Goal: Task Accomplishment & Management: Complete application form

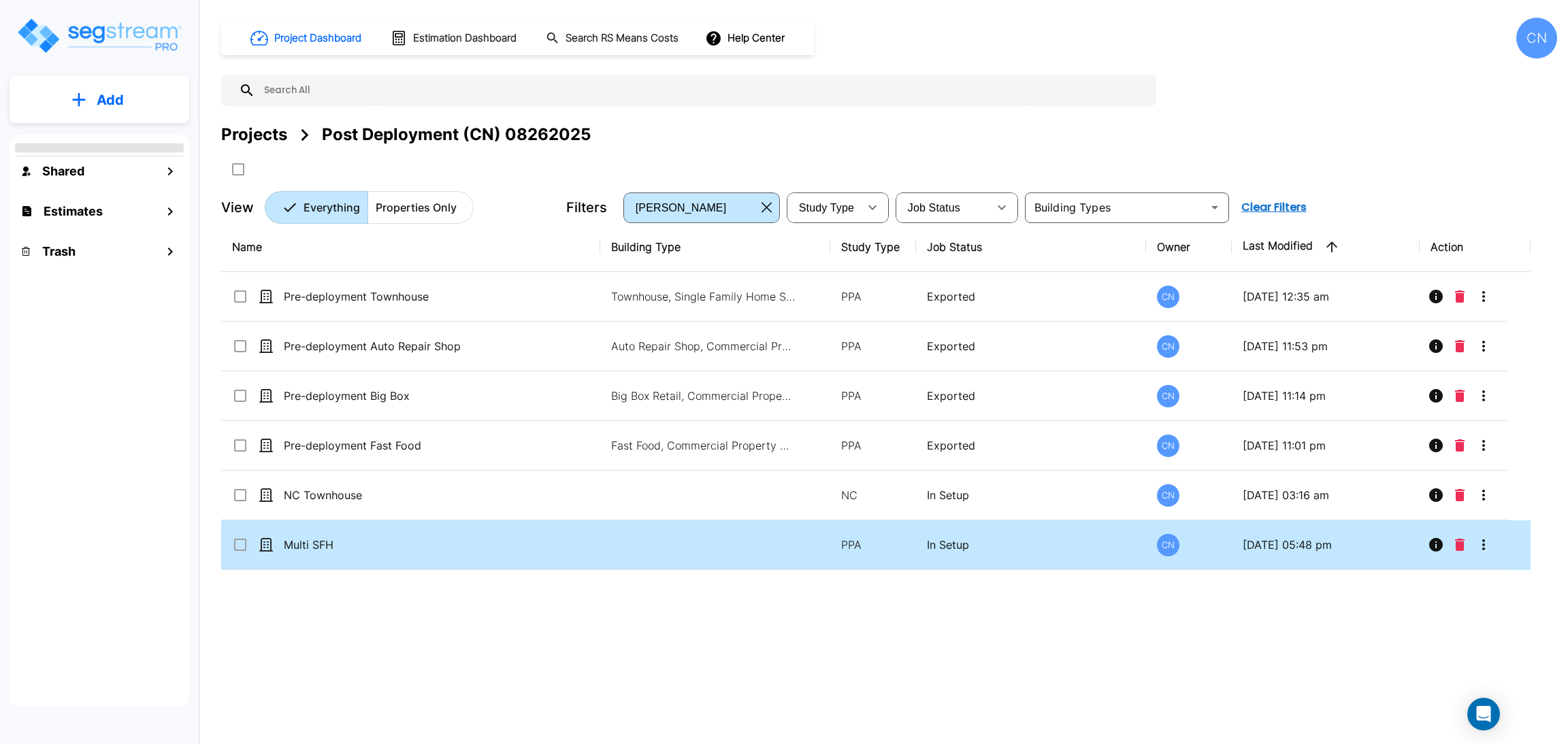
click at [1057, 163] on div "Projects Post Deployment (CN) 08262025" at bounding box center [888, 152] width 1336 height 58
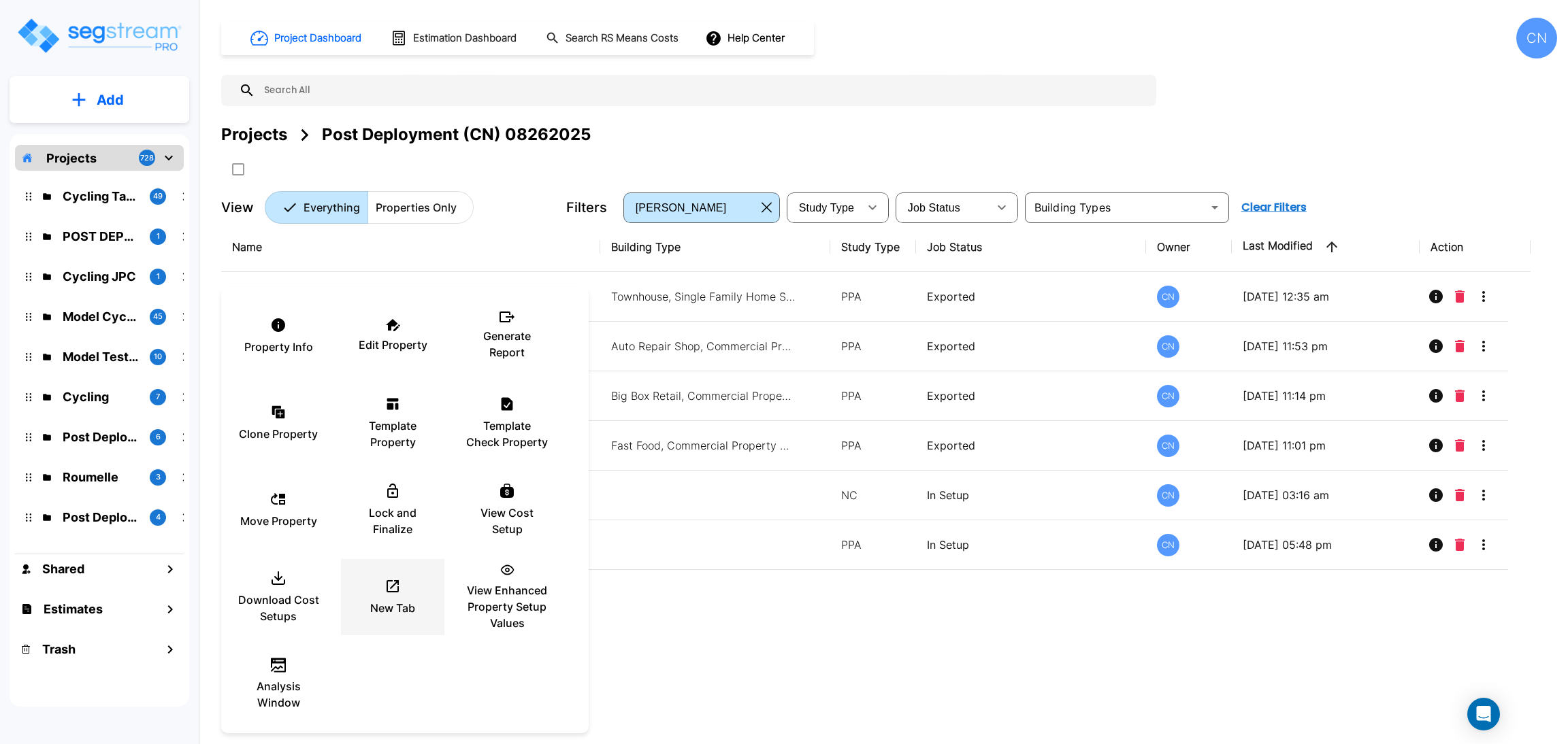
click at [399, 592] on icon at bounding box center [392, 586] width 16 height 16
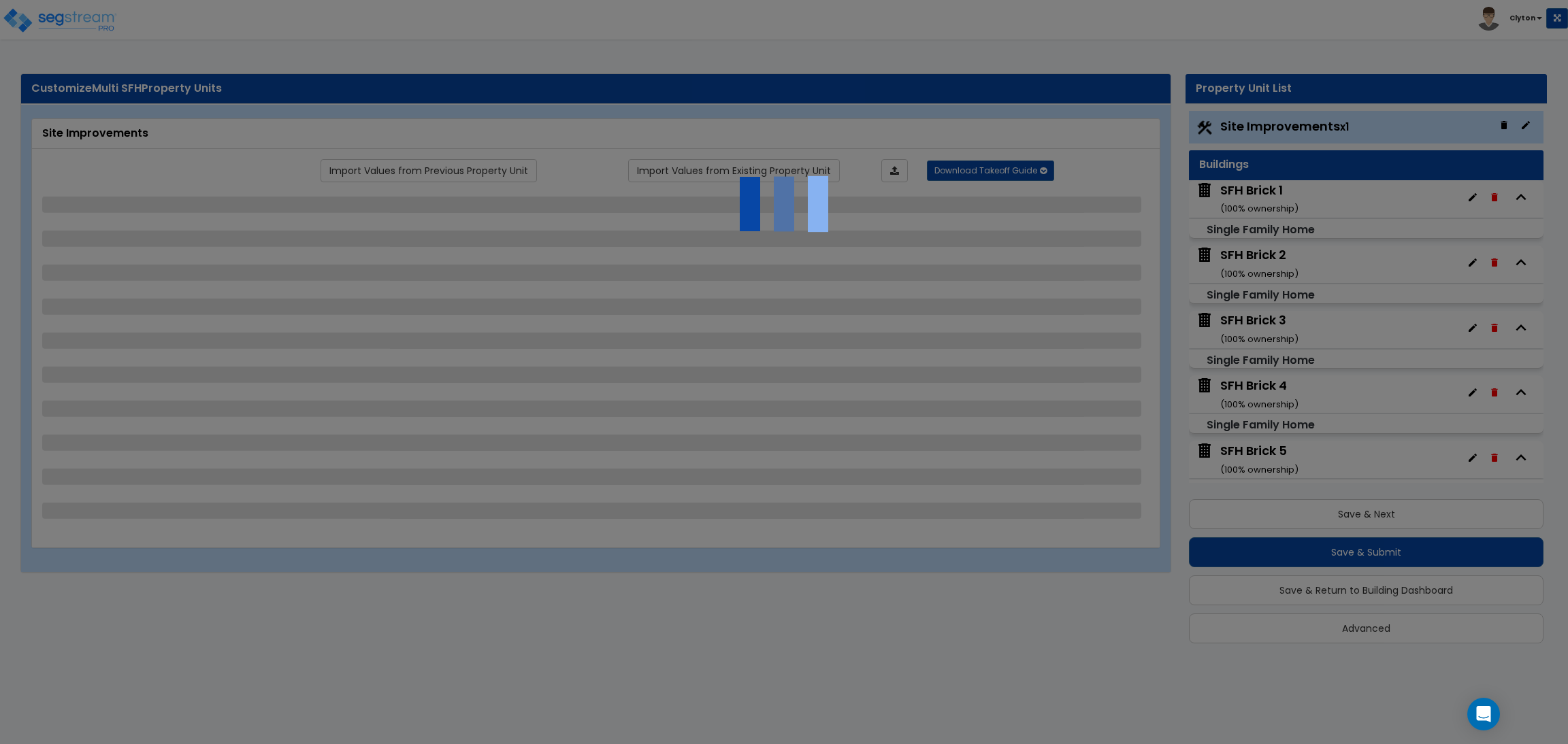
select select "2"
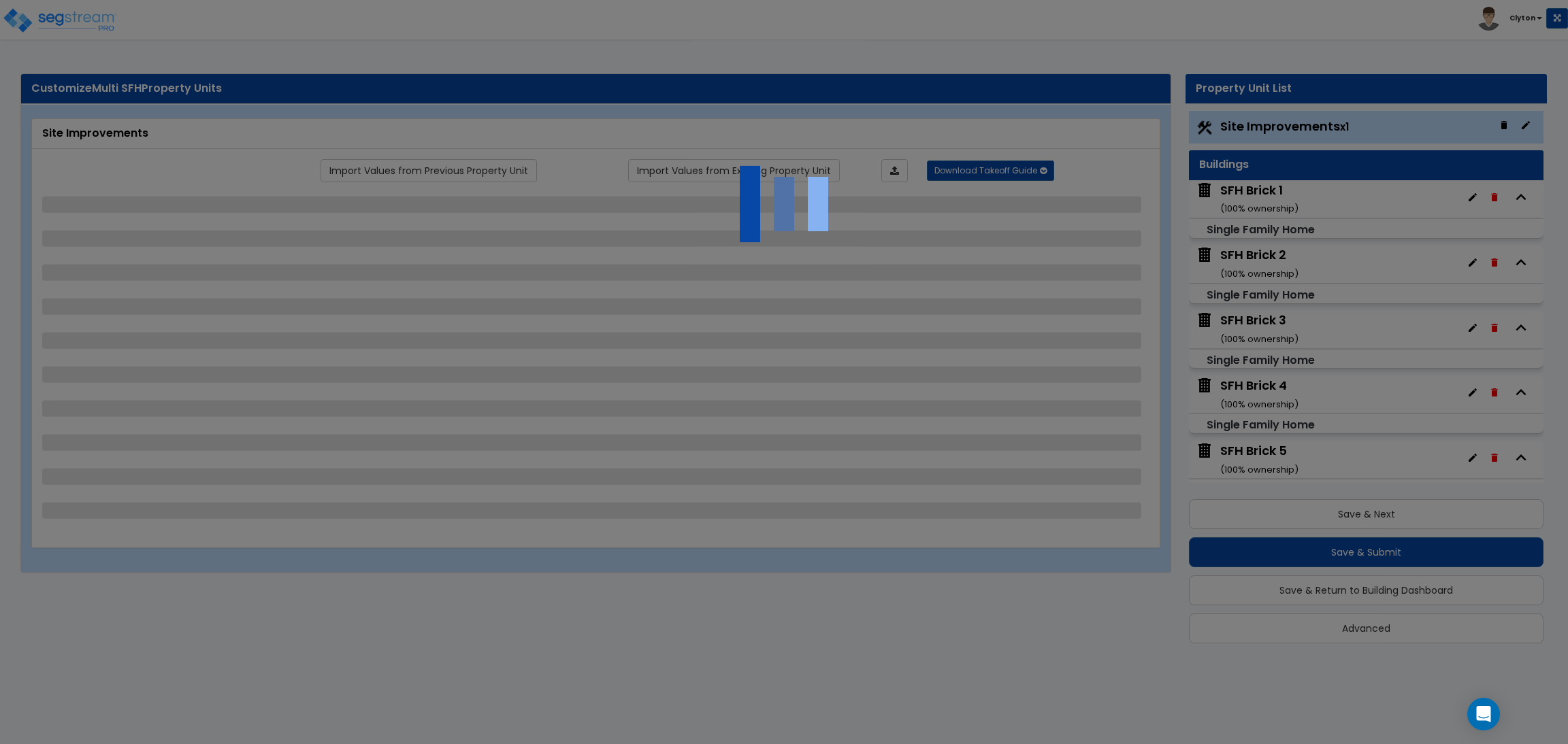
select select "1"
select select "2"
select select "3"
select select "1"
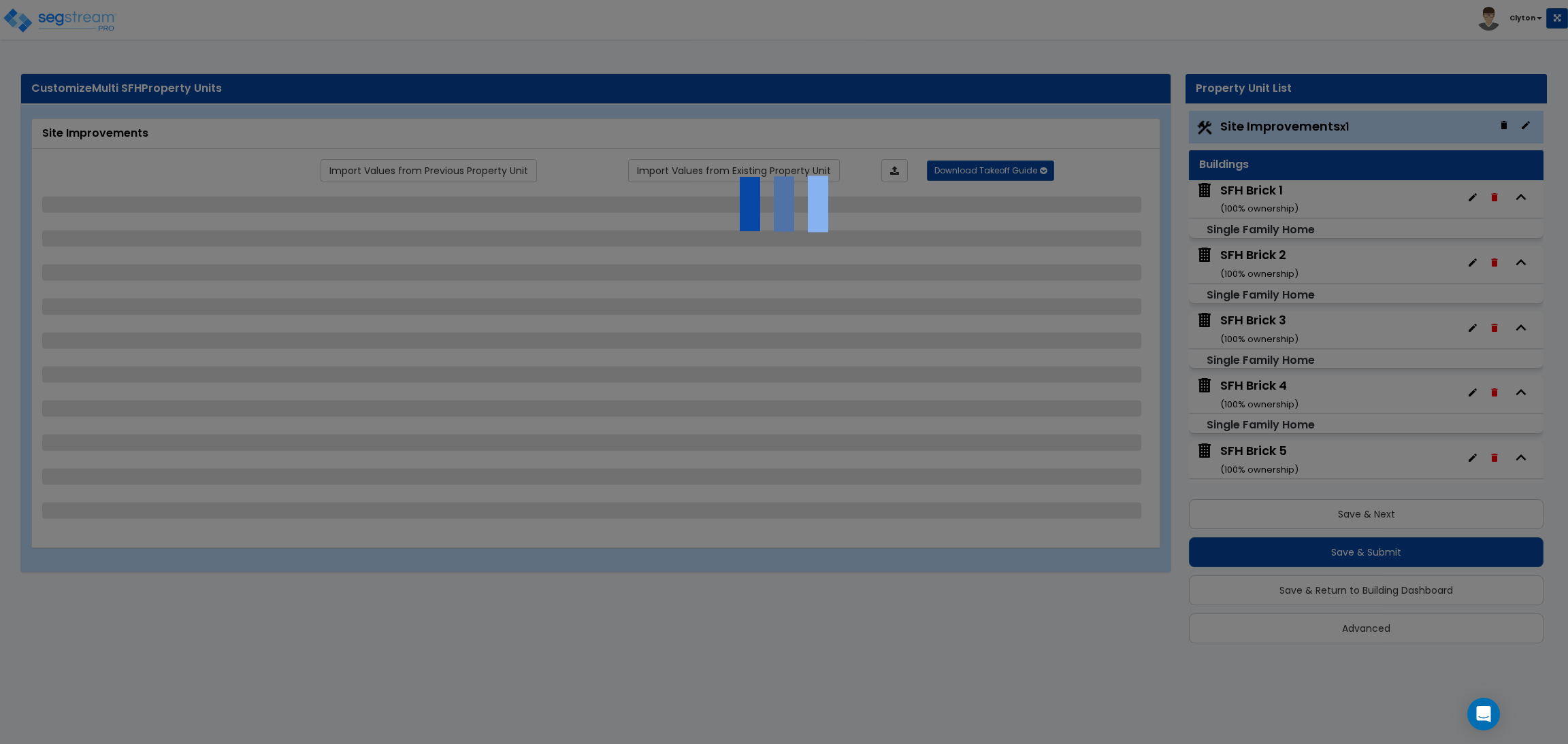
select select "2"
select select "1"
select select "7"
select select "2"
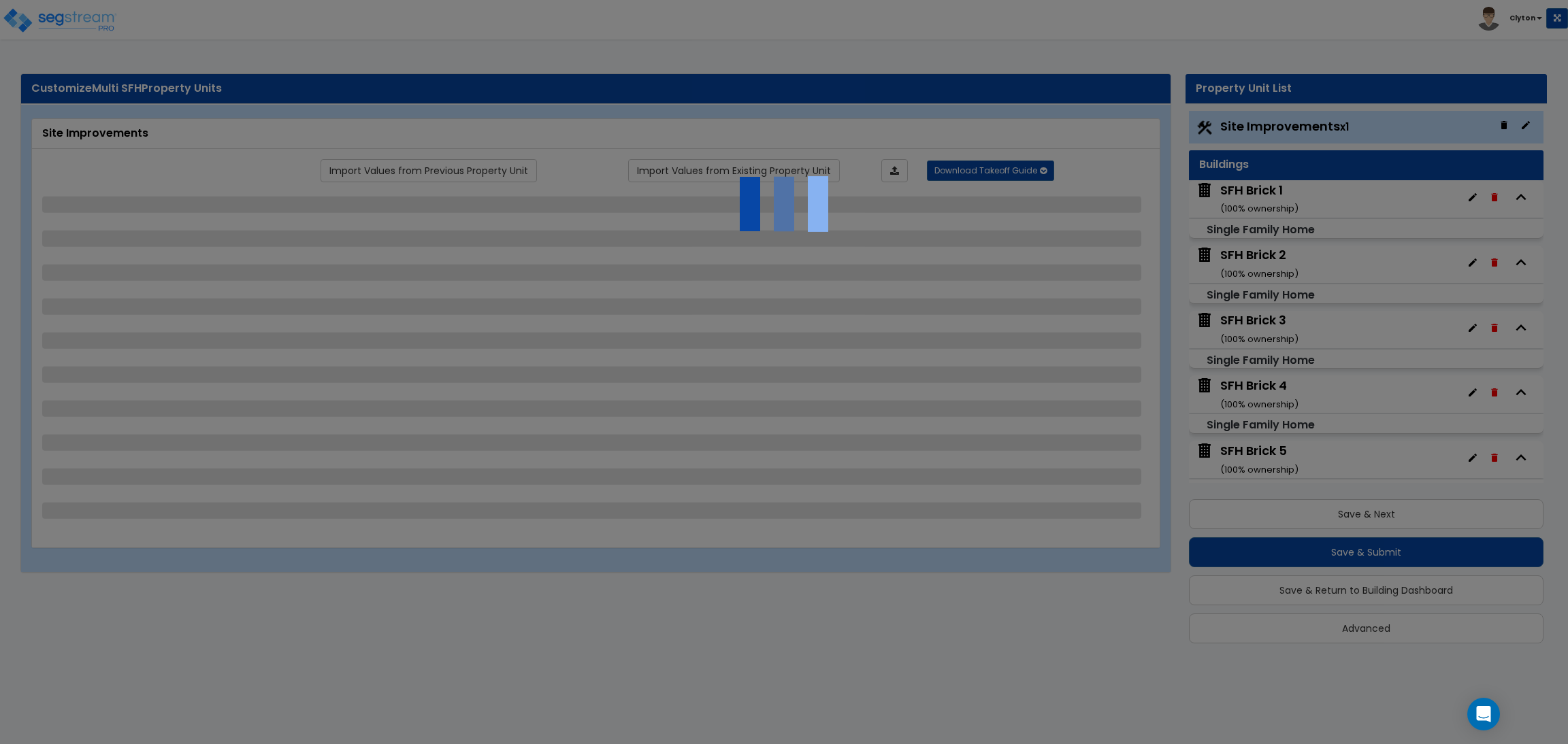
select select "2"
select select "1"
select select "3"
select select "1"
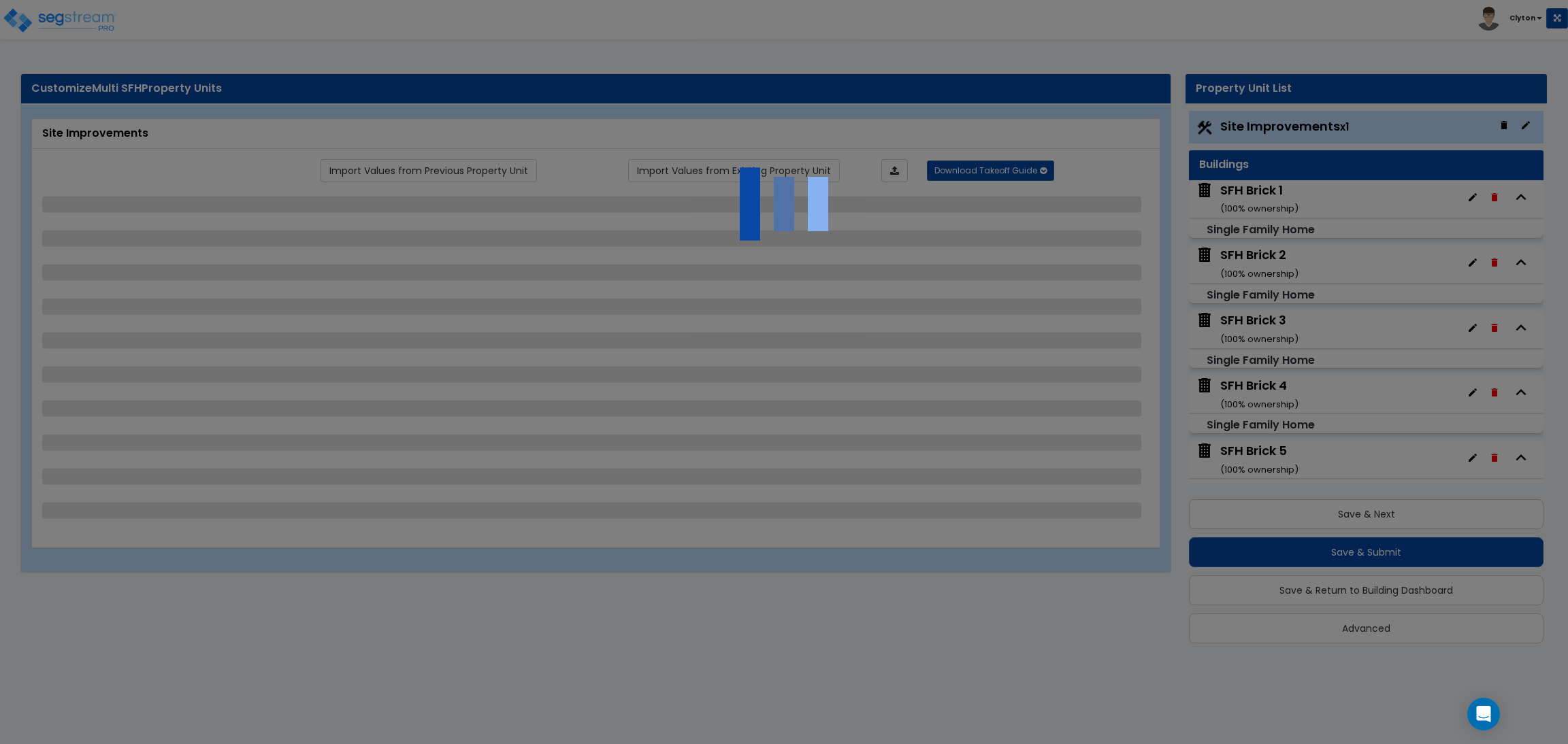
select select "2"
select select "3"
select select "2"
select select "1"
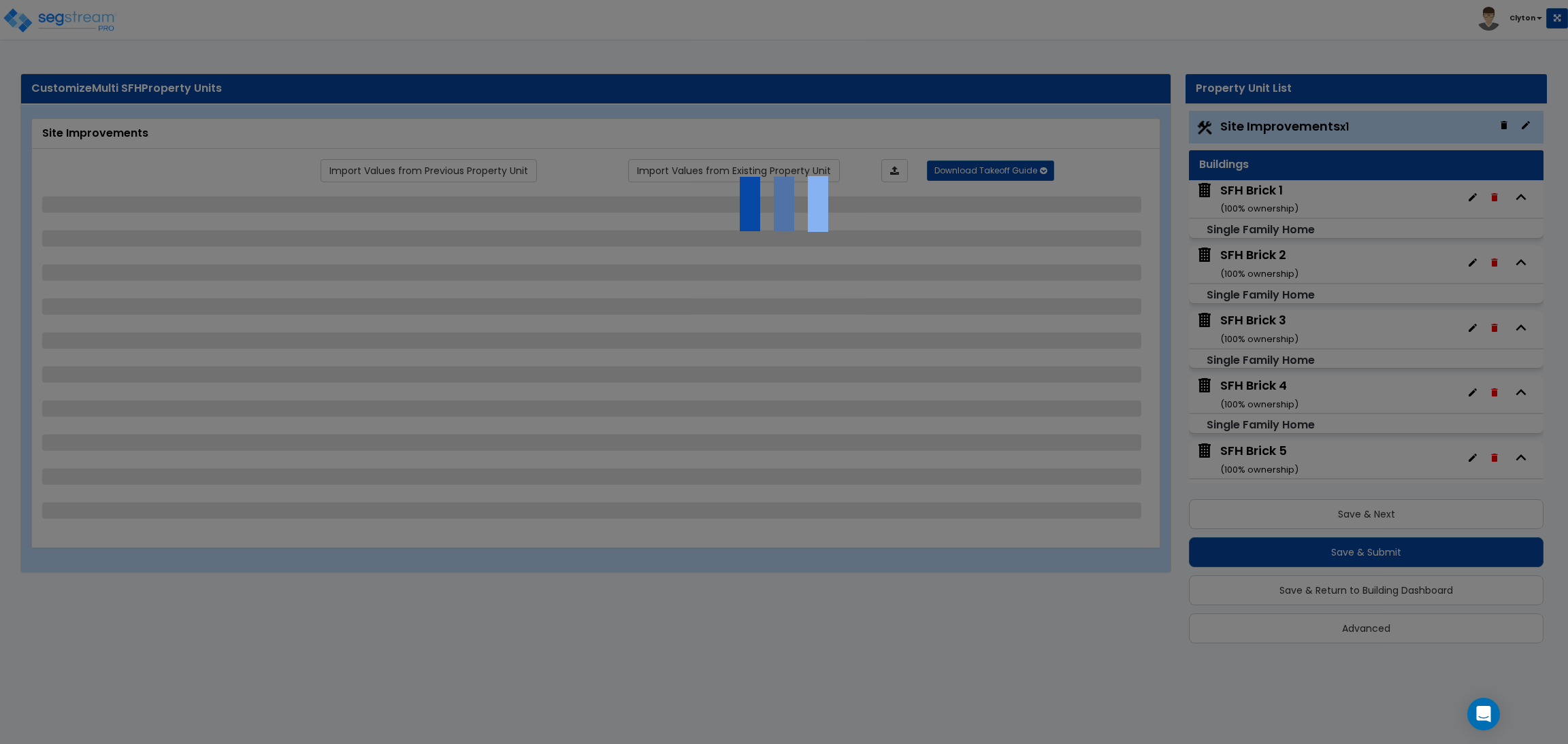
select select "2"
select select "3"
select select "6"
select select "10"
select select "8"
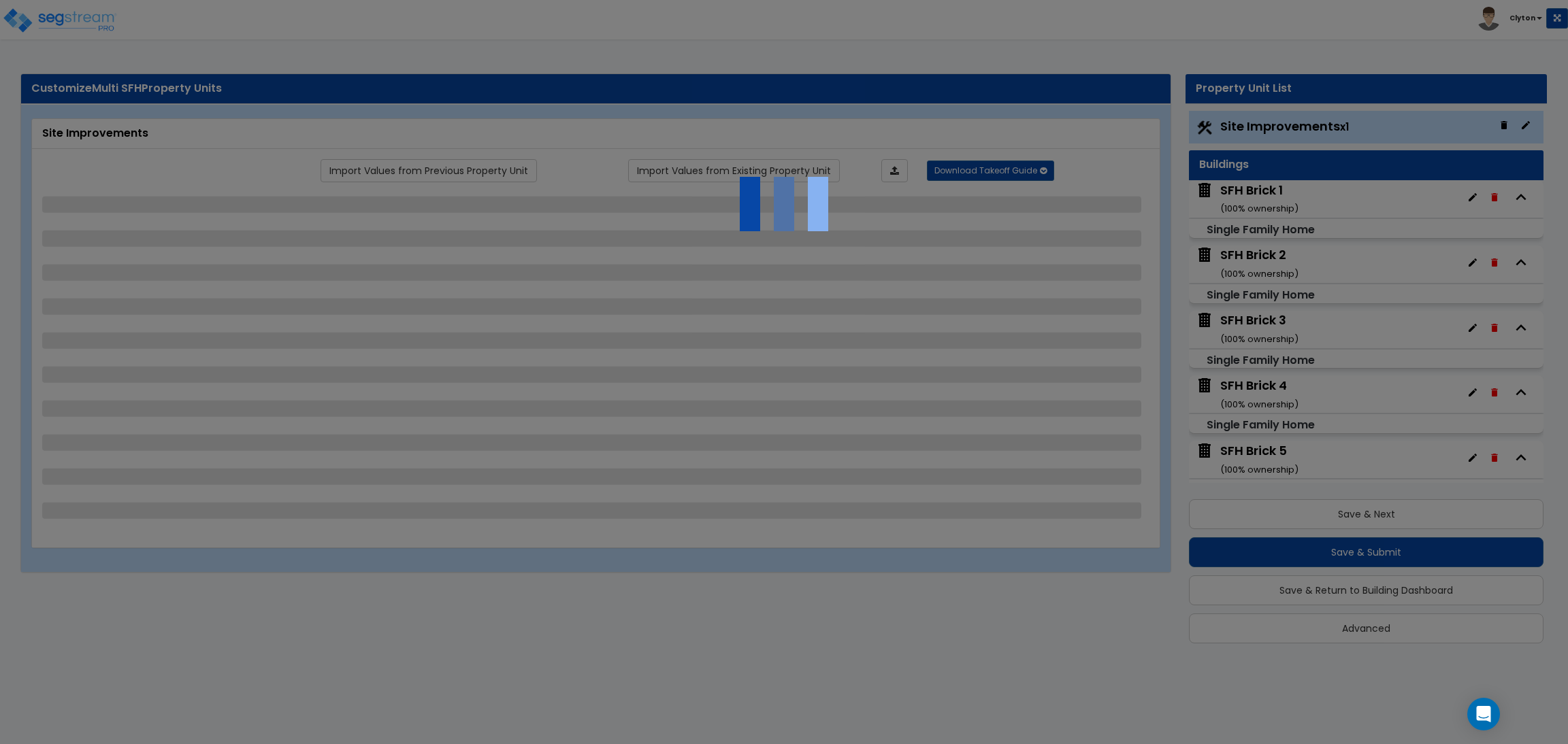
select select "3"
select select "1"
select select "2"
select select "3"
select select "1"
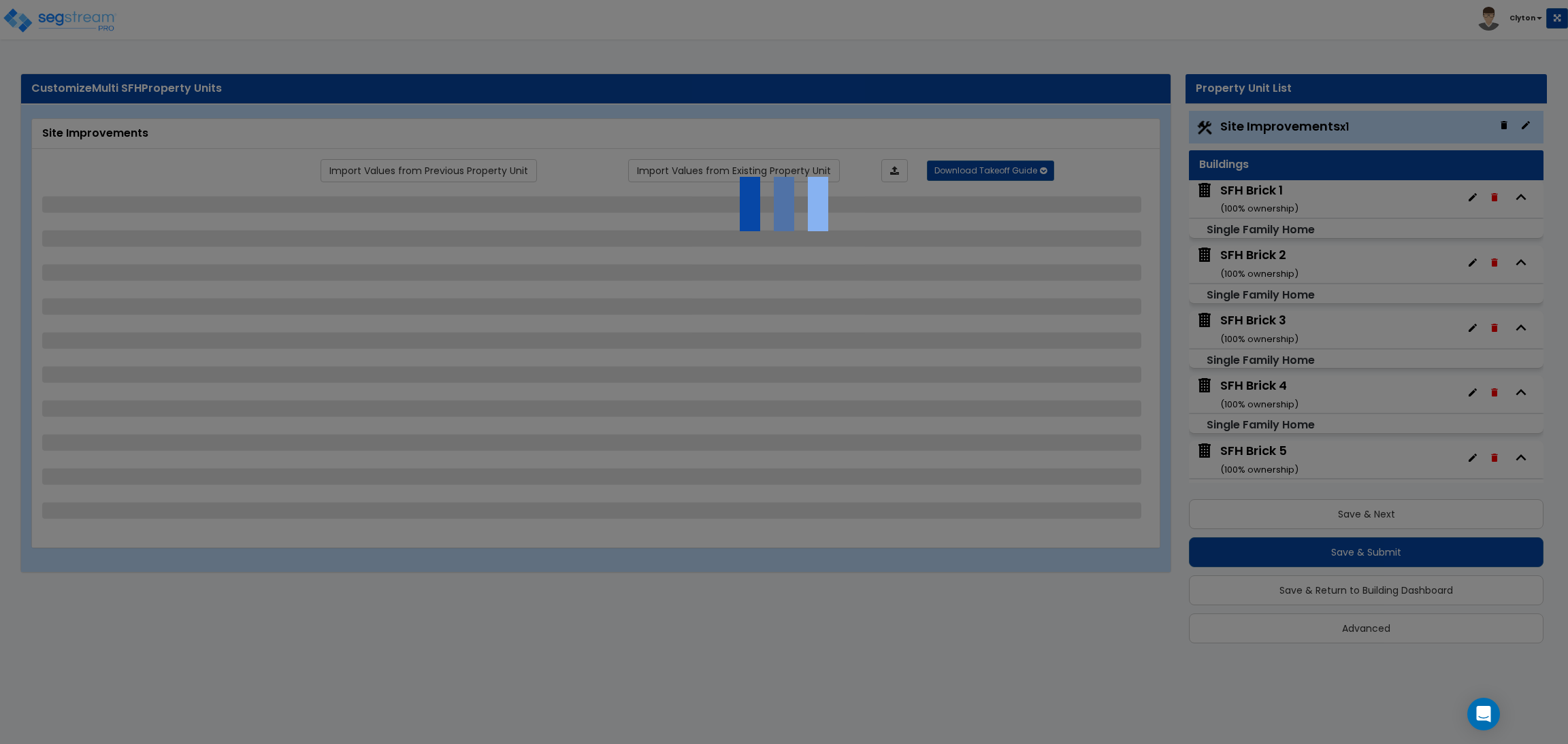
select select "1"
select select "2"
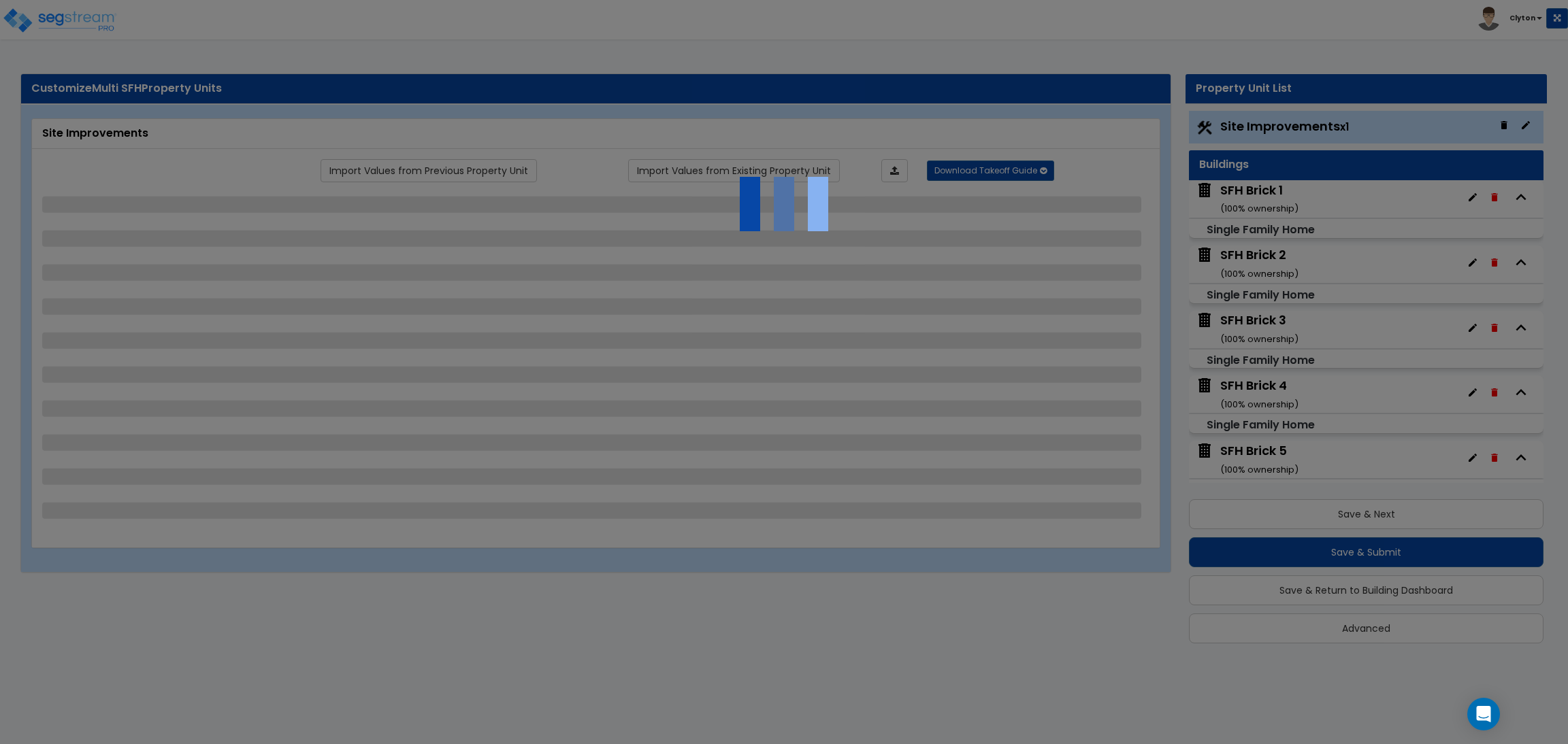
select select "2"
select select "5"
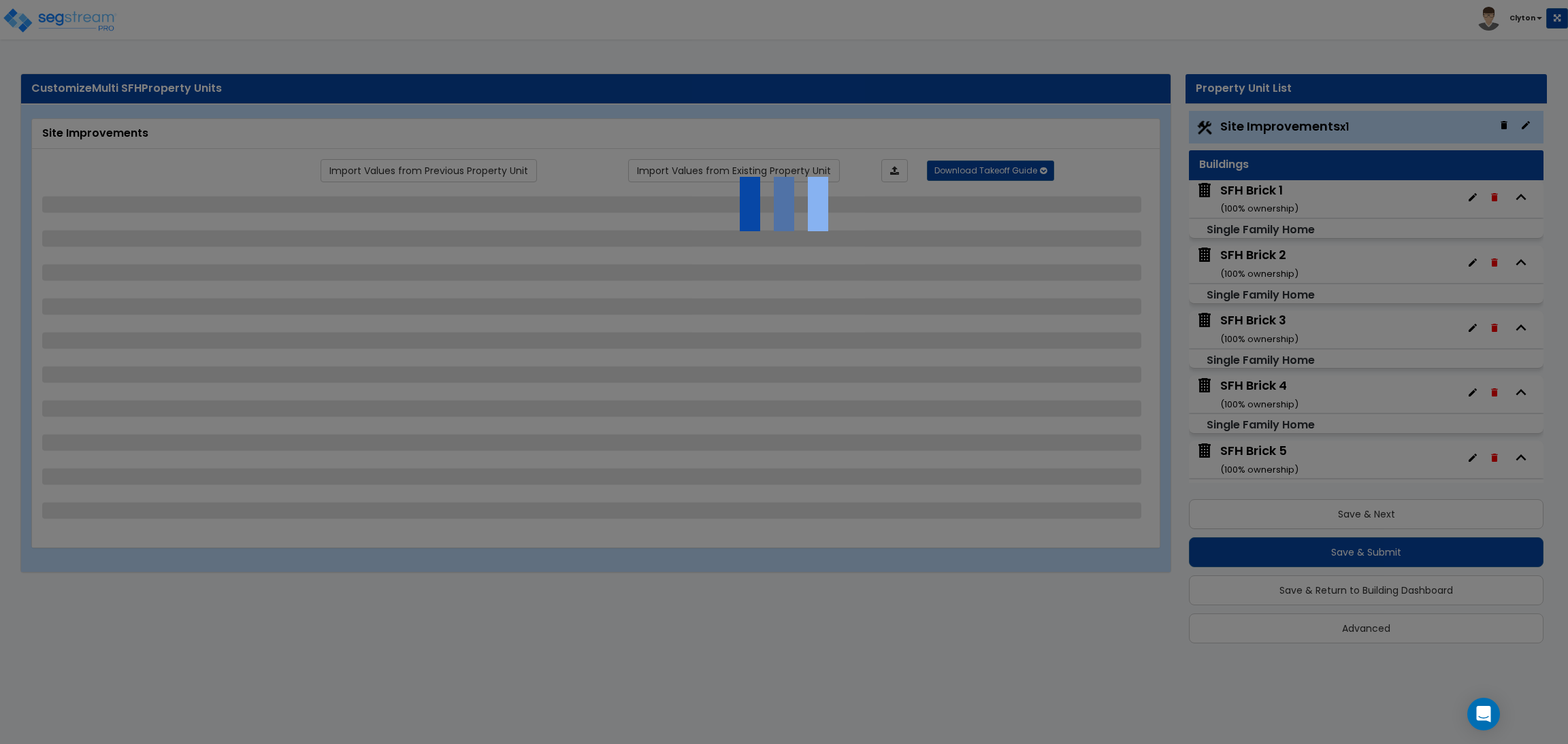
select select "0"
select select "3"
select select "1"
select select "2"
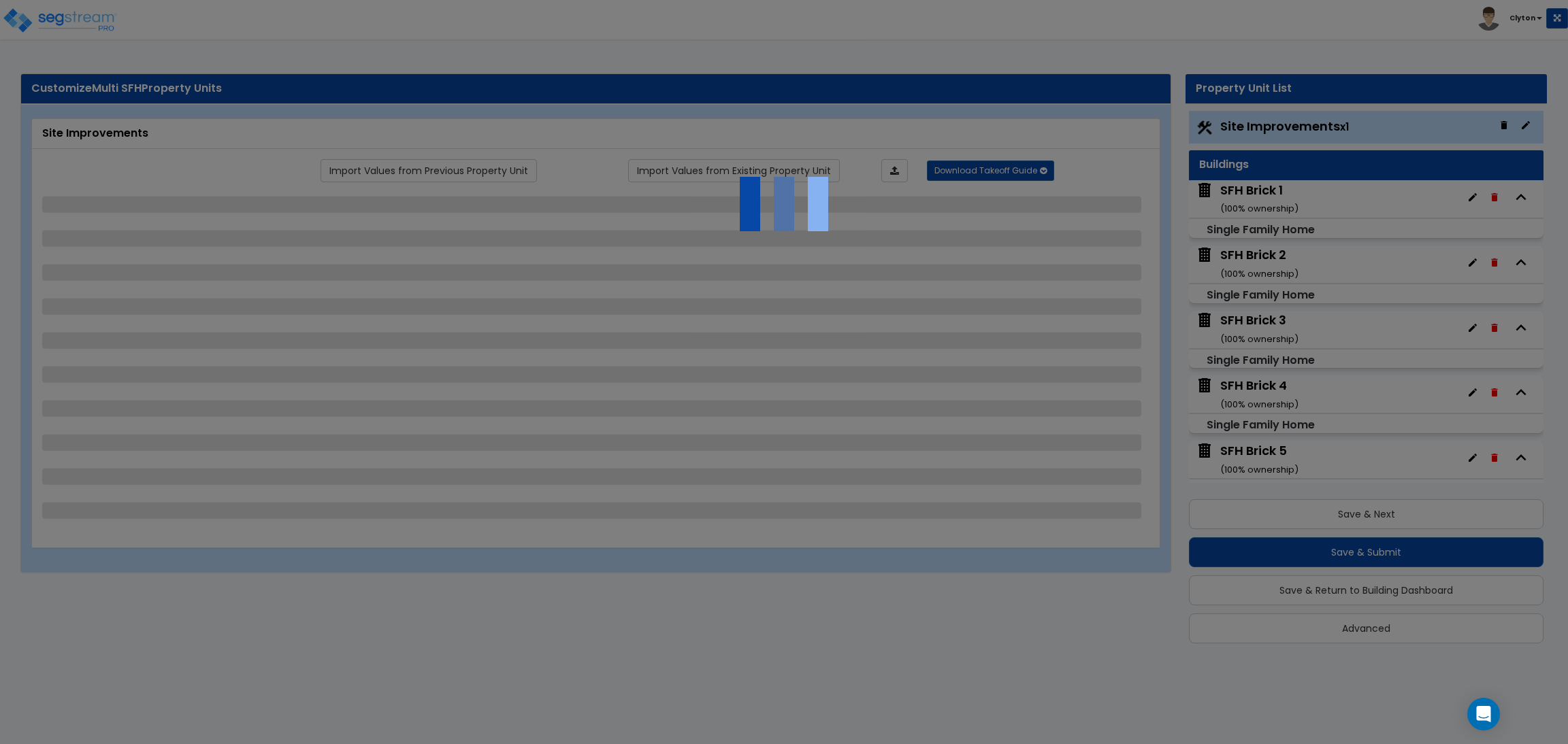
select select "2"
select select "1"
select select "2"
select select "1"
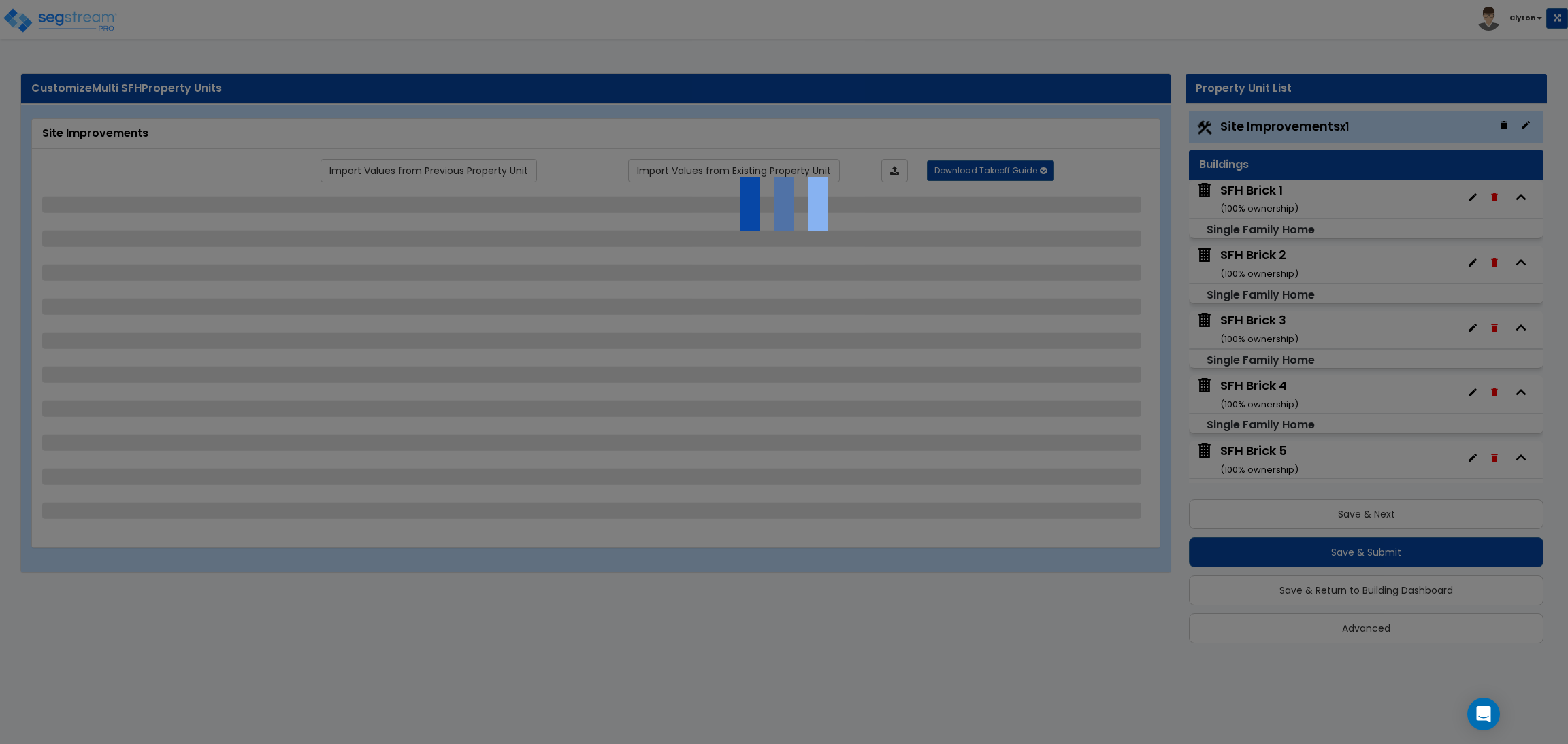
select select "2"
select select "1"
select select "2"
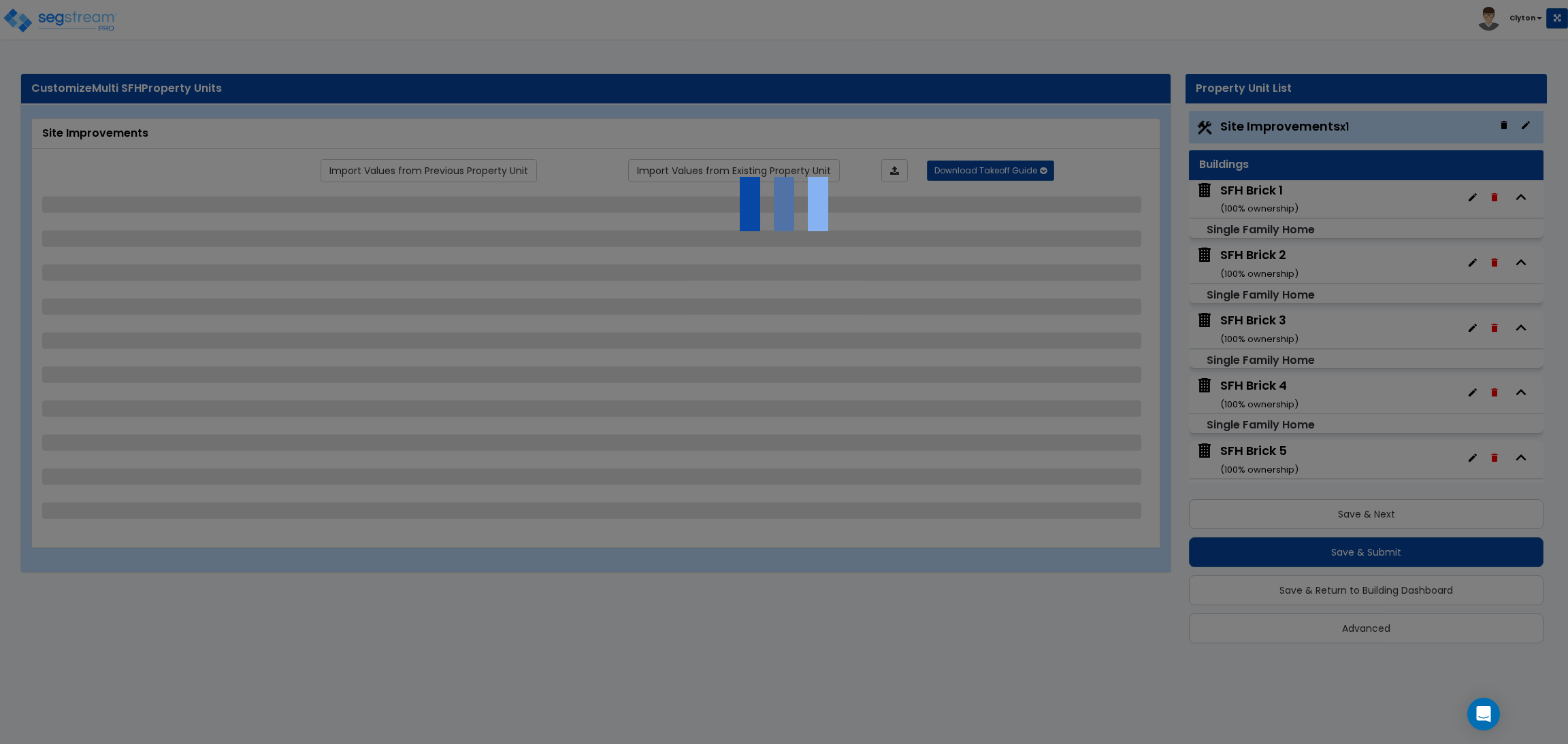
select select "4"
select select "1"
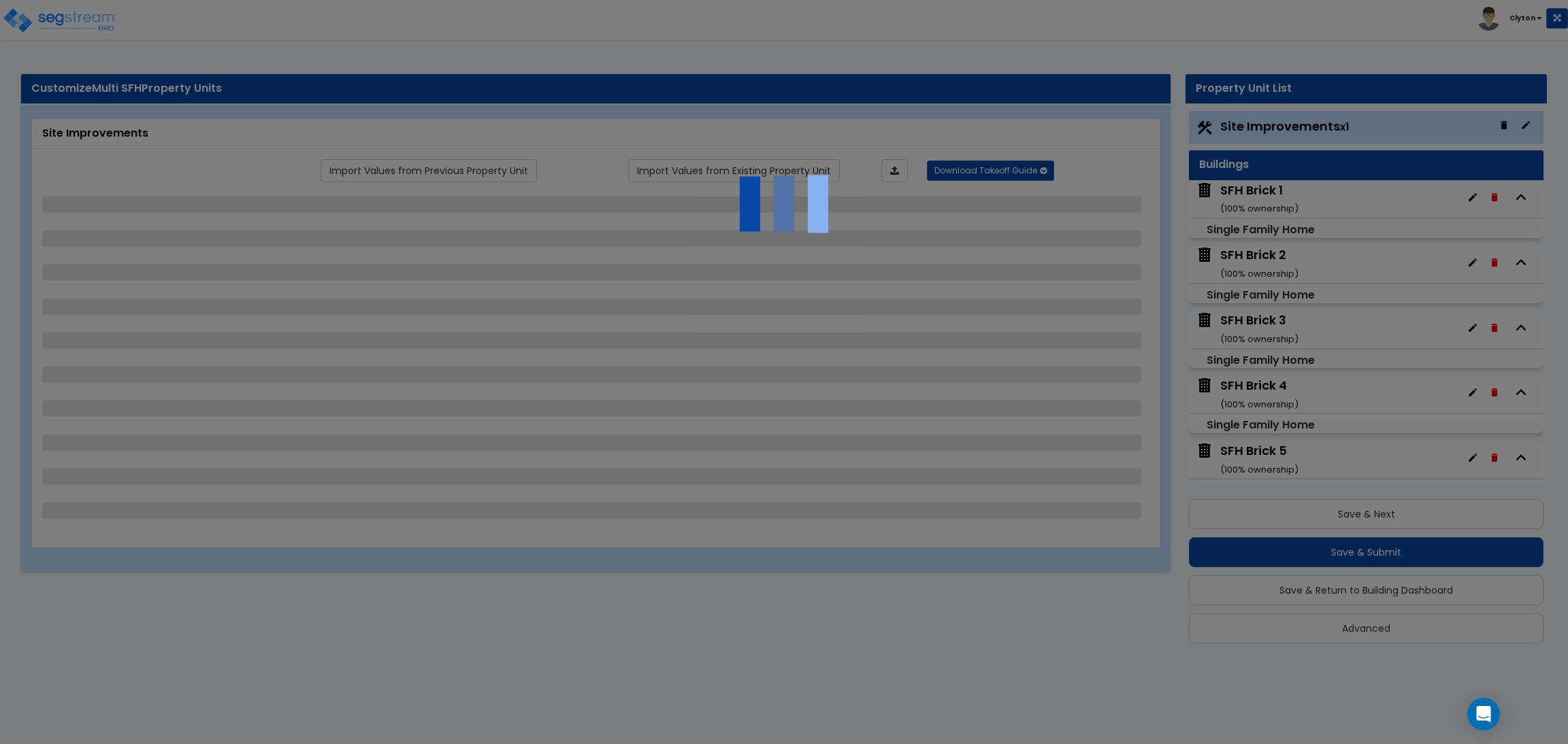
select select "10"
select select "3"
select select "1"
select select "2"
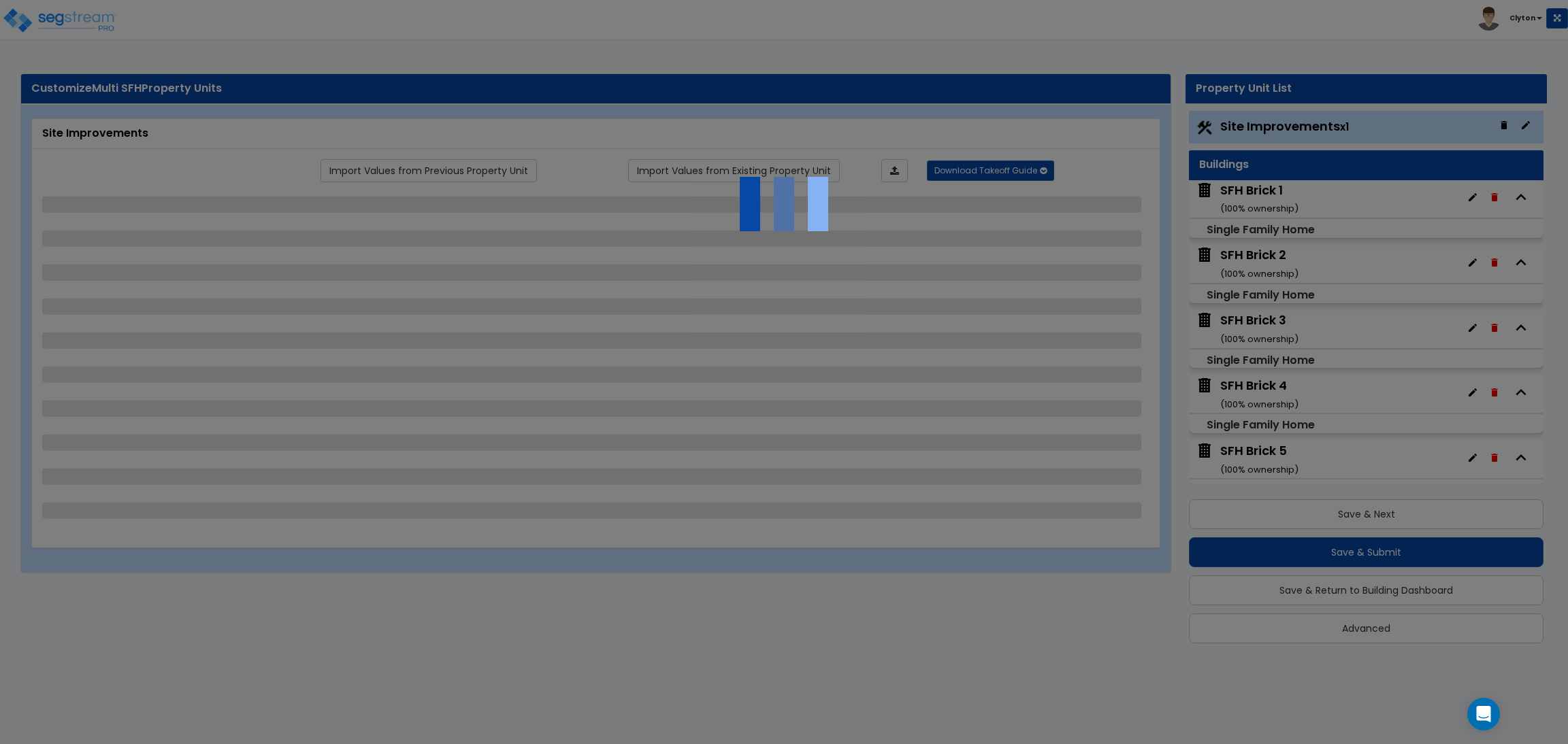
select select "3"
select select "1"
select select "2"
select select "1"
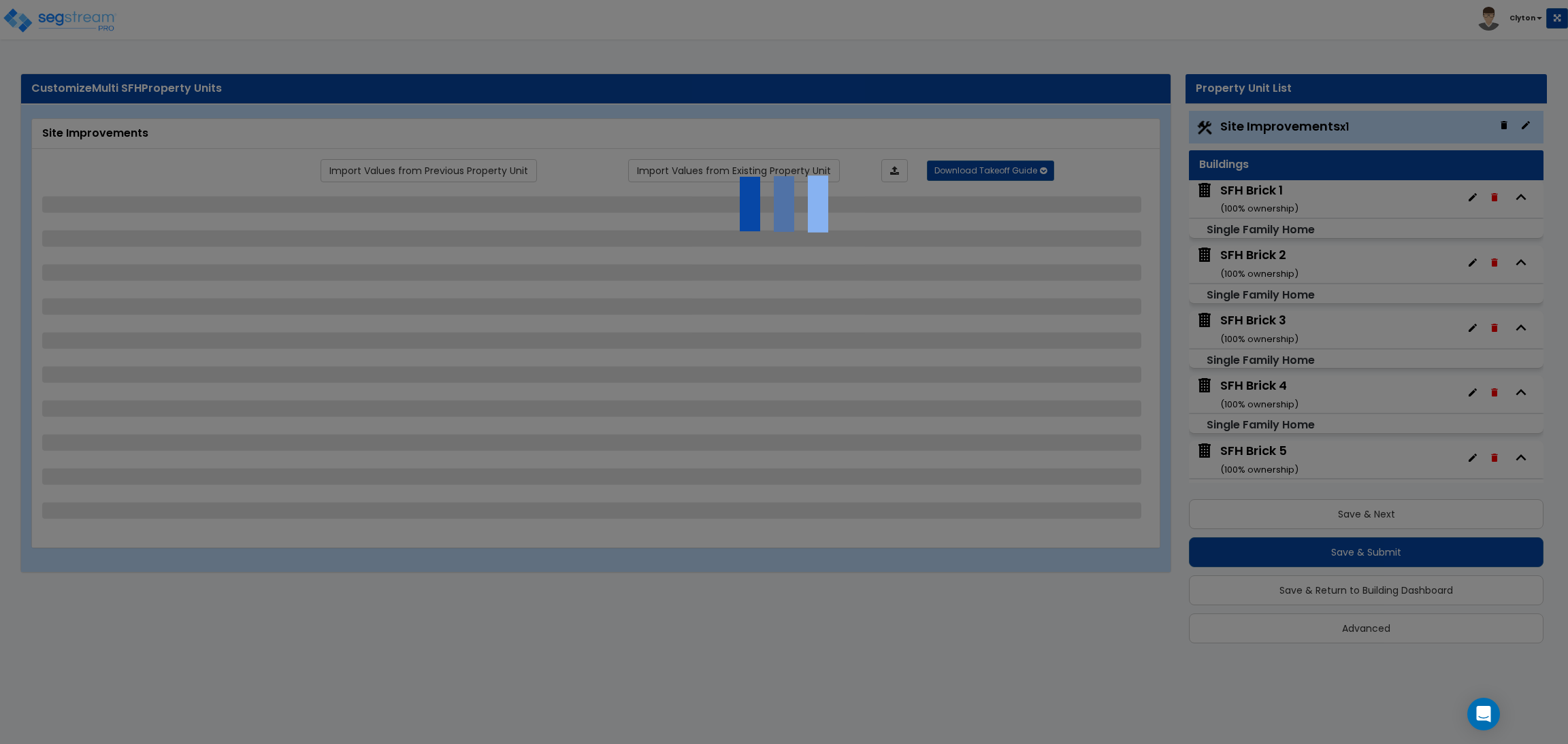
select select "3"
select select "1"
select select "3"
select select "1"
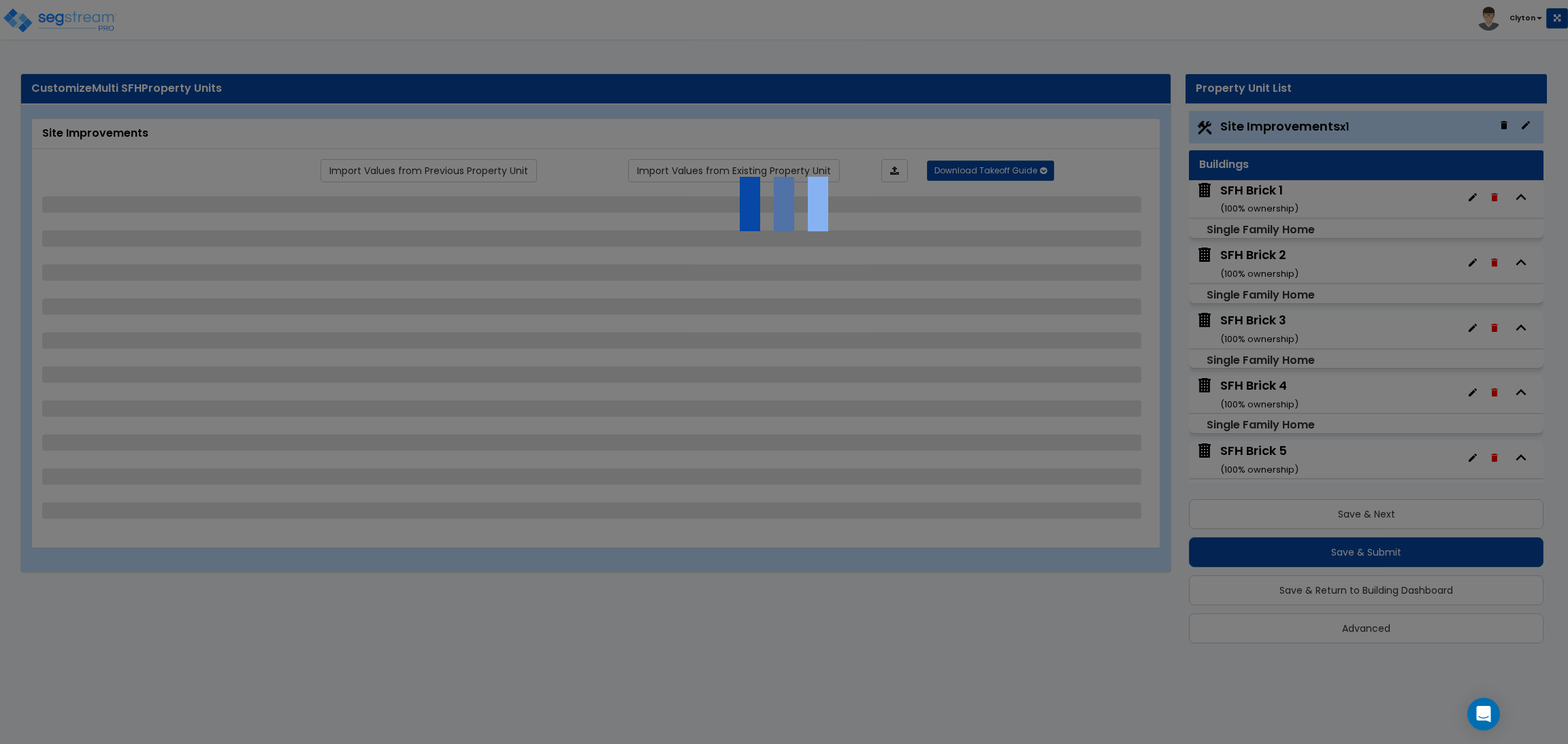
select select "3"
select select "2"
select select "3"
select select "11"
select select "8"
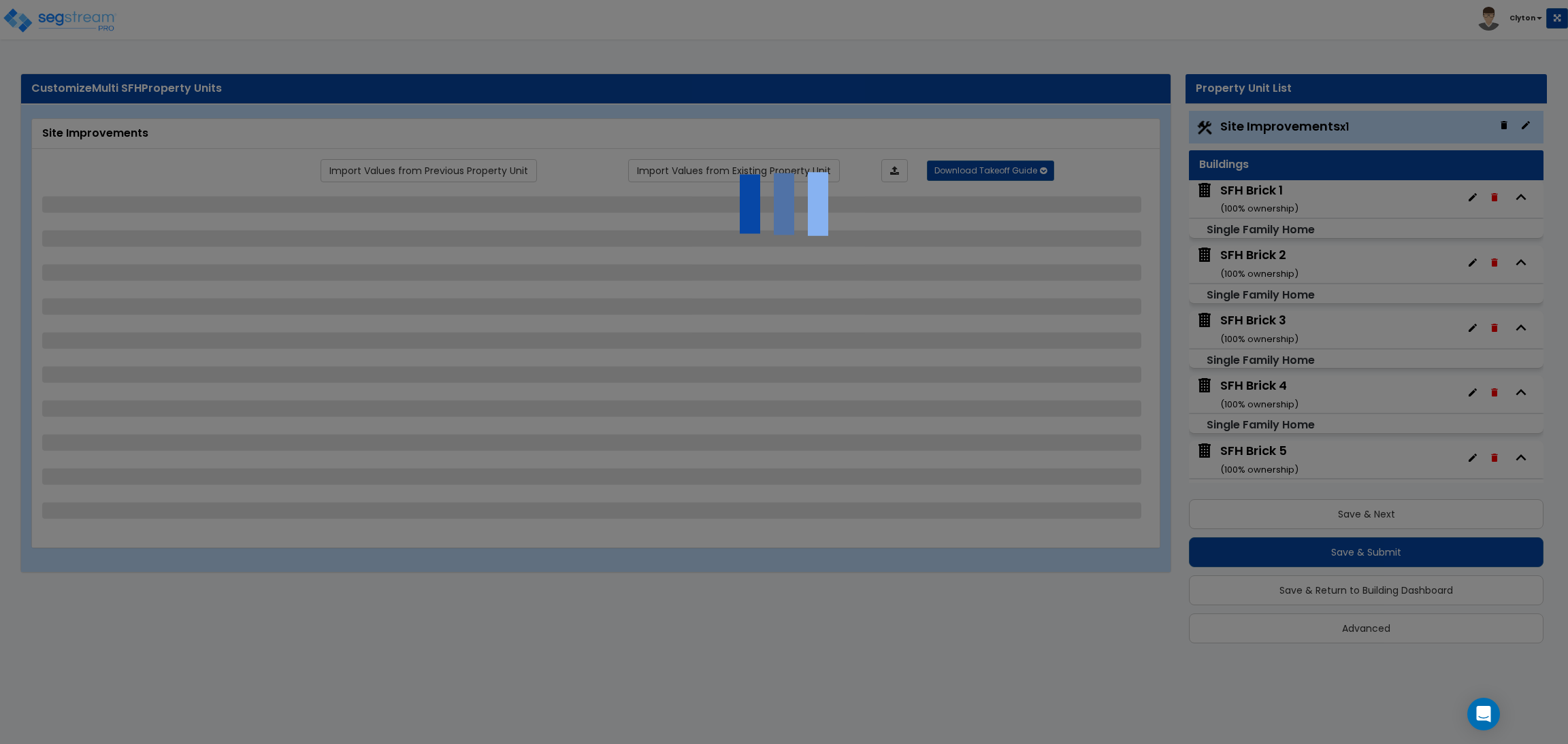
select select "5"
select select "3"
select select "1"
select select "5"
select select "7"
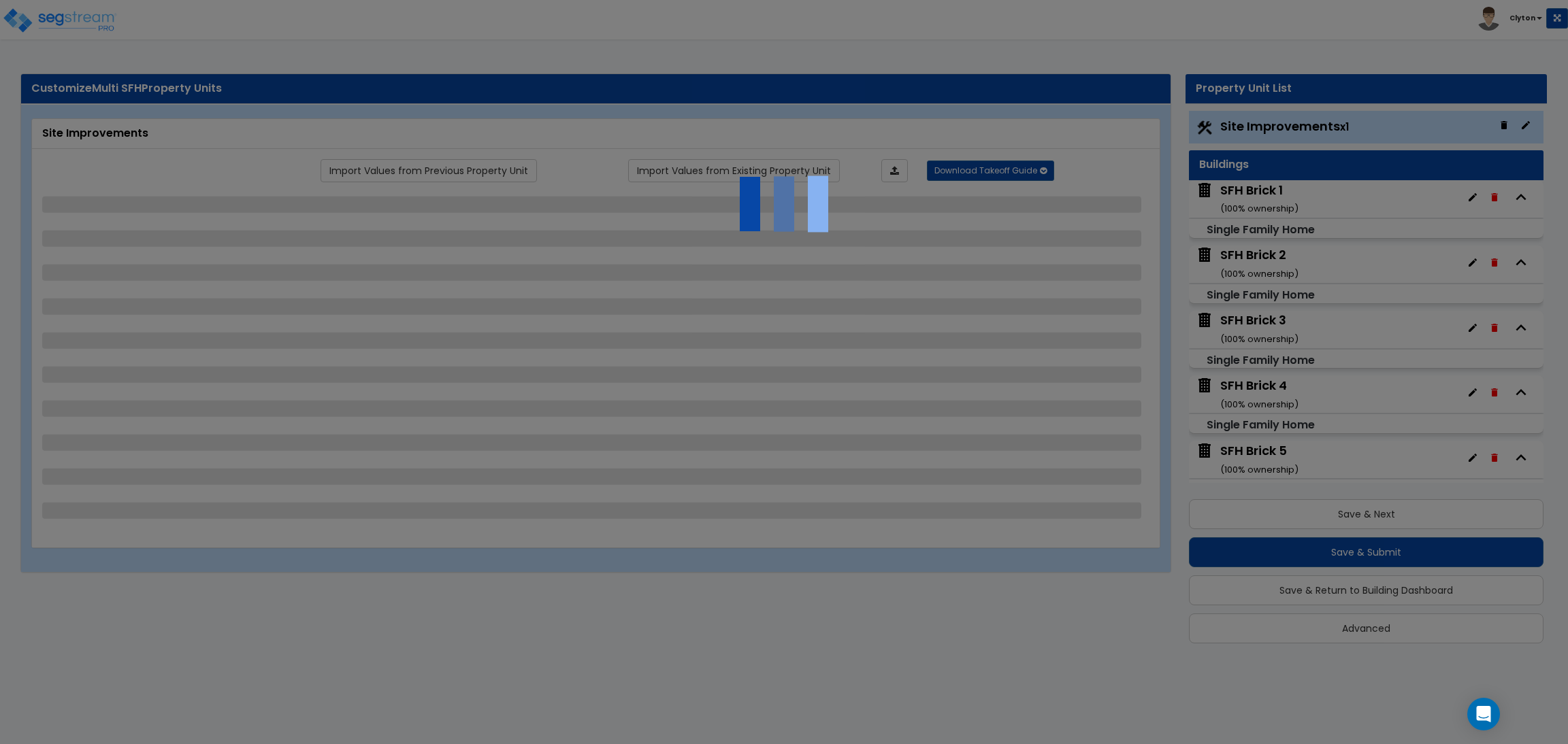
select select "2"
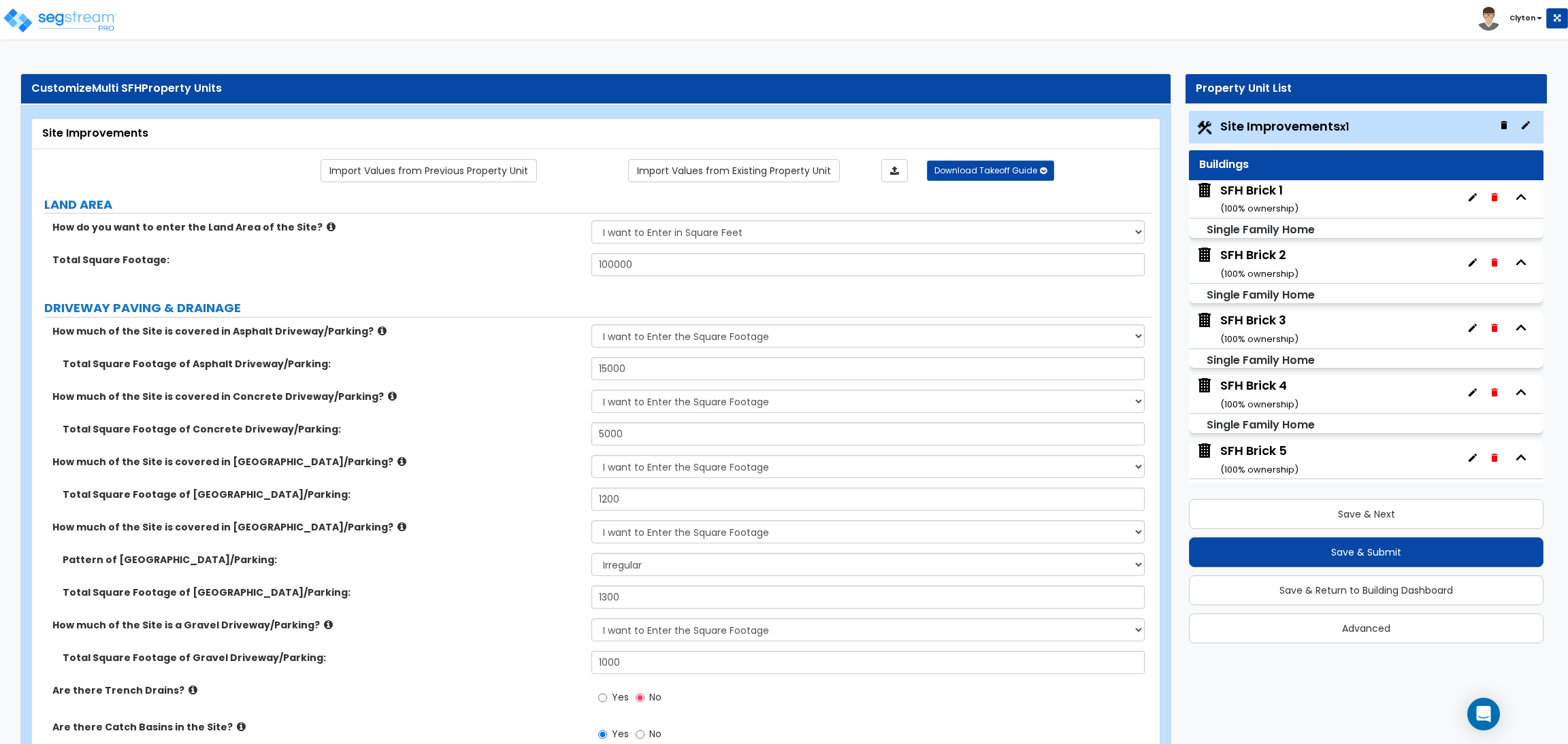
drag, startPoint x: 423, startPoint y: 526, endPoint x: 1416, endPoint y: 567, distance: 993.8
click at [423, 526] on label "How much of the Site is covered in Stone Driveway/Parking?" at bounding box center [316, 527] width 529 height 13
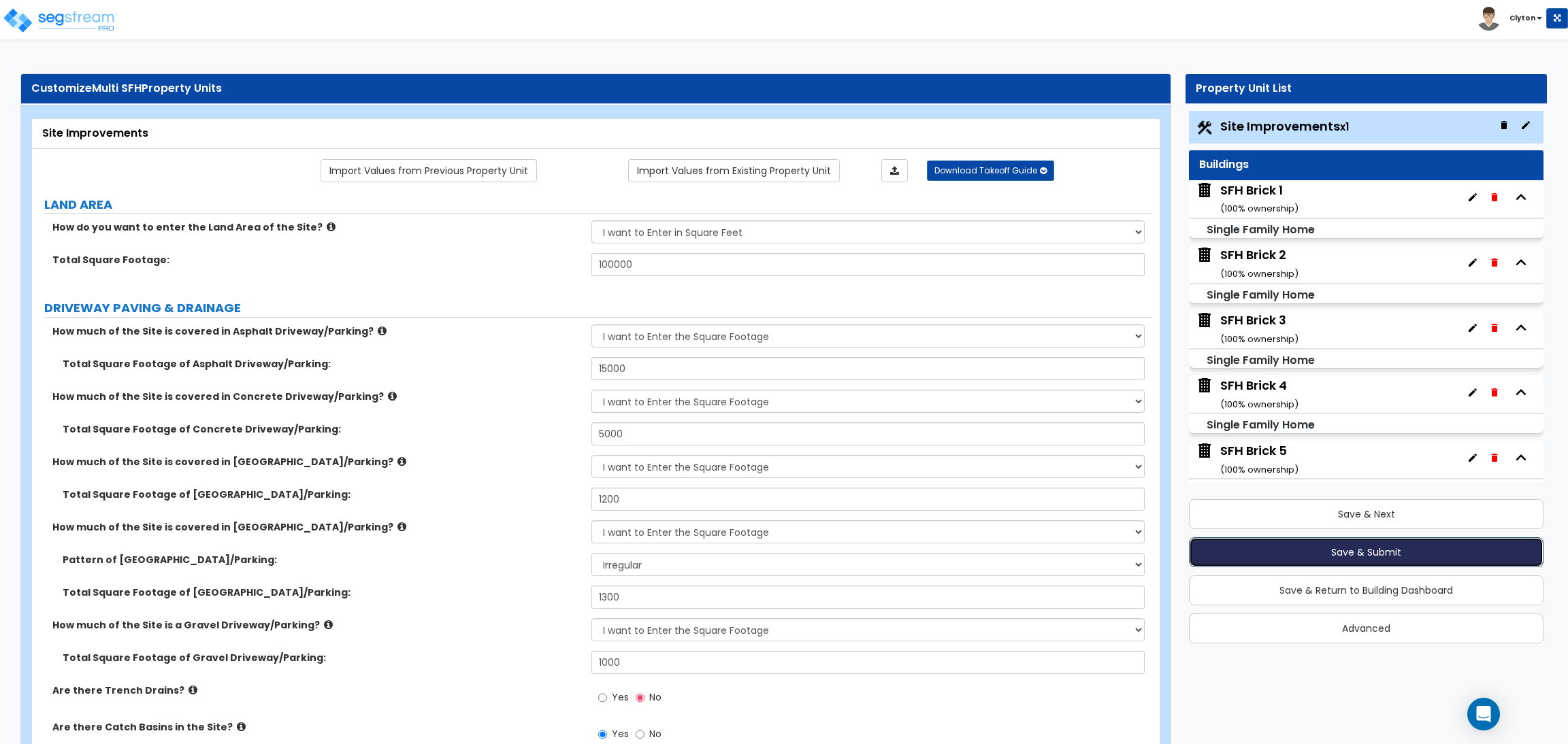
click at [1381, 548] on button "Save & Submit" at bounding box center [1366, 552] width 355 height 30
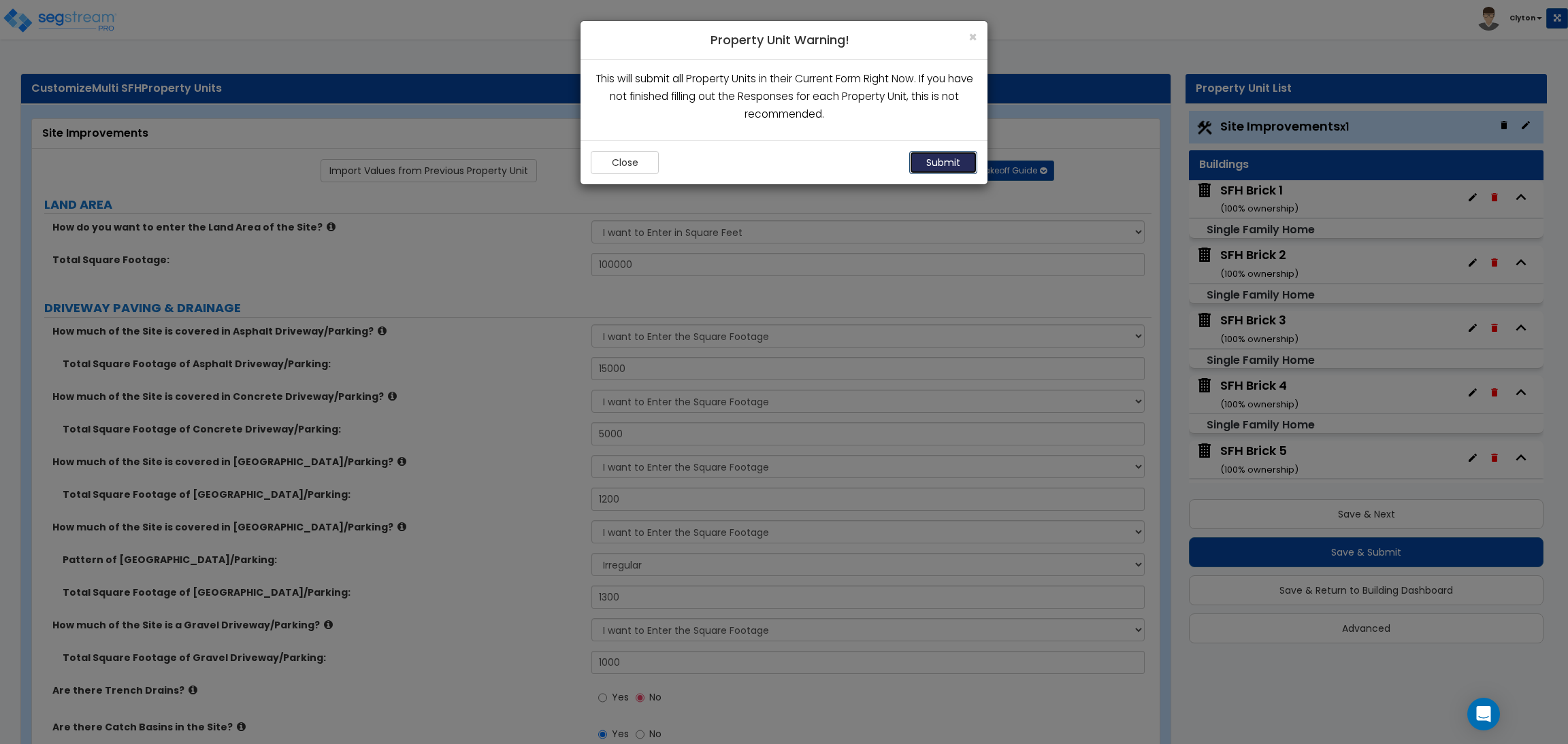
click at [939, 170] on button "Submit" at bounding box center [943, 162] width 68 height 23
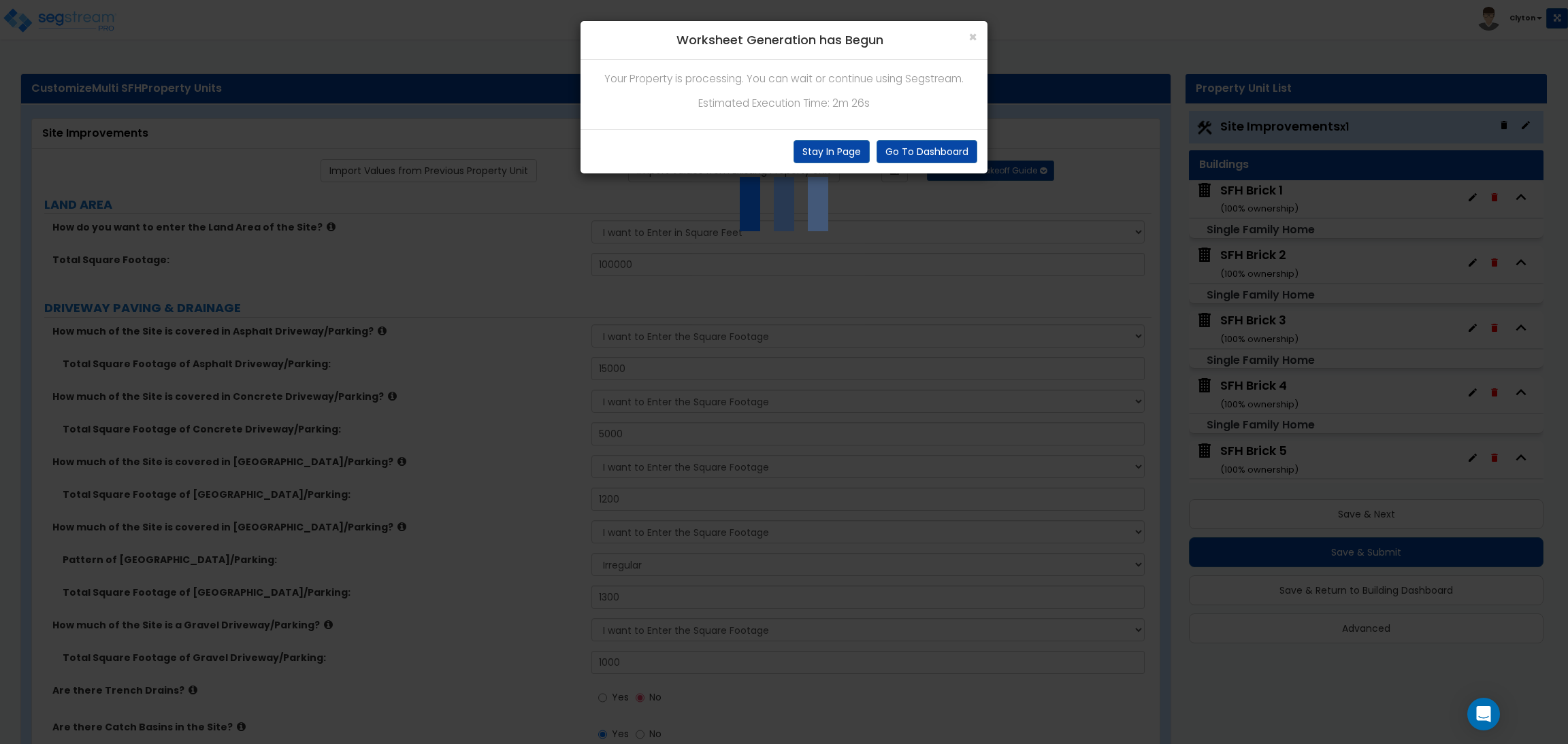
click at [848, 91] on div "Your Property is processing. You can wait or continue using Segstream. Estimate…" at bounding box center [783, 94] width 407 height 70
click at [803, 399] on div "× Worksheet Generation has Begun Your Property is processing. You can wait or c…" at bounding box center [784, 372] width 1568 height 744
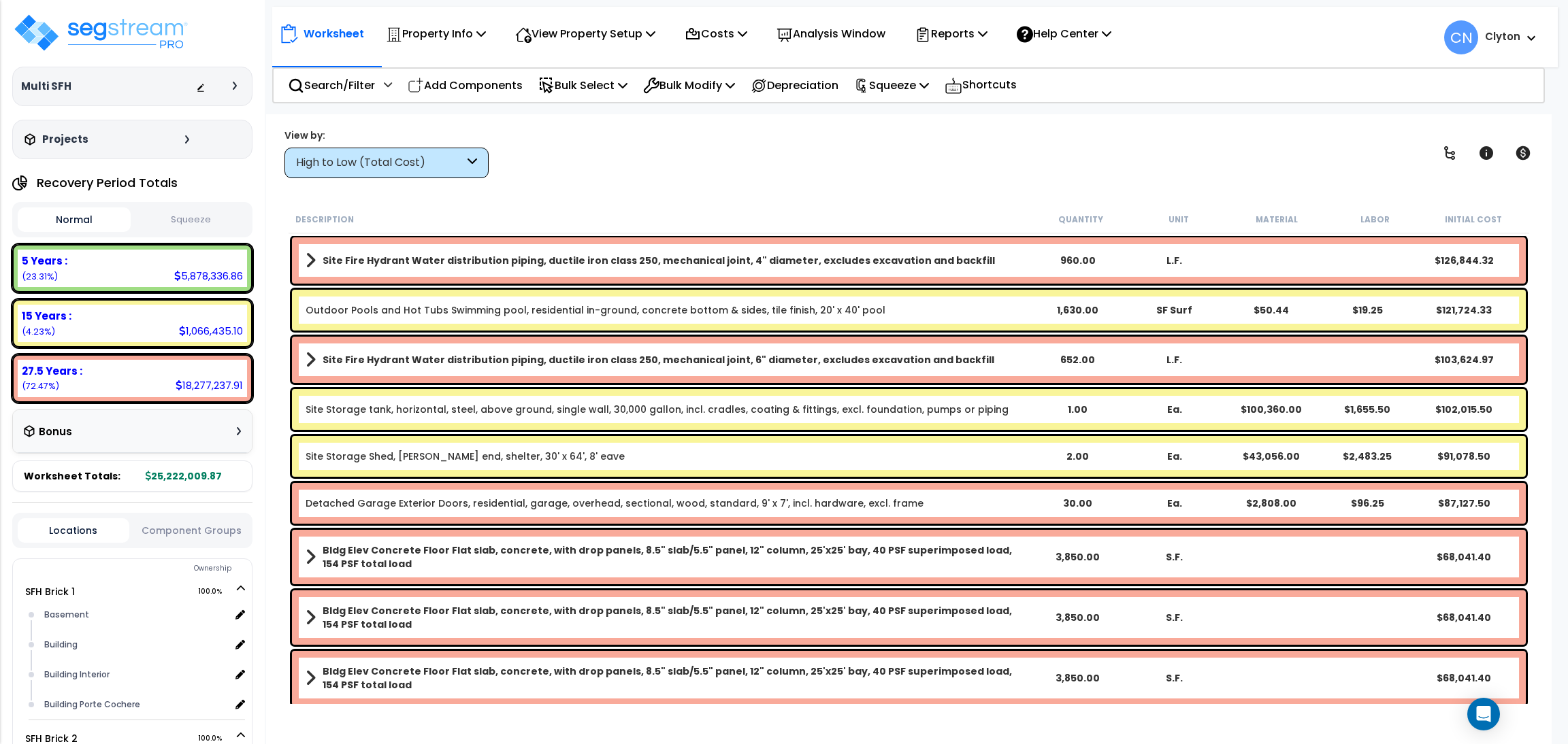
click at [867, 163] on div "View by: High to Low (Total Cost) High to Low (Total Cost)" at bounding box center [908, 153] width 1258 height 50
click at [235, 92] on div at bounding box center [220, 86] width 48 height 13
click at [233, 87] on icon at bounding box center [235, 85] width 4 height 8
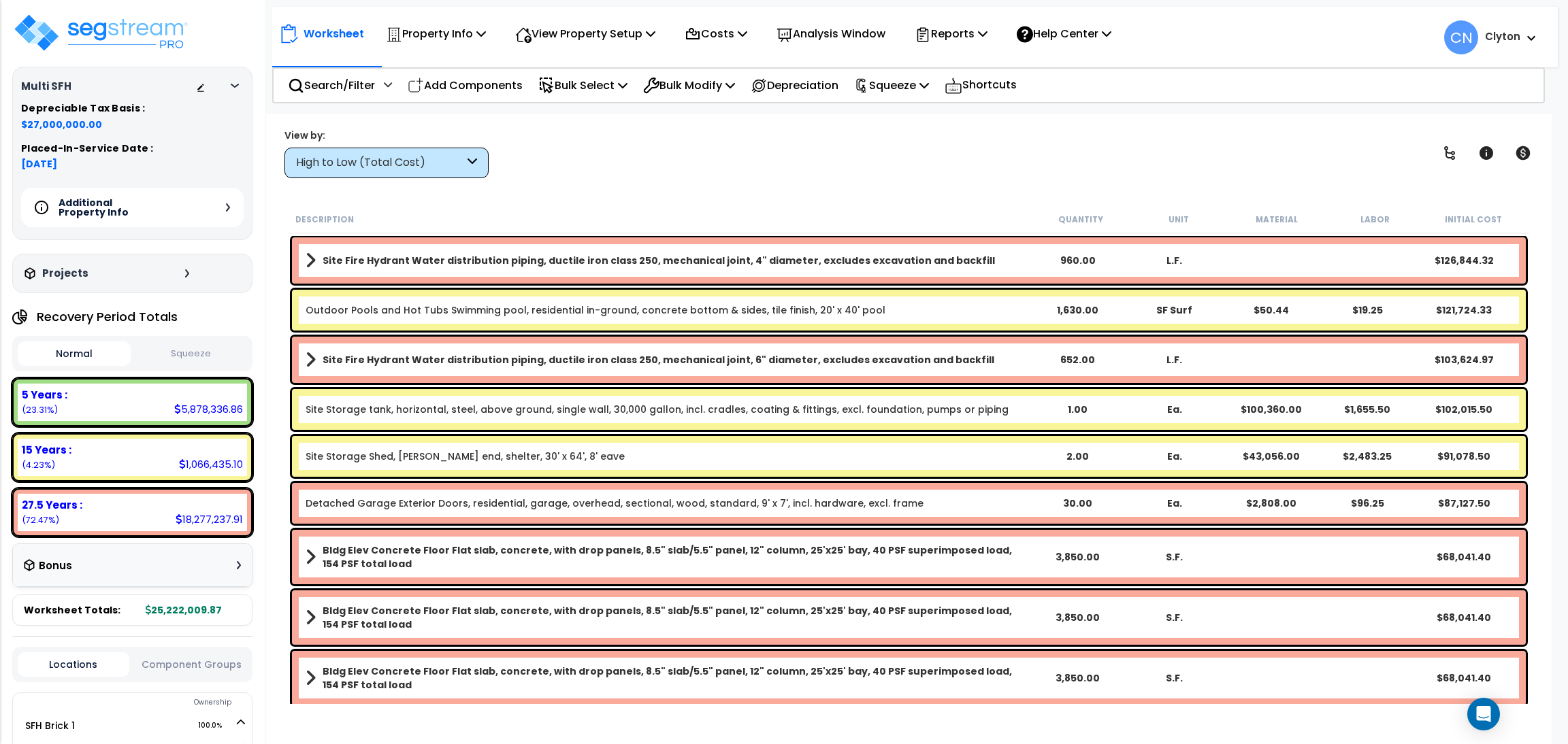
click at [227, 205] on icon at bounding box center [228, 207] width 4 height 8
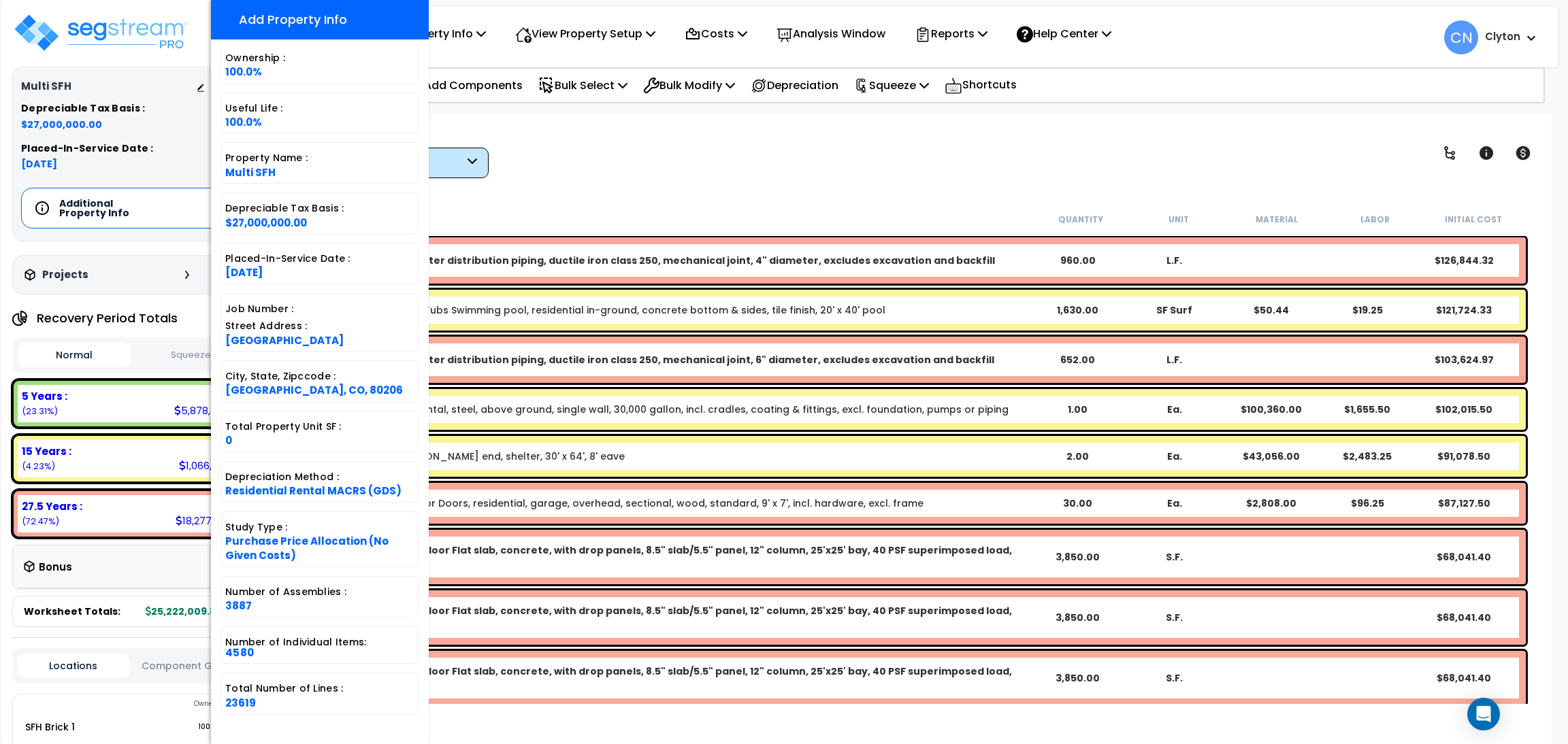
scroll to position [34, 0]
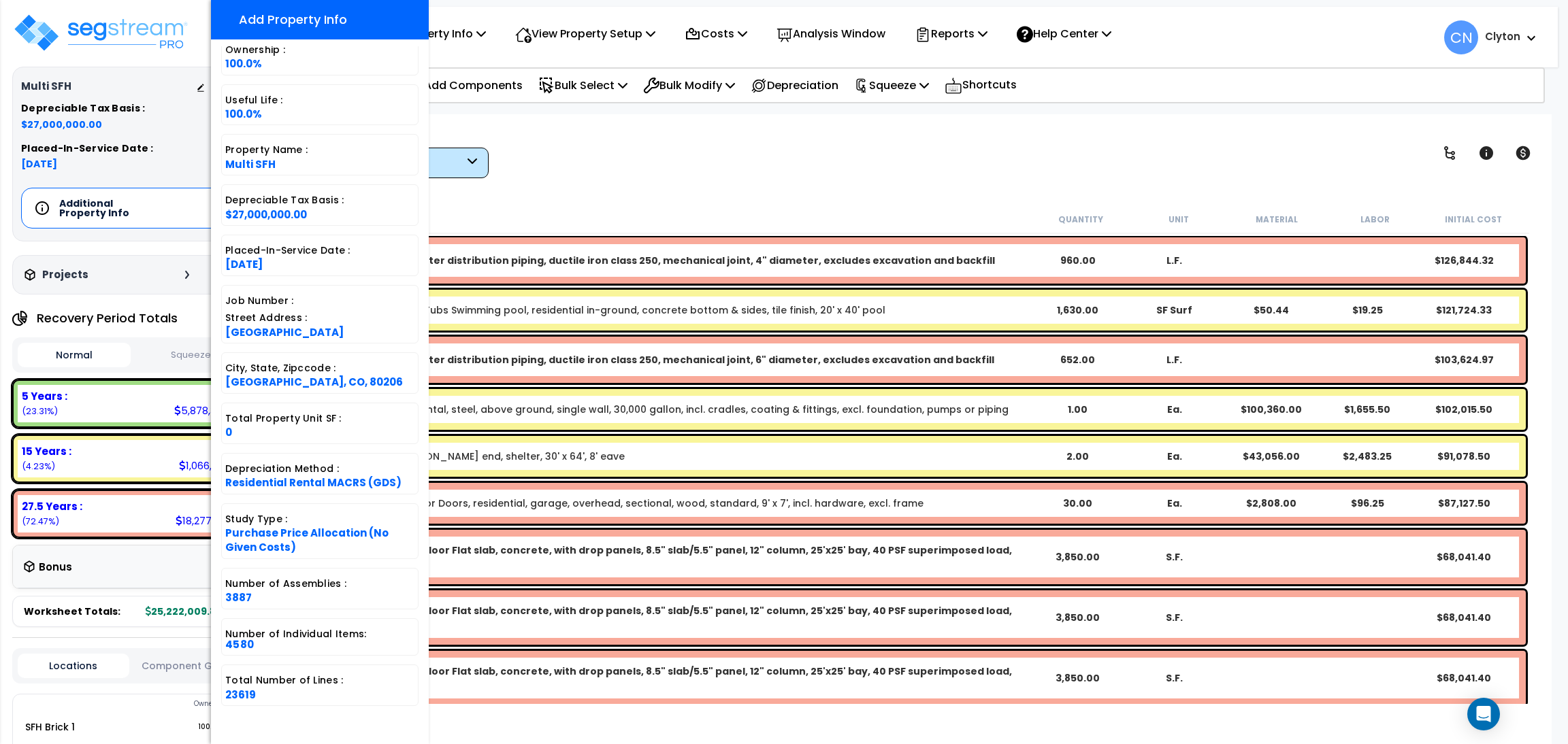
click at [767, 165] on div "View by: High to Low (Total Cost) High to Low (Total Cost)" at bounding box center [908, 153] width 1258 height 50
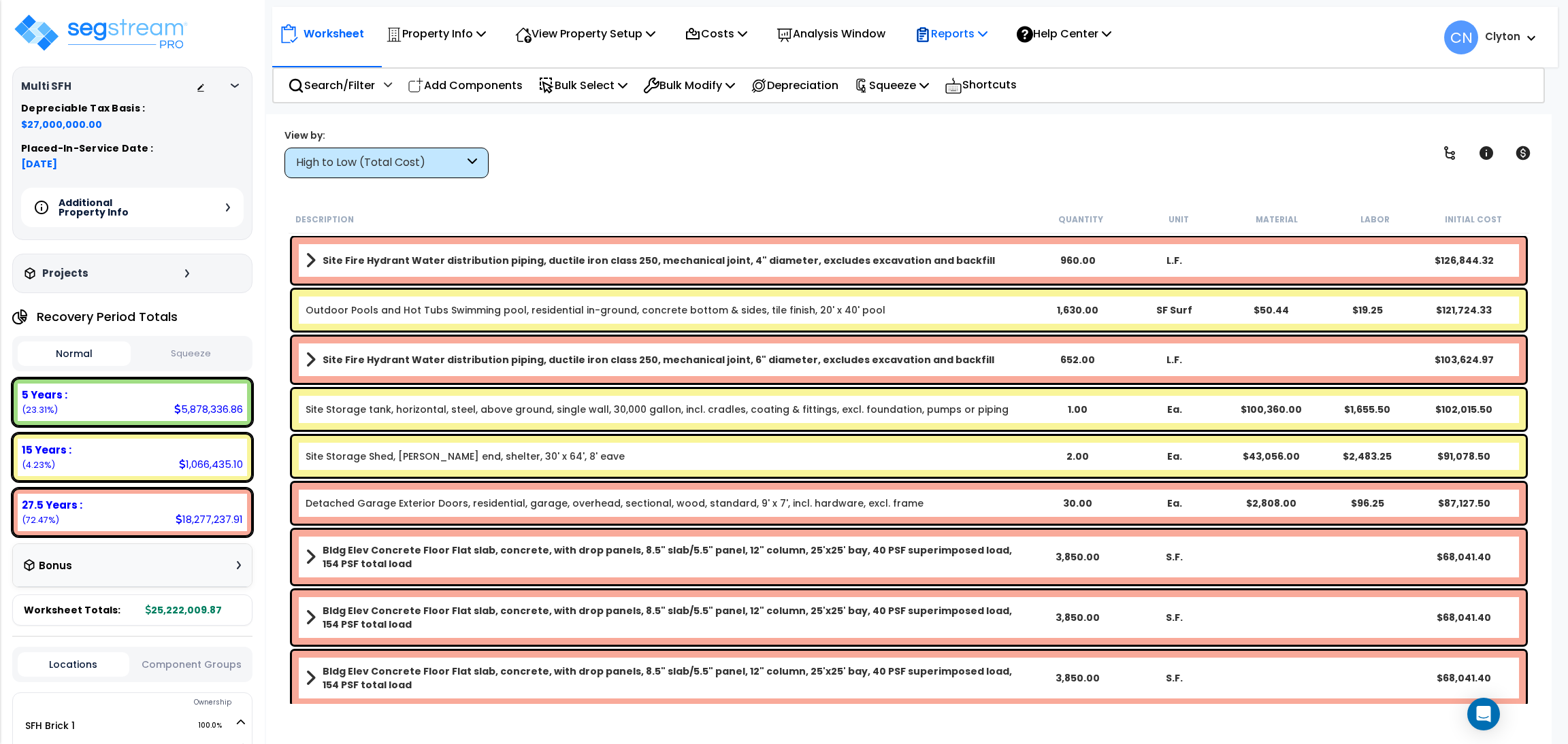
click at [987, 32] on icon at bounding box center [983, 34] width 10 height 11
click at [978, 65] on link "Get Report" at bounding box center [975, 64] width 135 height 27
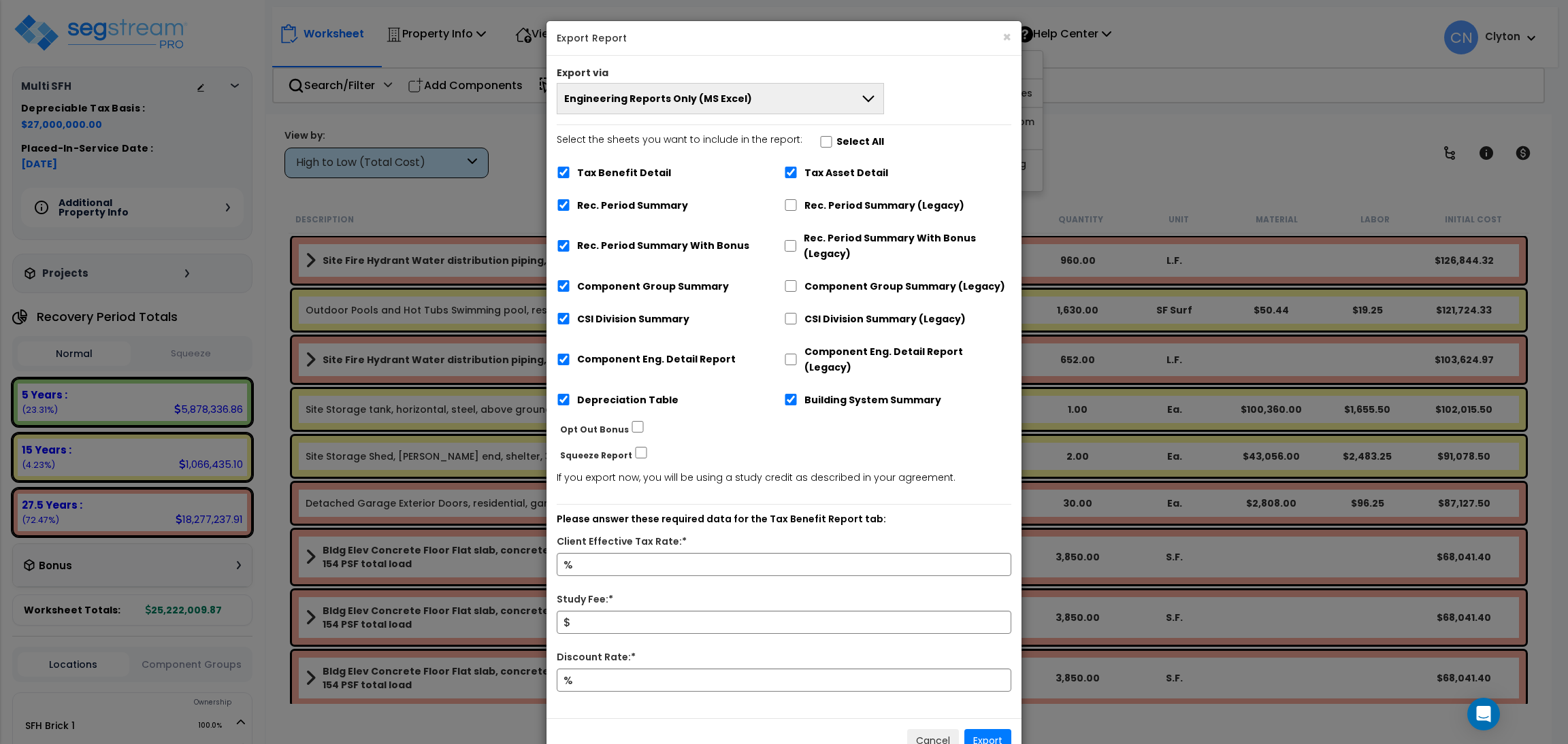
click at [791, 94] on button "Engineering Reports Only (MS Excel)" at bounding box center [720, 98] width 328 height 31
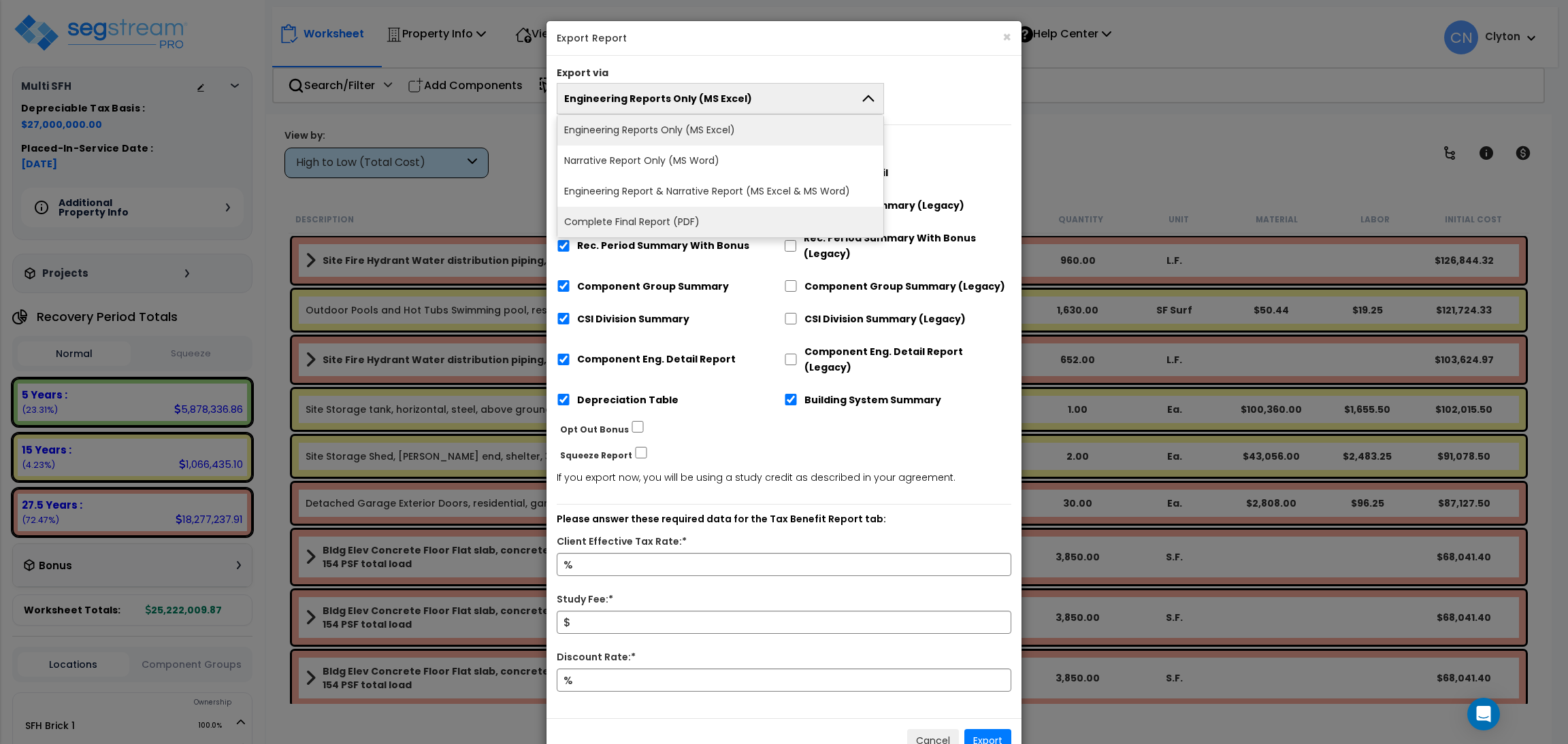
click at [741, 222] on li "Complete Final Report (PDF)" at bounding box center [720, 222] width 326 height 31
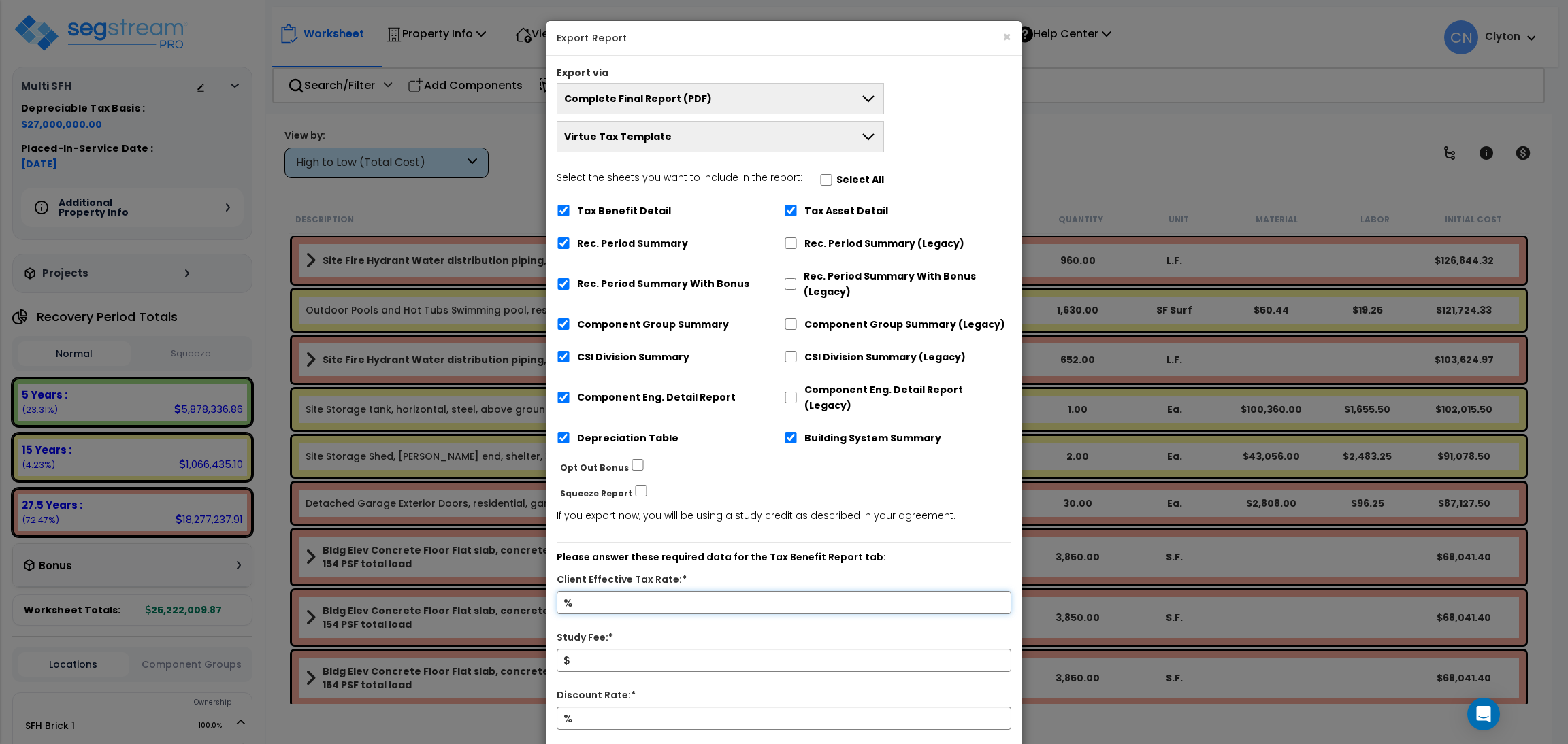
click at [658, 594] on input "Client Effective Tax Rate:*" at bounding box center [783, 603] width 455 height 23
type input "2"
type input "27,000,000"
click at [631, 707] on input "Discount Rate:*" at bounding box center [783, 718] width 455 height 23
type input "5"
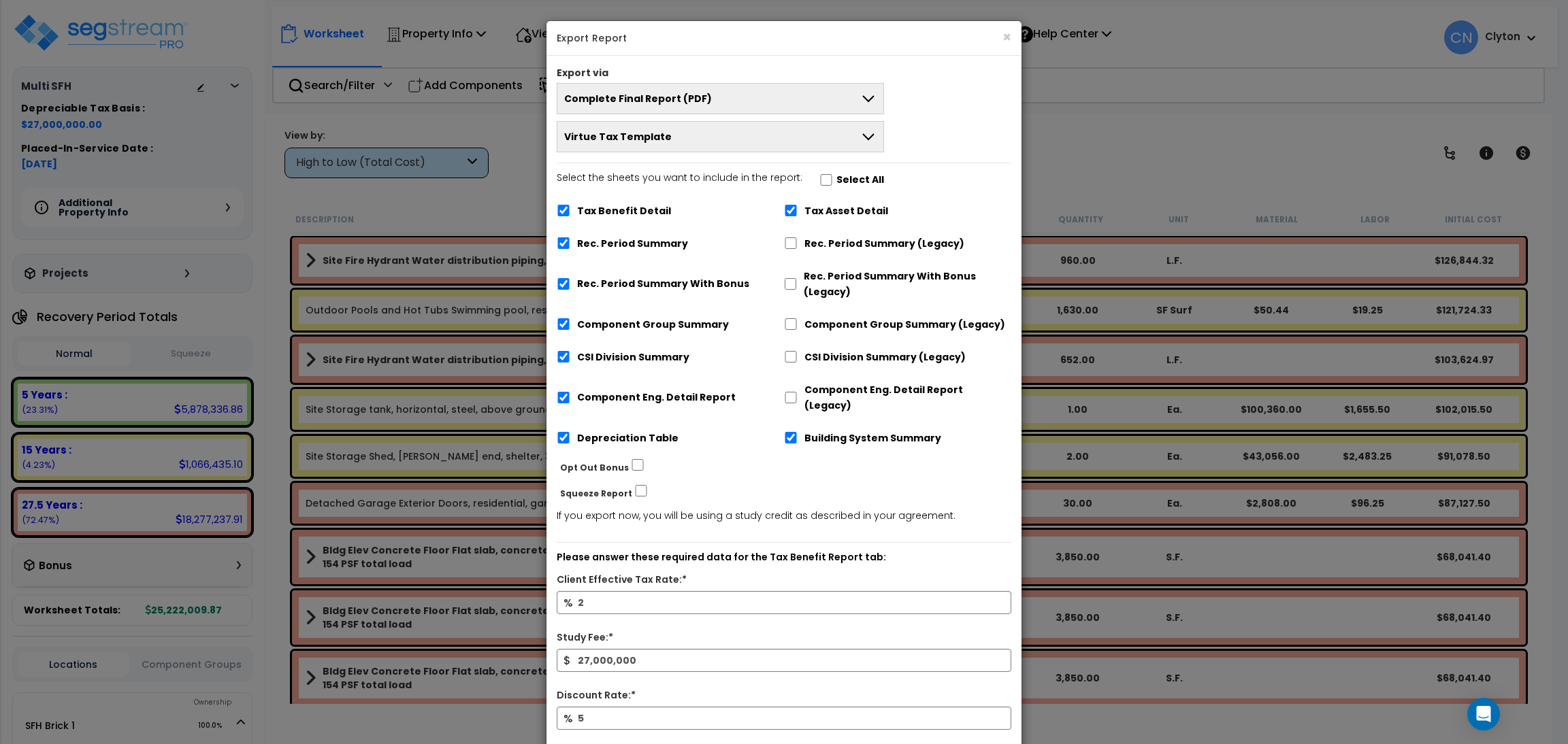
click at [961, 551] on p "Please answer these required data for the Tax Benefit Report tab:" at bounding box center [783, 558] width 455 height 16
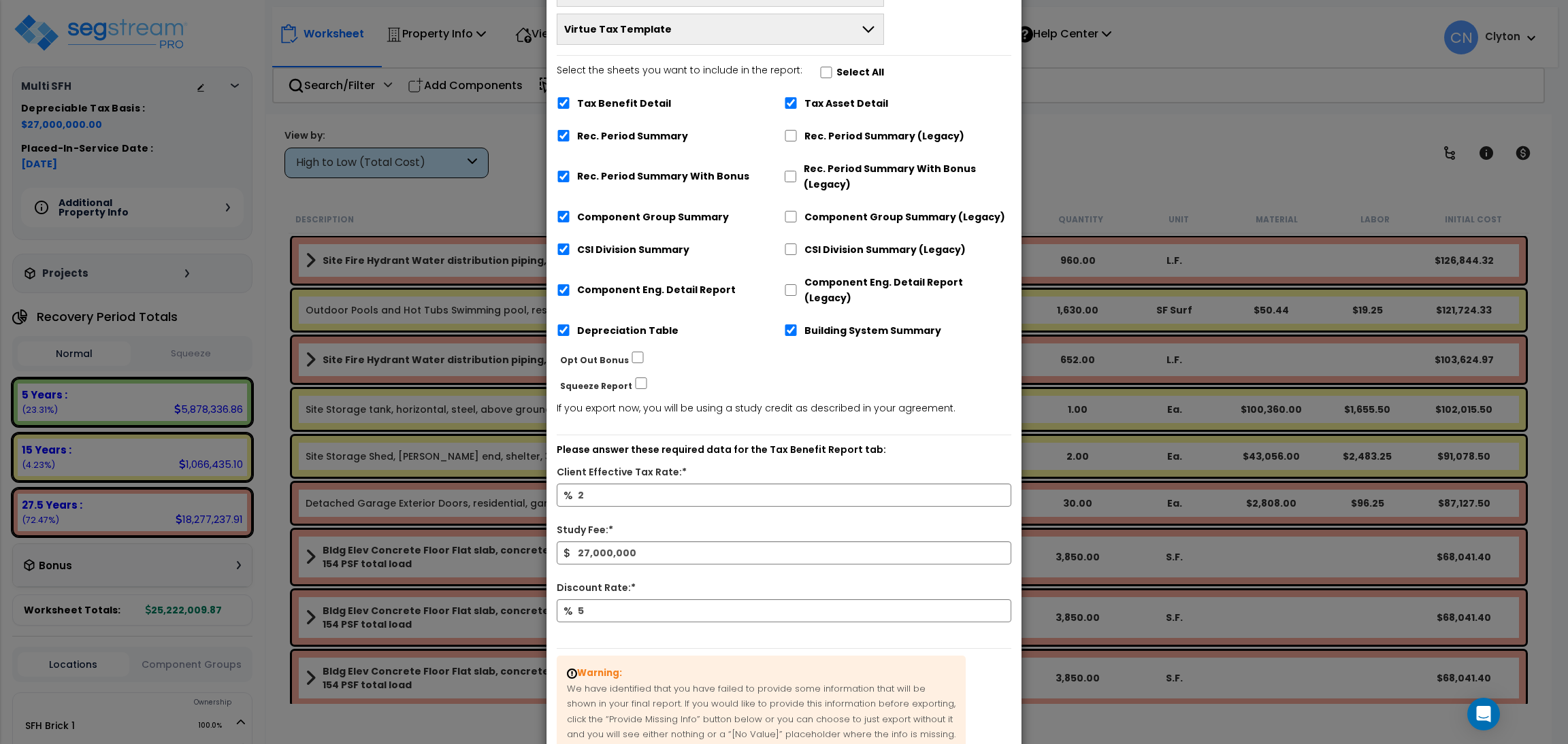
scroll to position [214, 0]
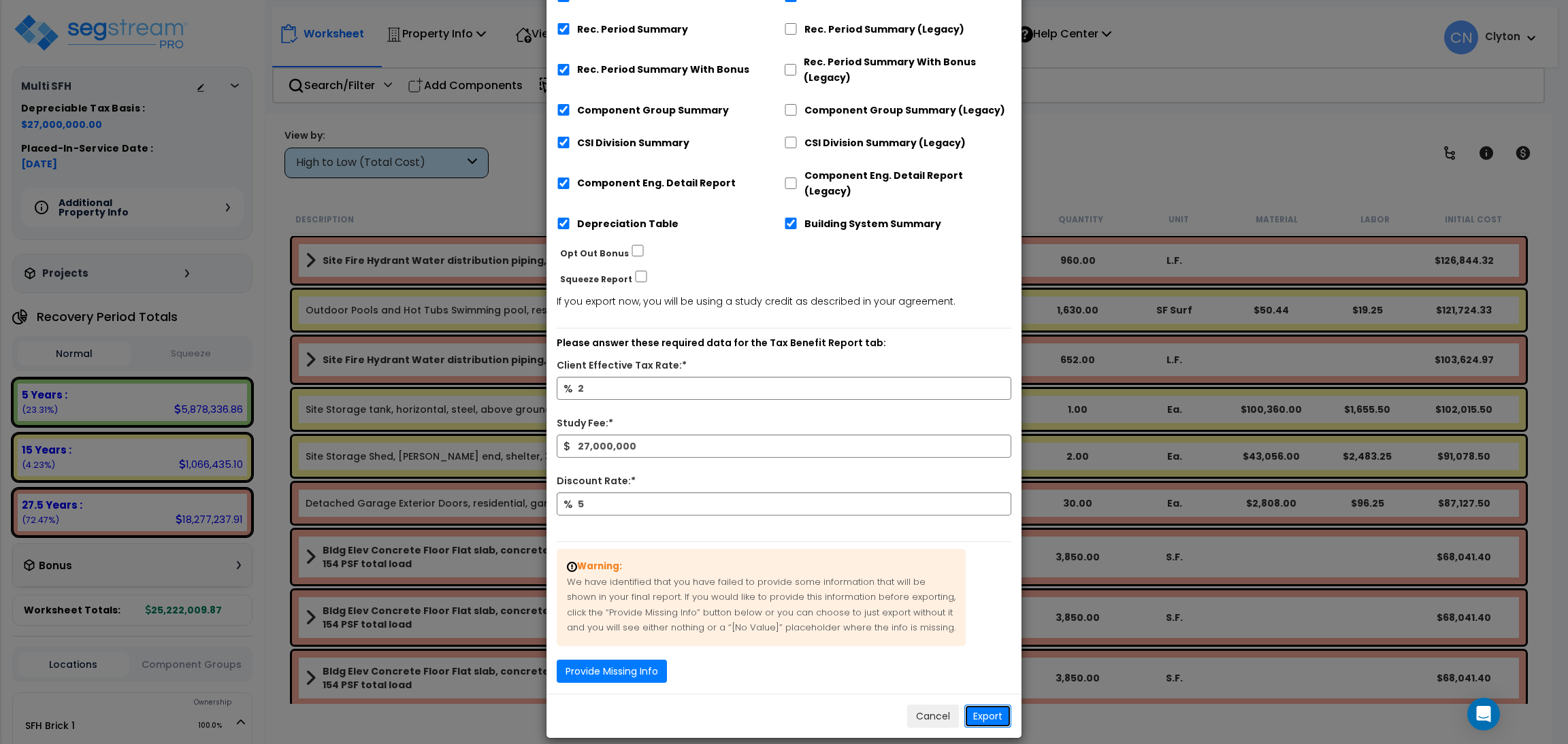
click at [974, 704] on button "Export" at bounding box center [987, 716] width 47 height 23
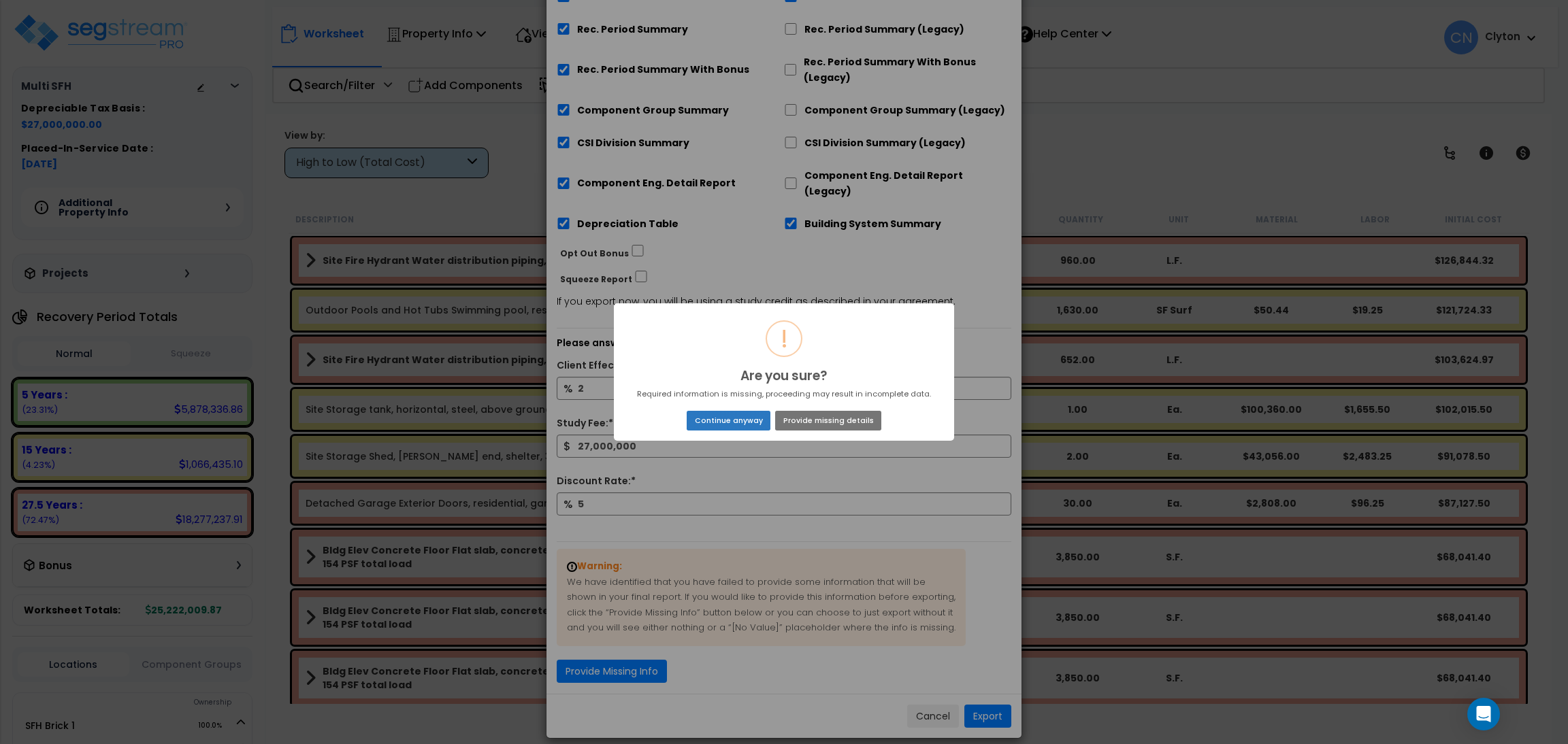
click at [717, 417] on button "Continue anyway" at bounding box center [728, 421] width 84 height 19
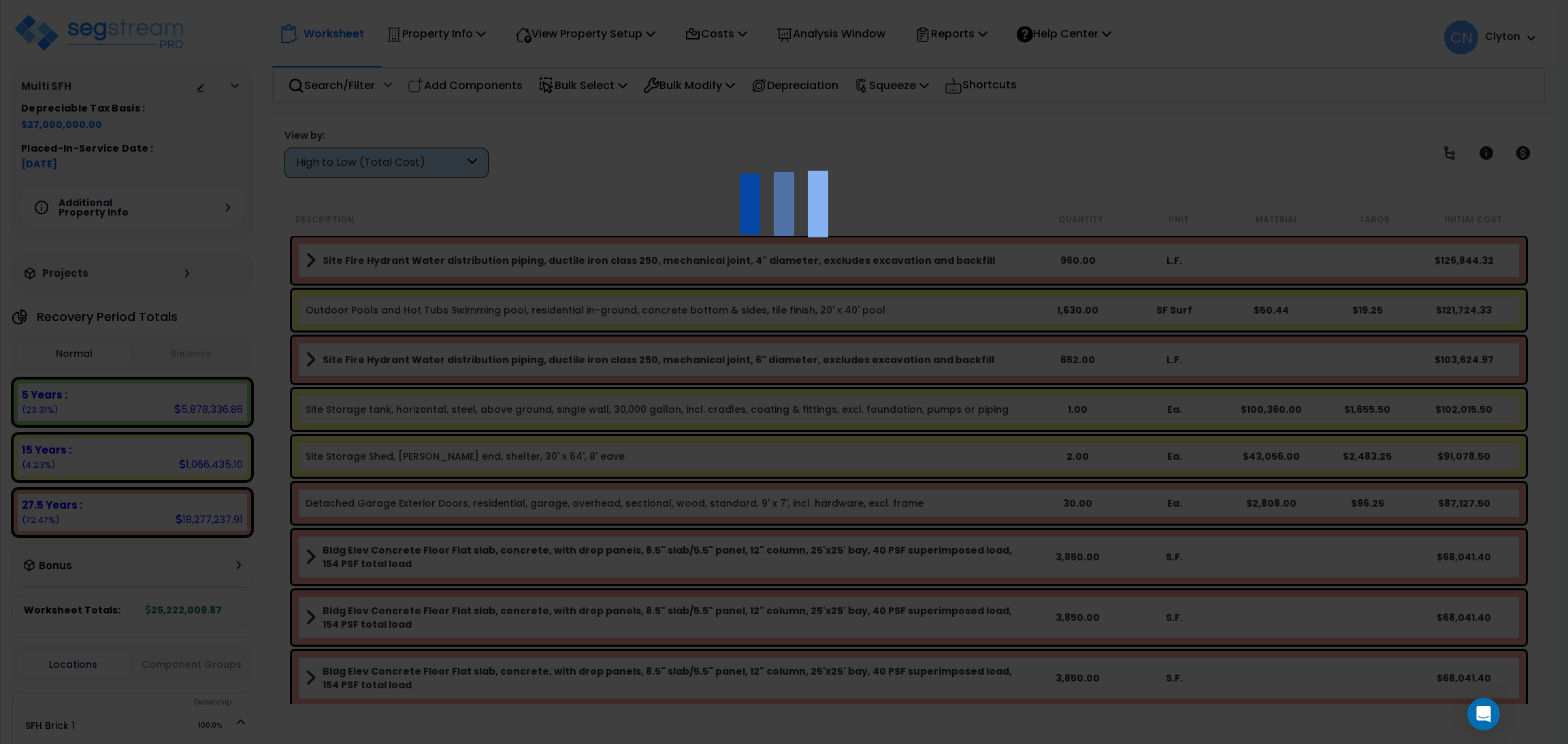
scroll to position [2, 0]
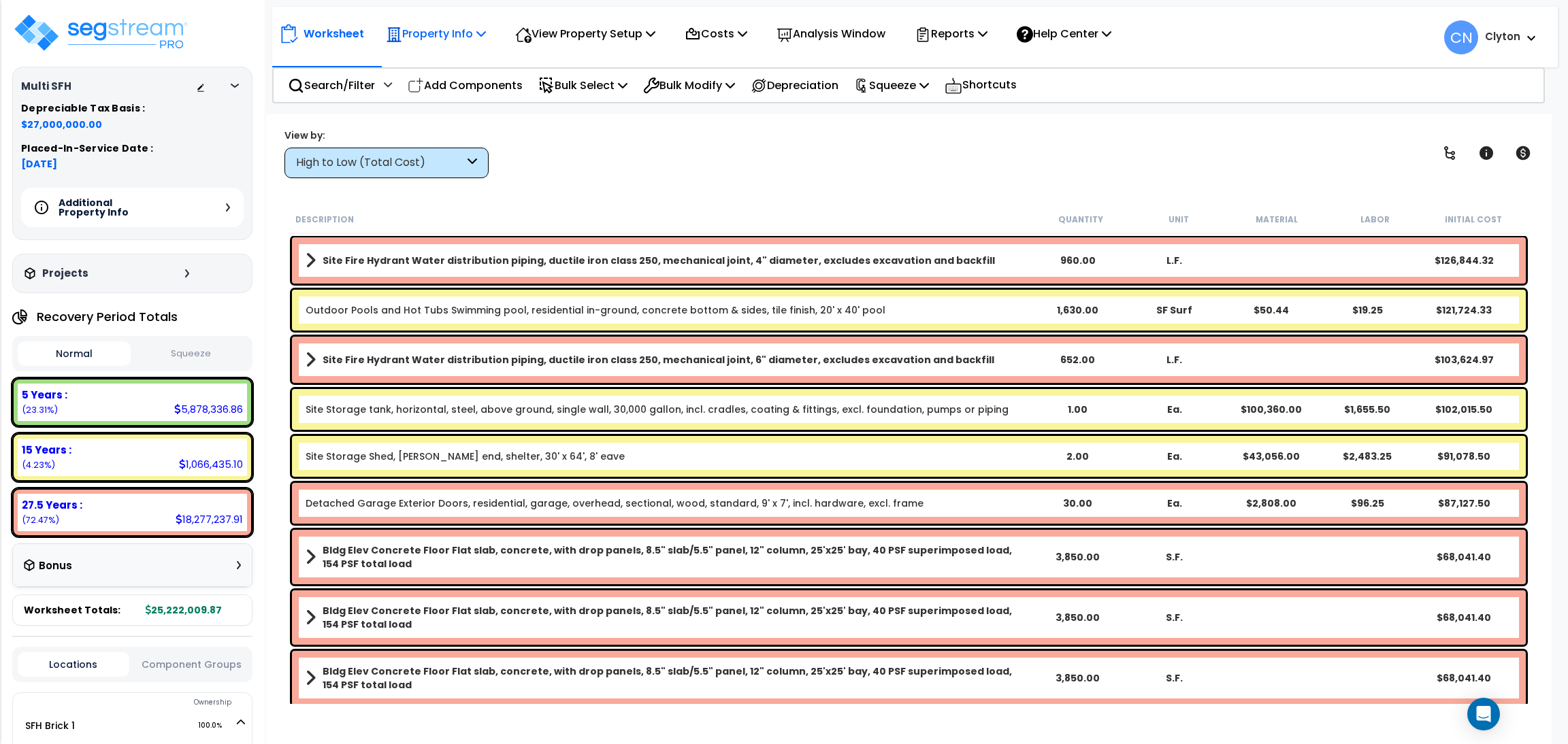
click at [411, 29] on p "Property Info" at bounding box center [435, 34] width 100 height 19
click at [415, 62] on link "Property Setup" at bounding box center [446, 64] width 135 height 27
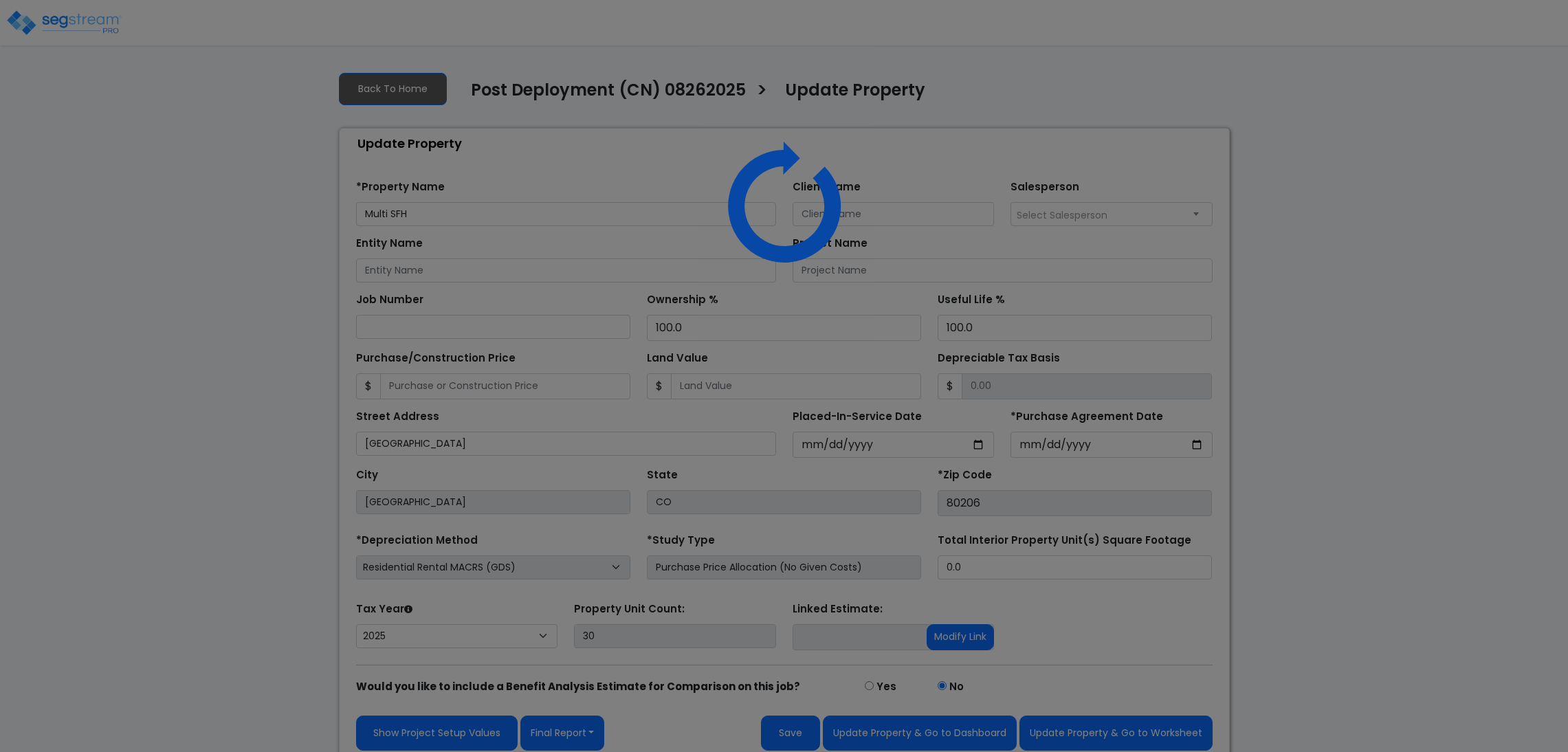
select select "2025"
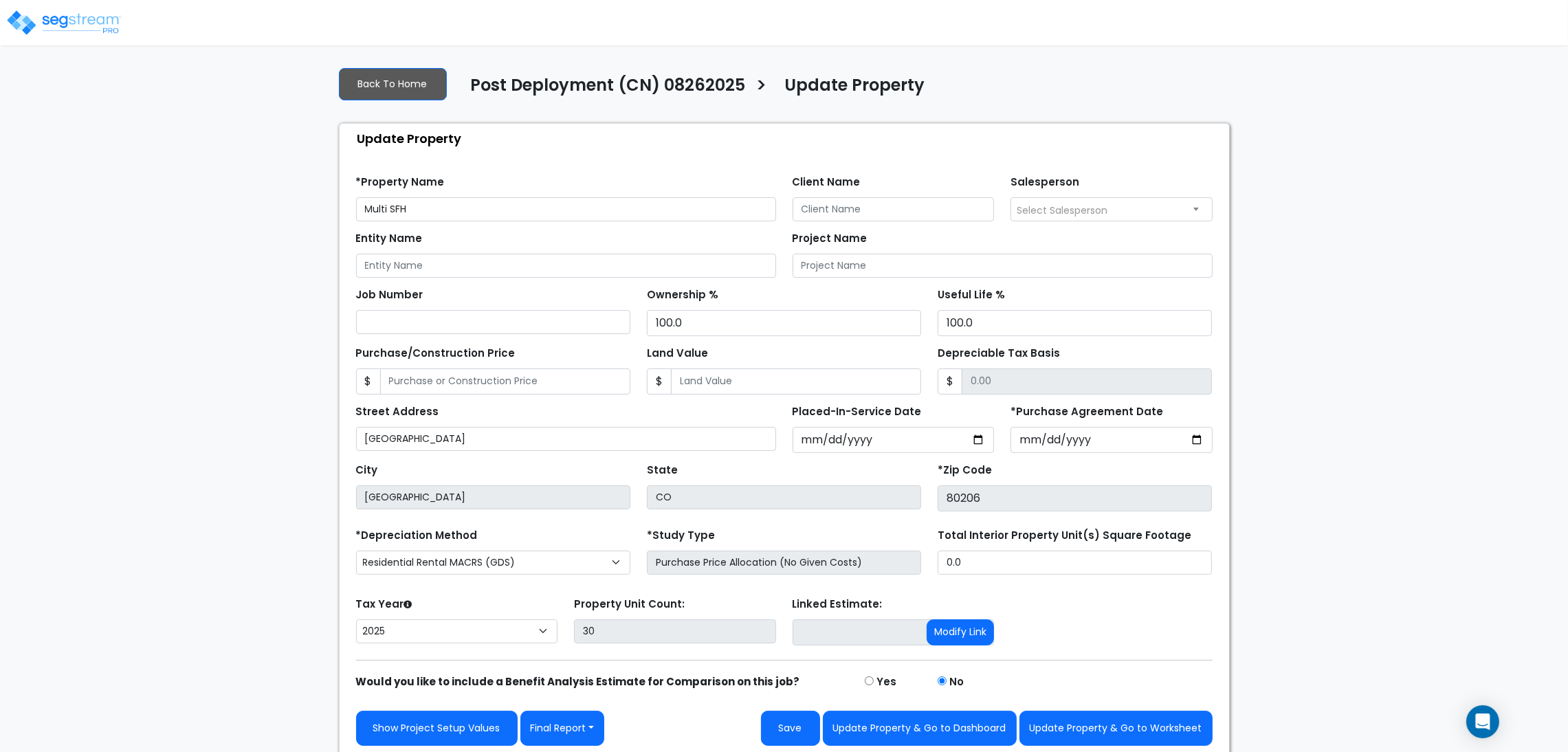
scroll to position [12, 0]
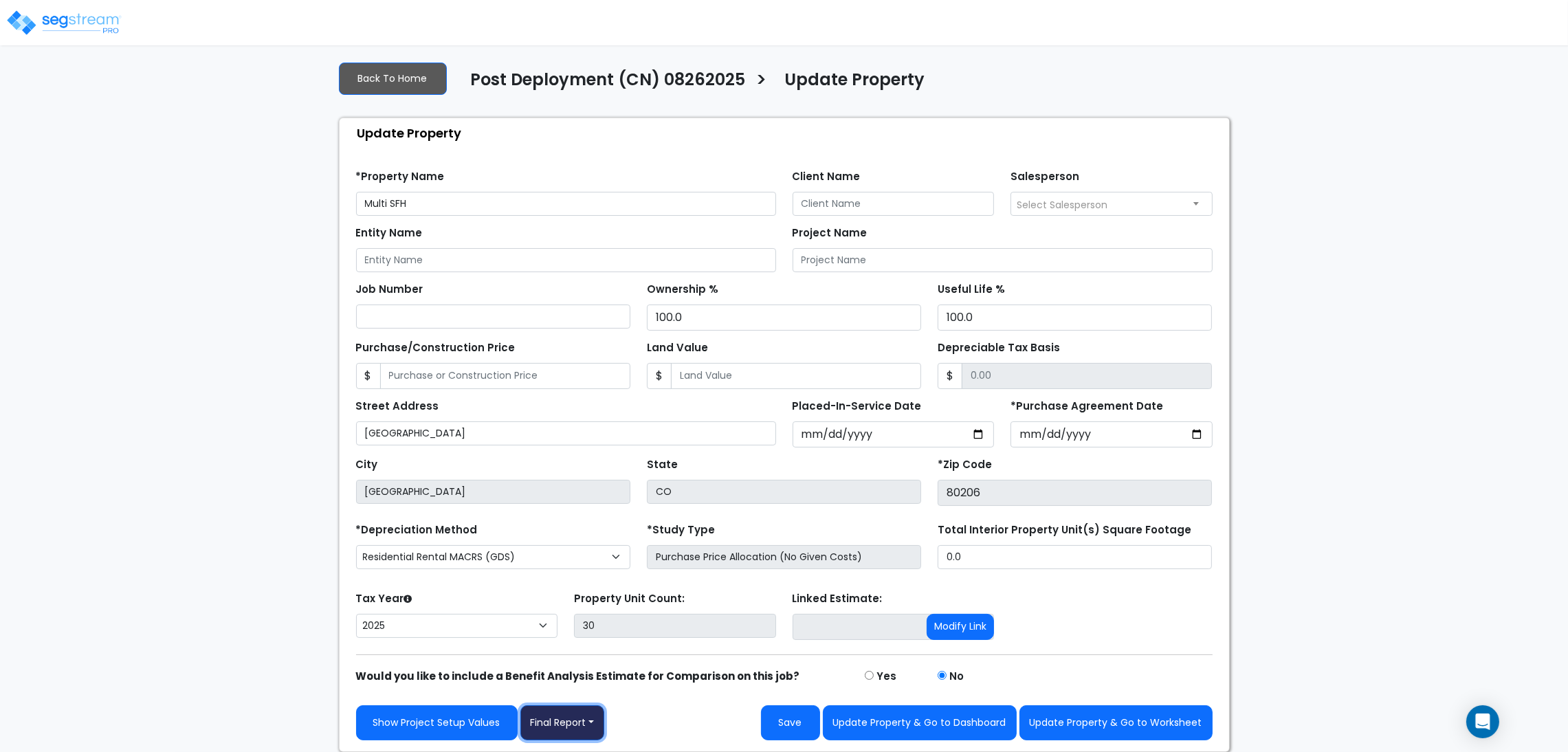
click at [568, 730] on button "Final Report" at bounding box center [562, 723] width 85 height 35
click at [581, 652] on link "Report Images" at bounding box center [592, 651] width 144 height 31
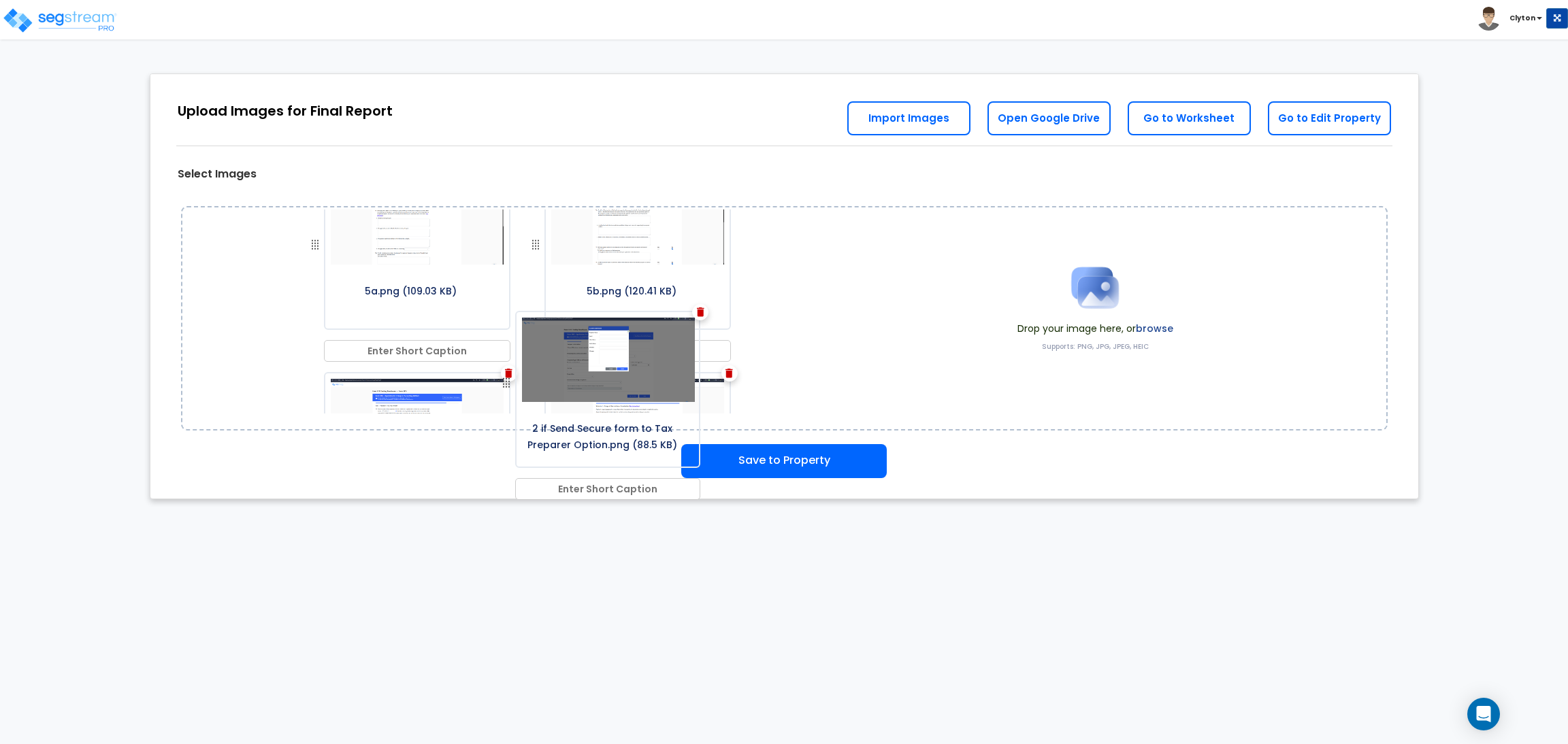
scroll to position [245, 0]
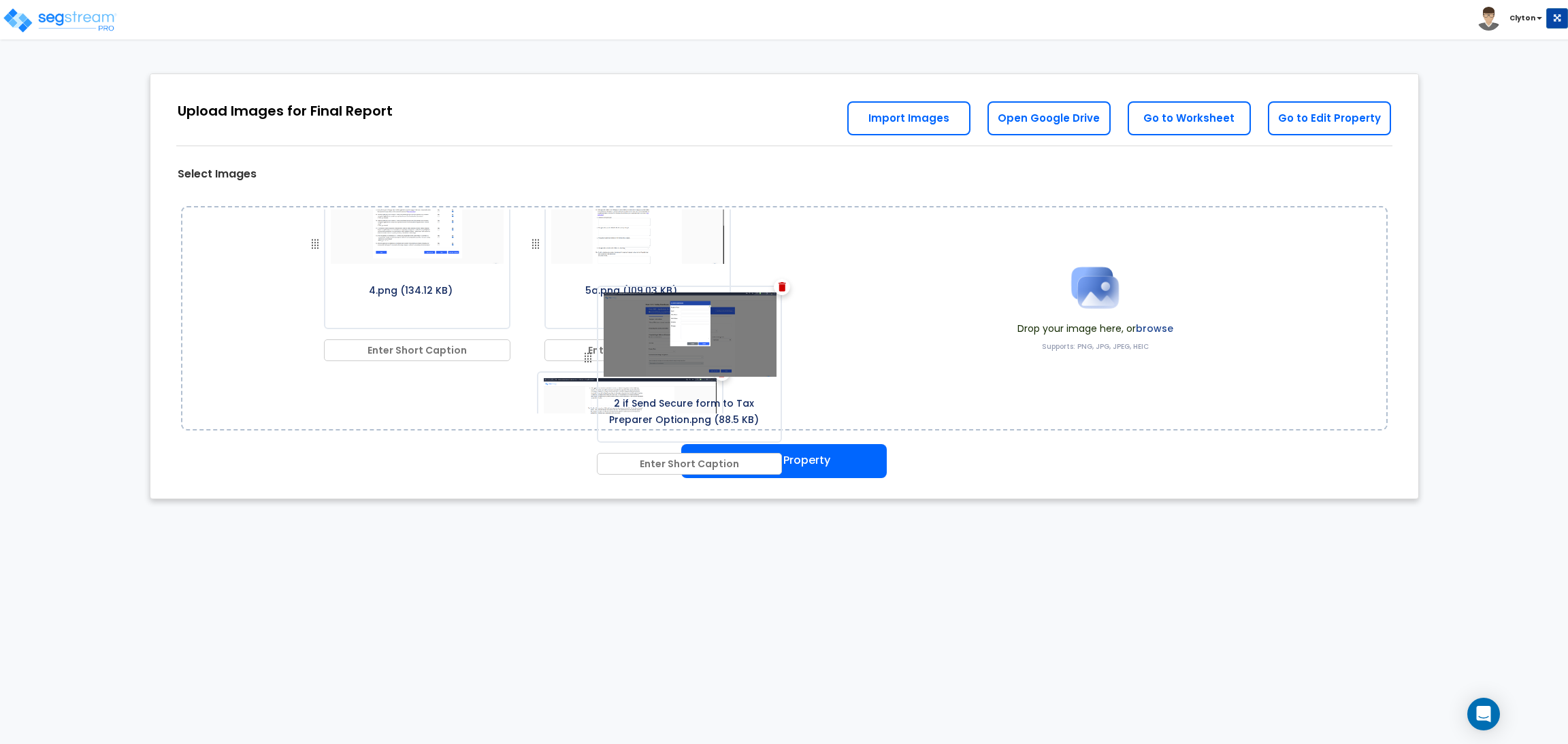
drag, startPoint x: 305, startPoint y: 291, endPoint x: 583, endPoint y: 356, distance: 285.5
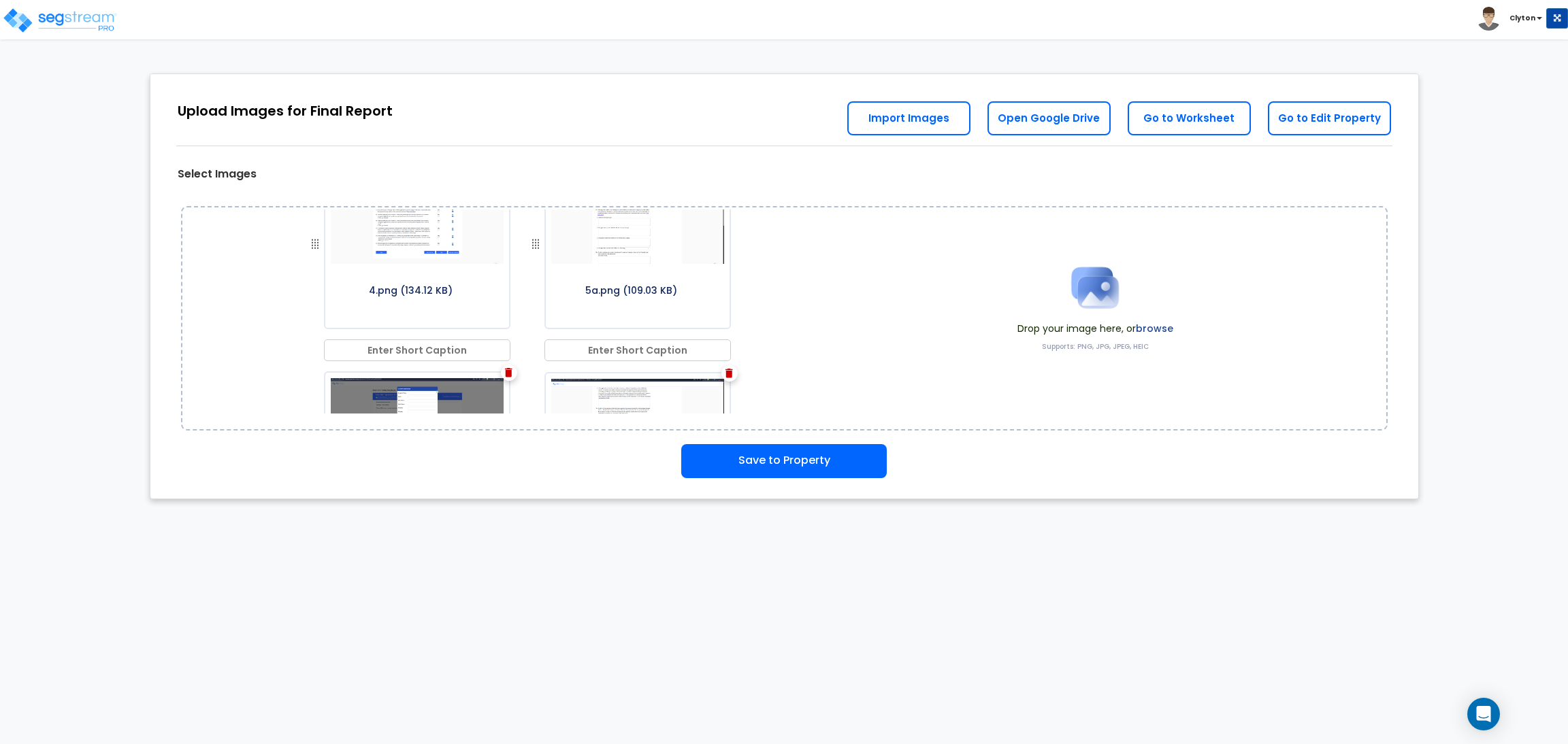
scroll to position [0, 0]
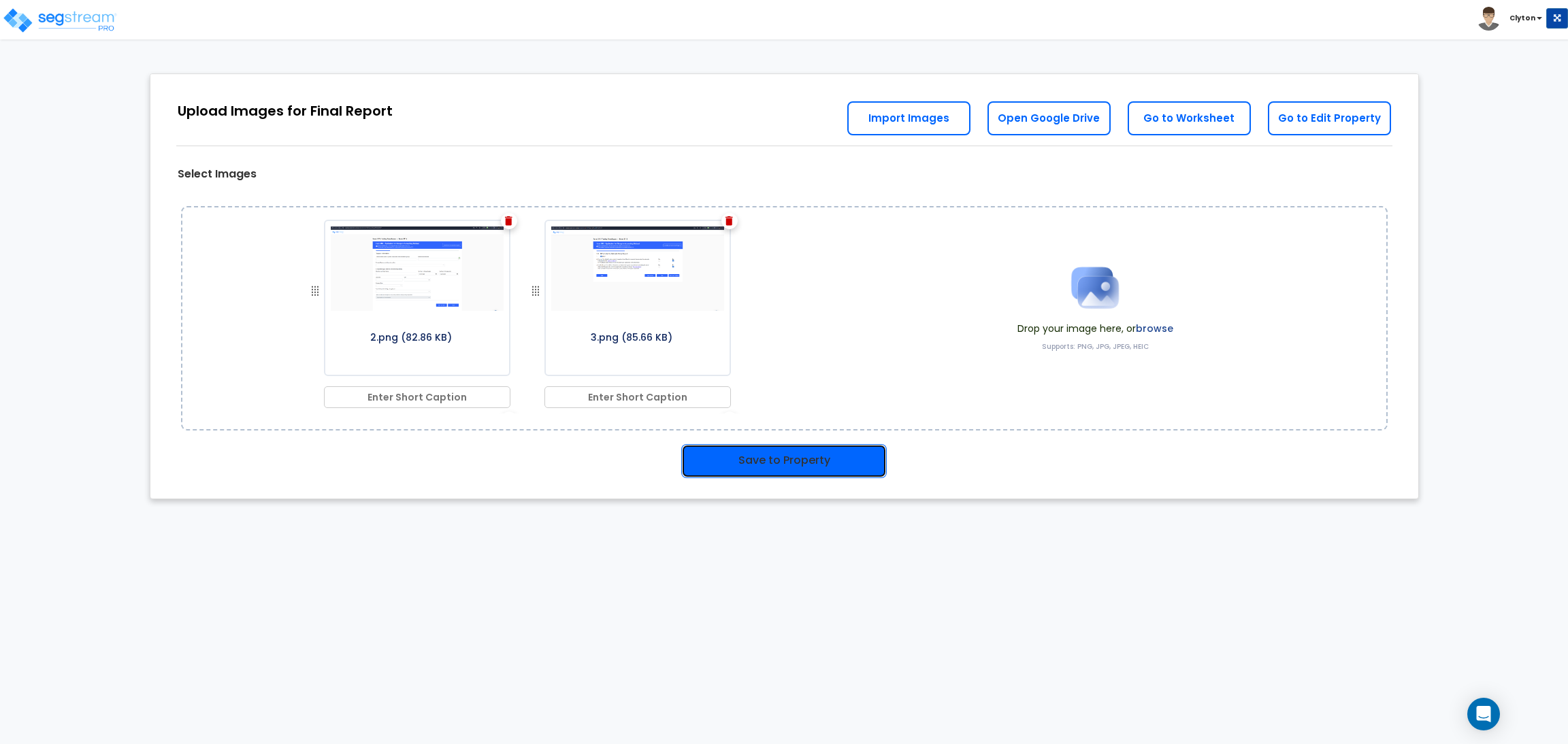
click at [766, 470] on button "Save to Property" at bounding box center [783, 461] width 206 height 34
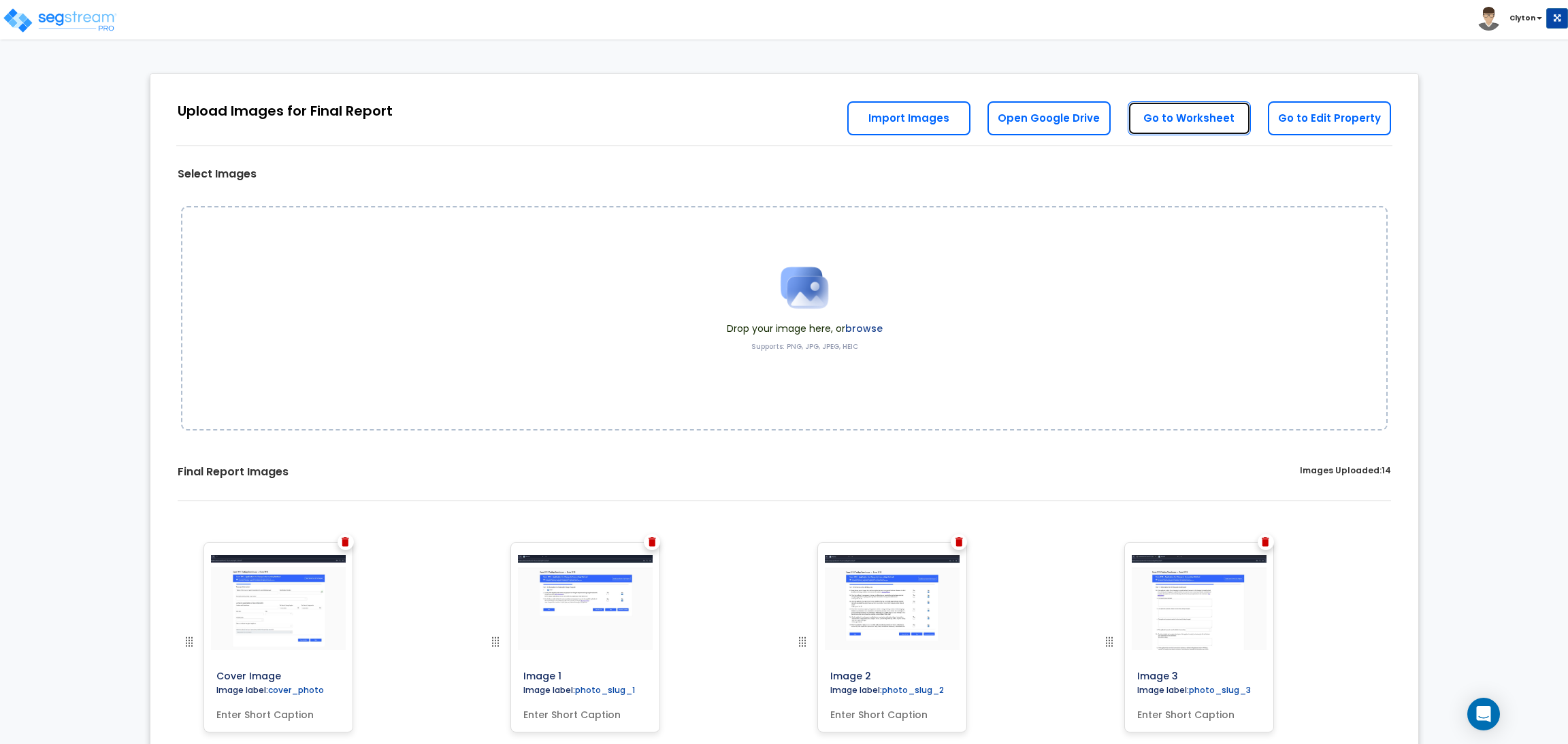
click at [1195, 116] on link "Go to Worksheet" at bounding box center [1188, 118] width 123 height 34
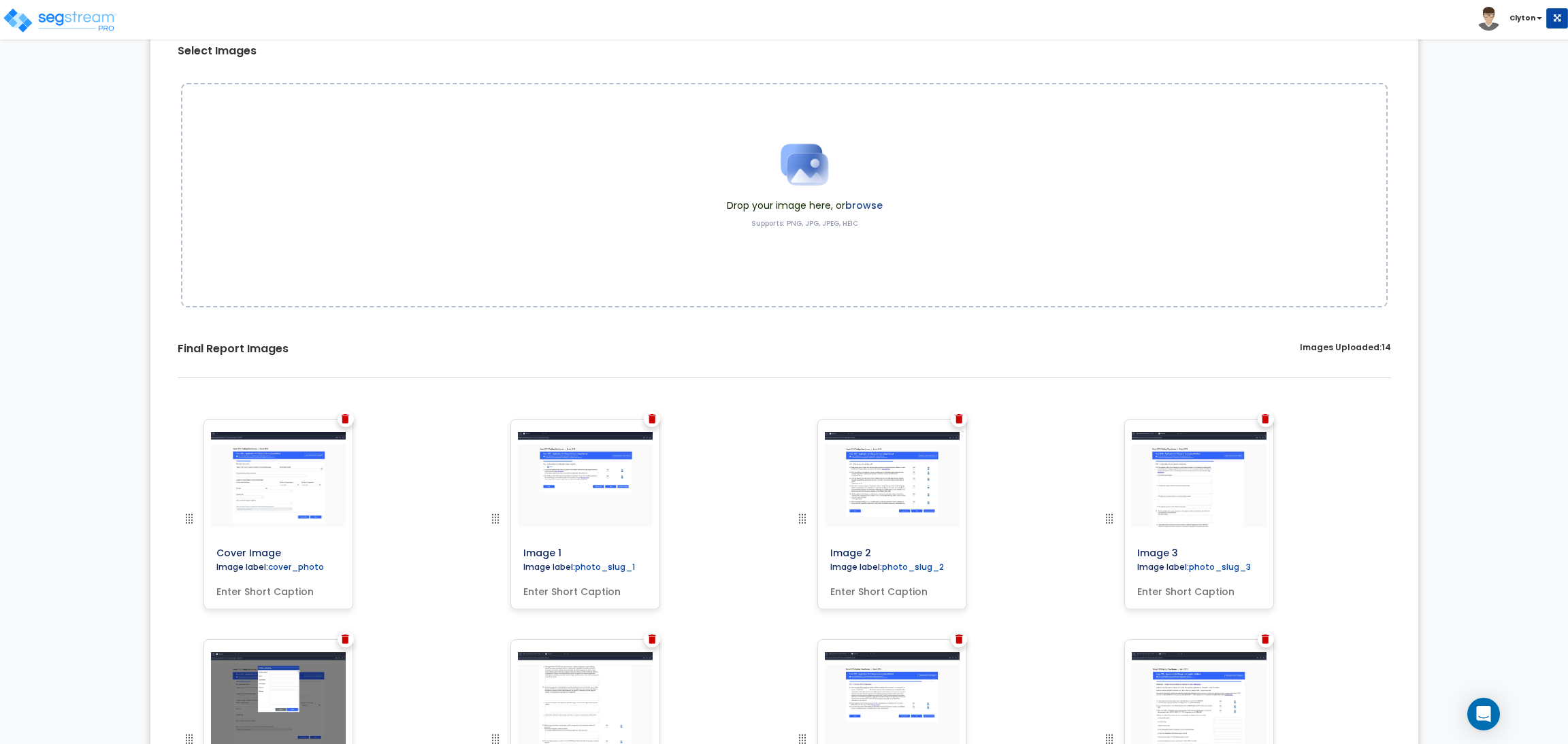
scroll to position [122, 0]
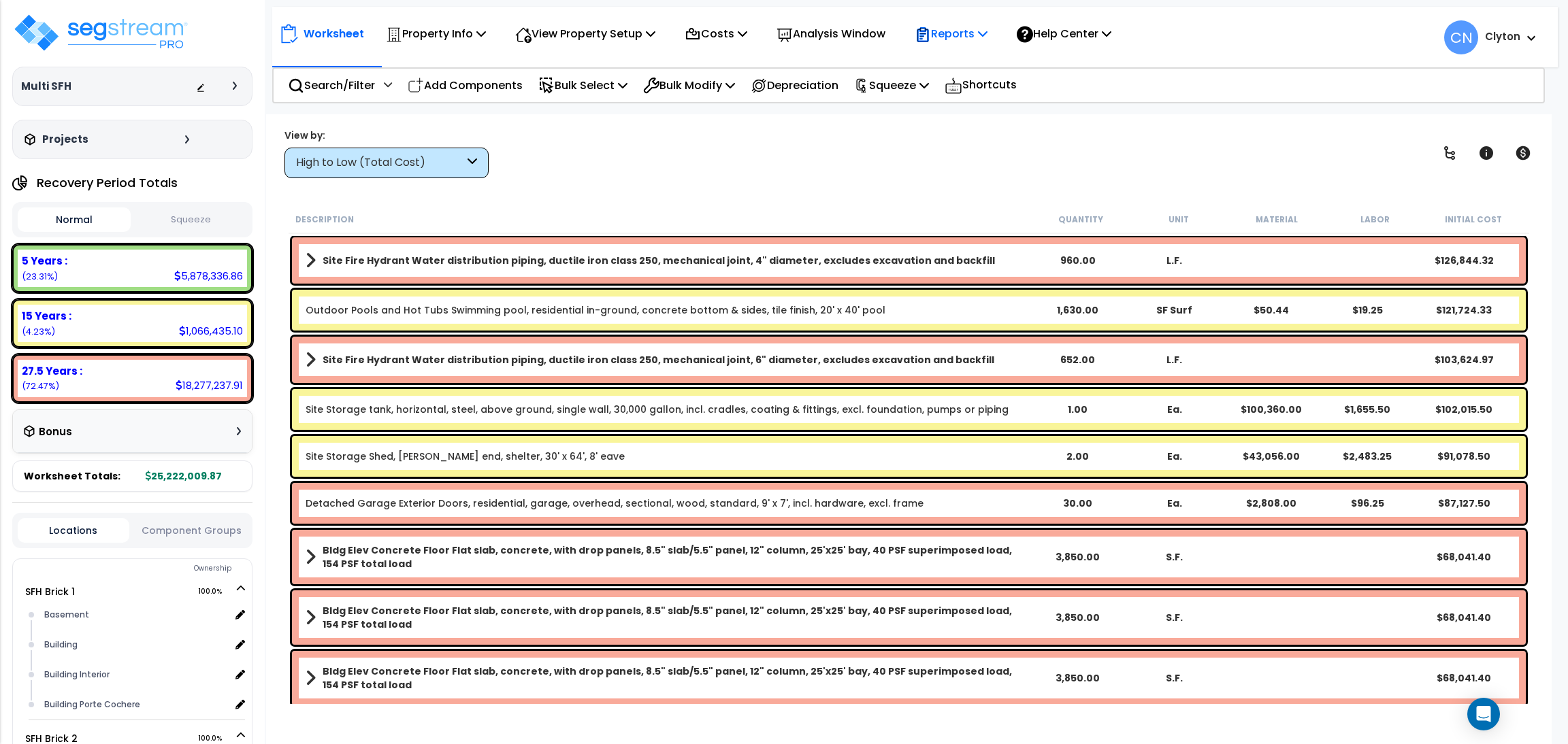
click at [987, 41] on p "Reports" at bounding box center [951, 34] width 72 height 19
click at [975, 61] on link "Get Report" at bounding box center [975, 64] width 135 height 27
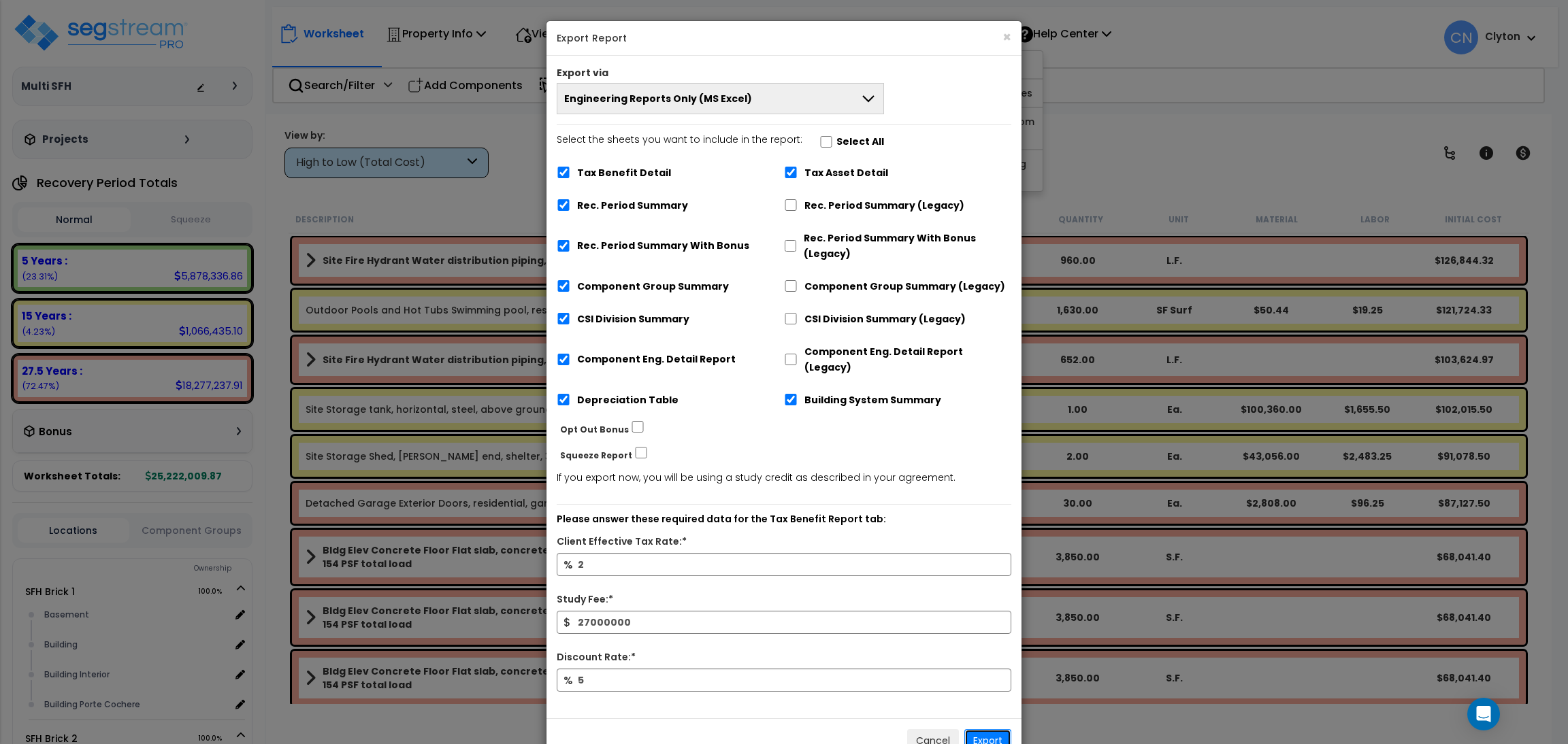
click at [986, 729] on button "Export" at bounding box center [987, 740] width 47 height 23
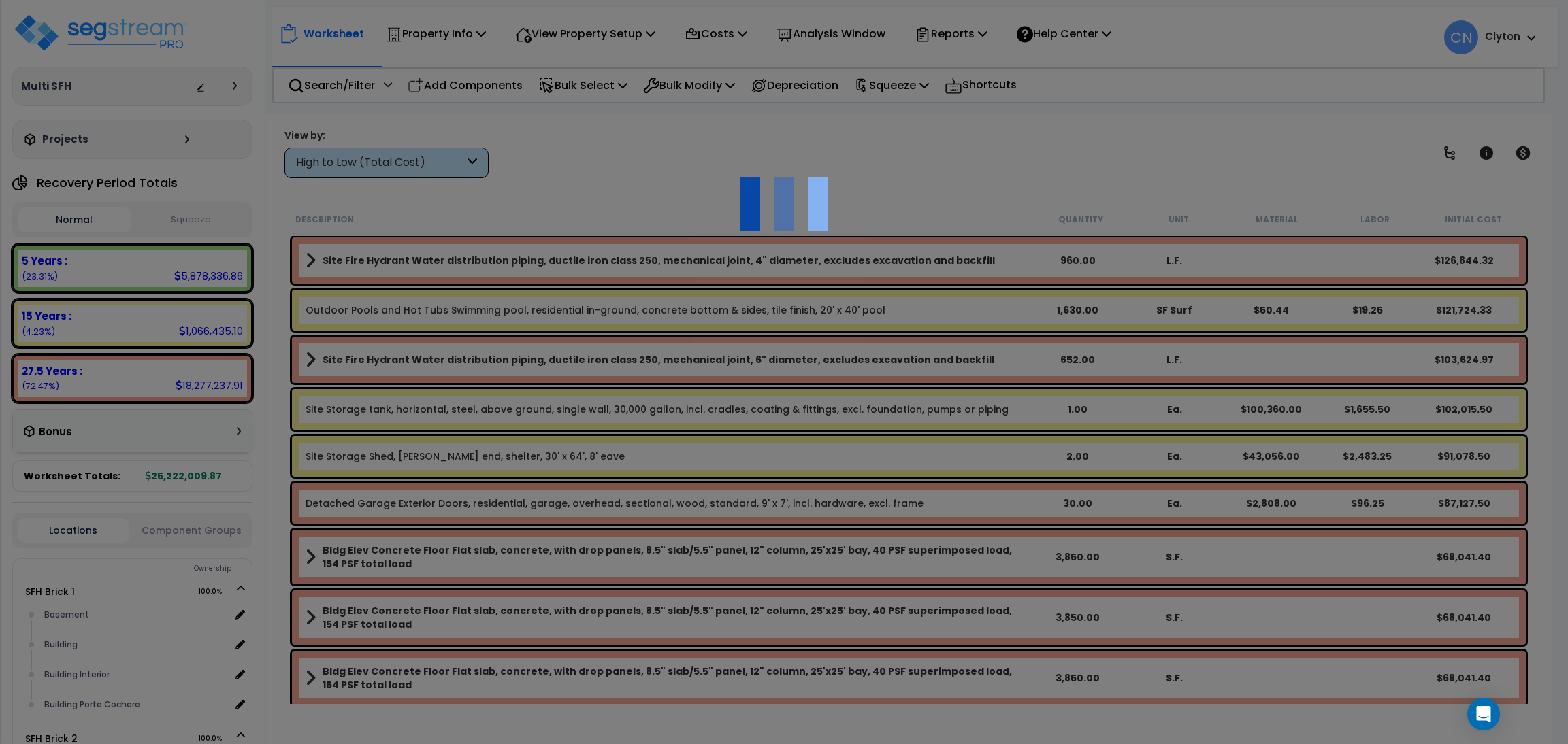
click at [1374, 135] on div at bounding box center [784, 372] width 1568 height 744
click at [1026, 164] on div at bounding box center [784, 372] width 1568 height 744
click at [1242, 140] on div at bounding box center [784, 372] width 1568 height 744
click at [1346, 177] on div at bounding box center [784, 372] width 1568 height 744
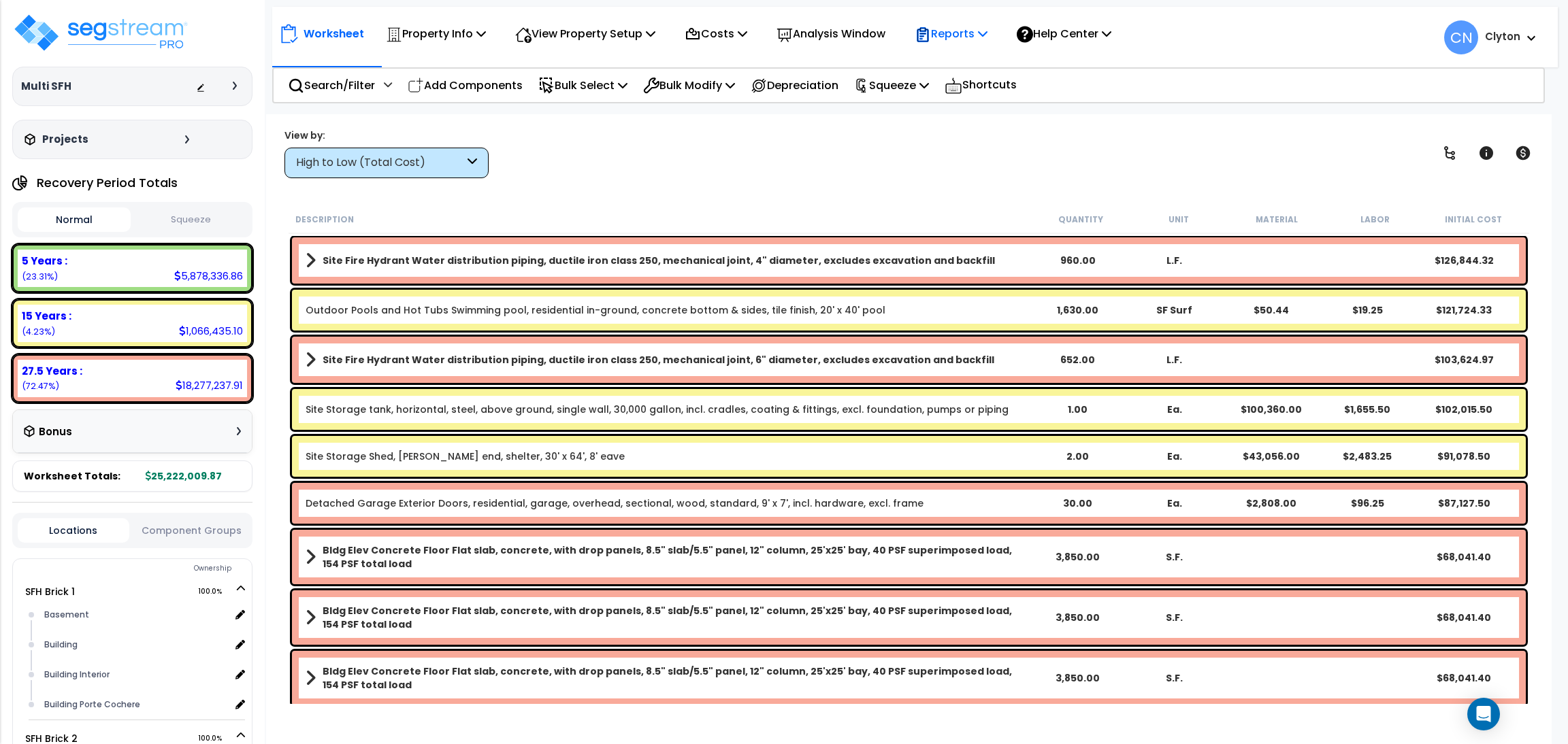
click at [950, 28] on p "Reports" at bounding box center [951, 34] width 72 height 19
click at [952, 62] on link "Get Report" at bounding box center [975, 64] width 135 height 27
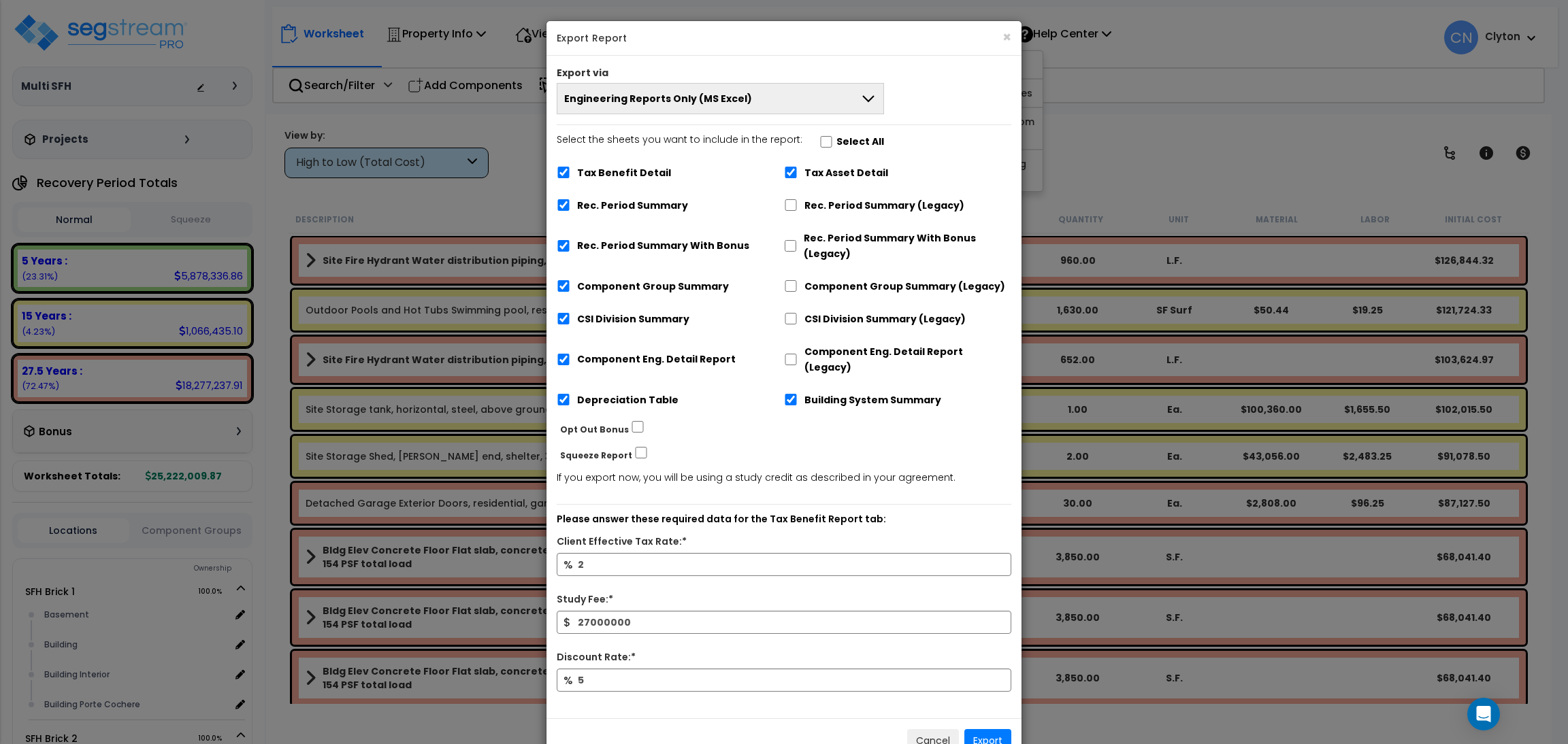
click at [680, 104] on span "Engineering Reports Only (MS Excel)" at bounding box center [658, 98] width 188 height 13
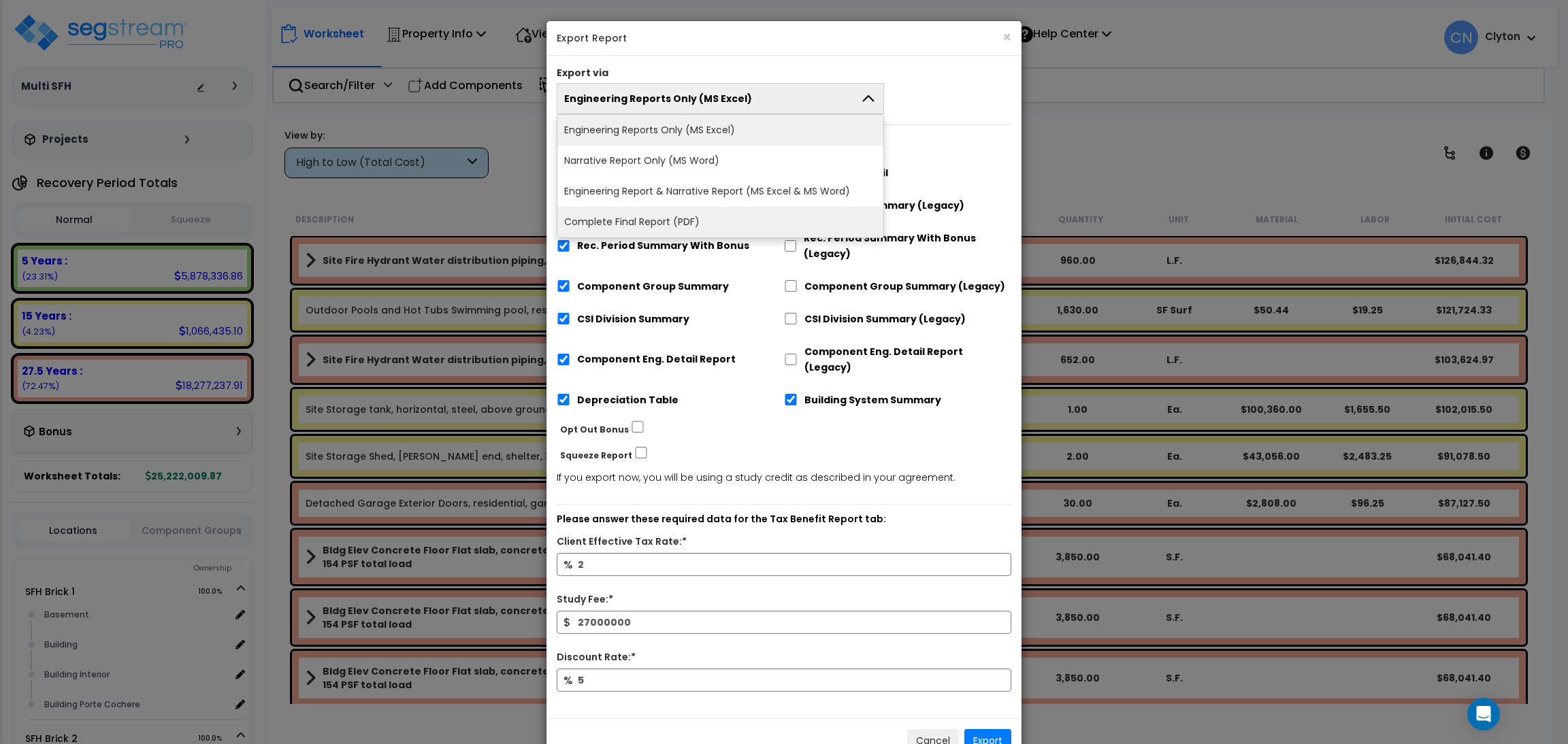
click at [646, 221] on li "Complete Final Report (PDF)" at bounding box center [720, 222] width 326 height 31
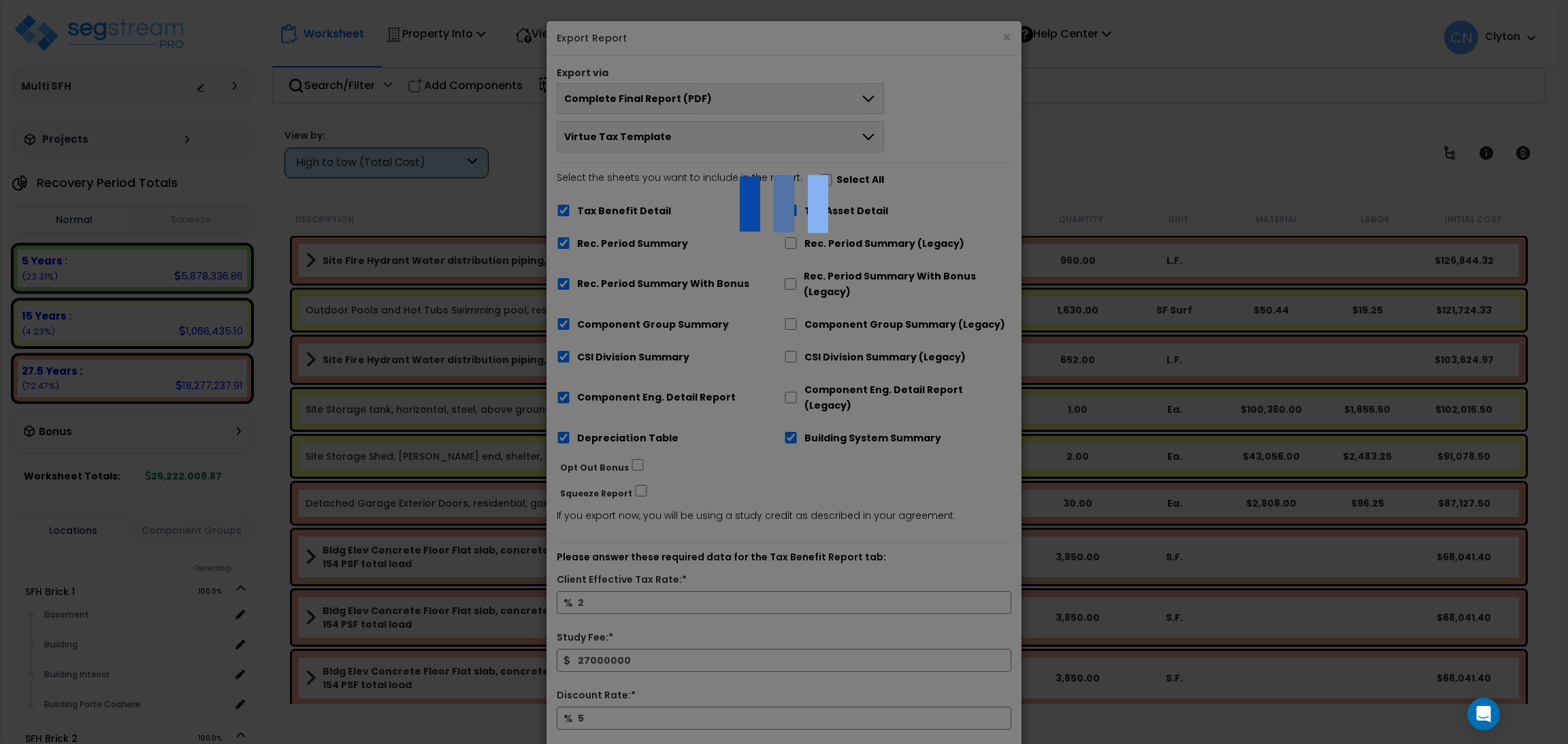
click at [960, 120] on div at bounding box center [784, 372] width 1568 height 744
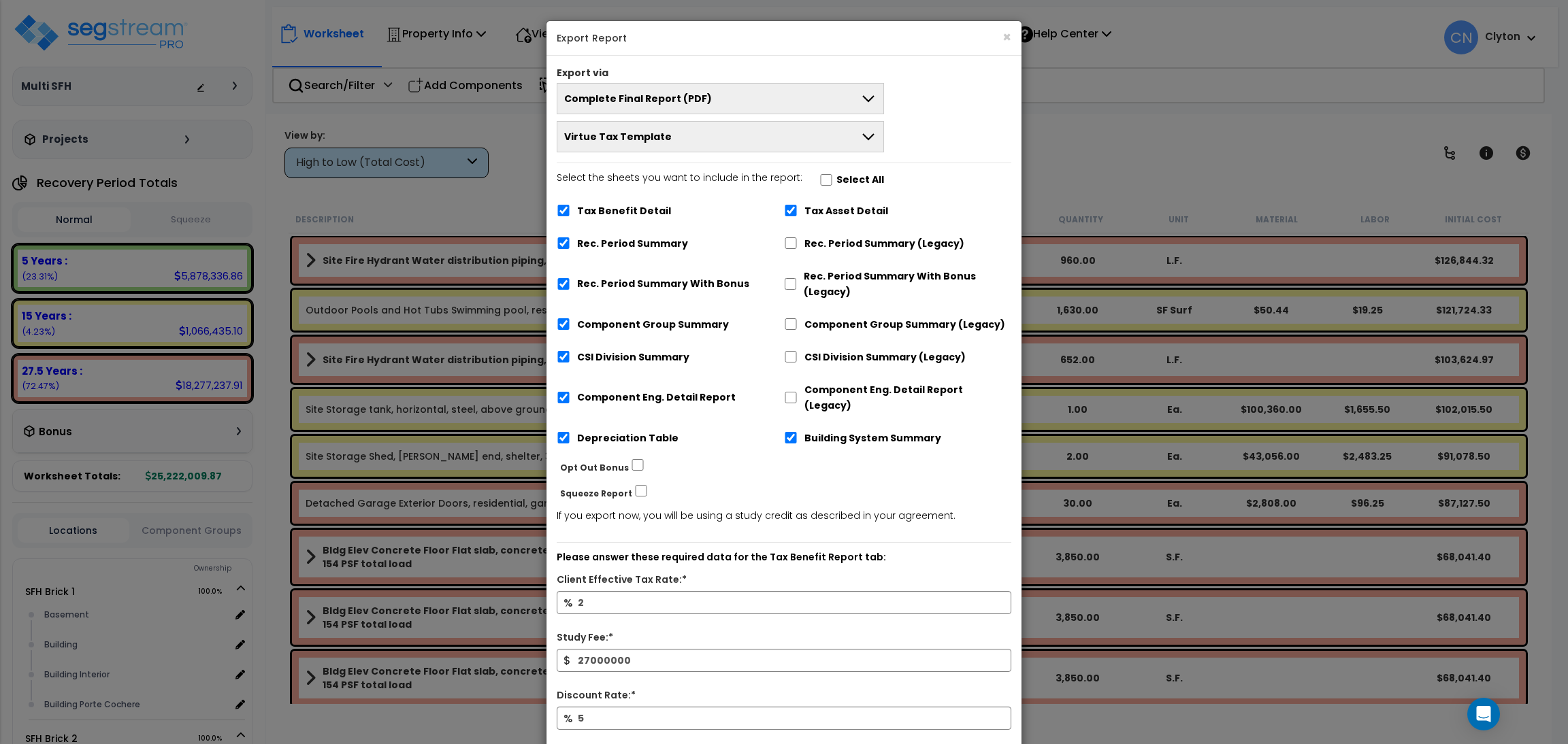
click at [913, 485] on div "Squeeze Report" at bounding box center [791, 492] width 482 height 22
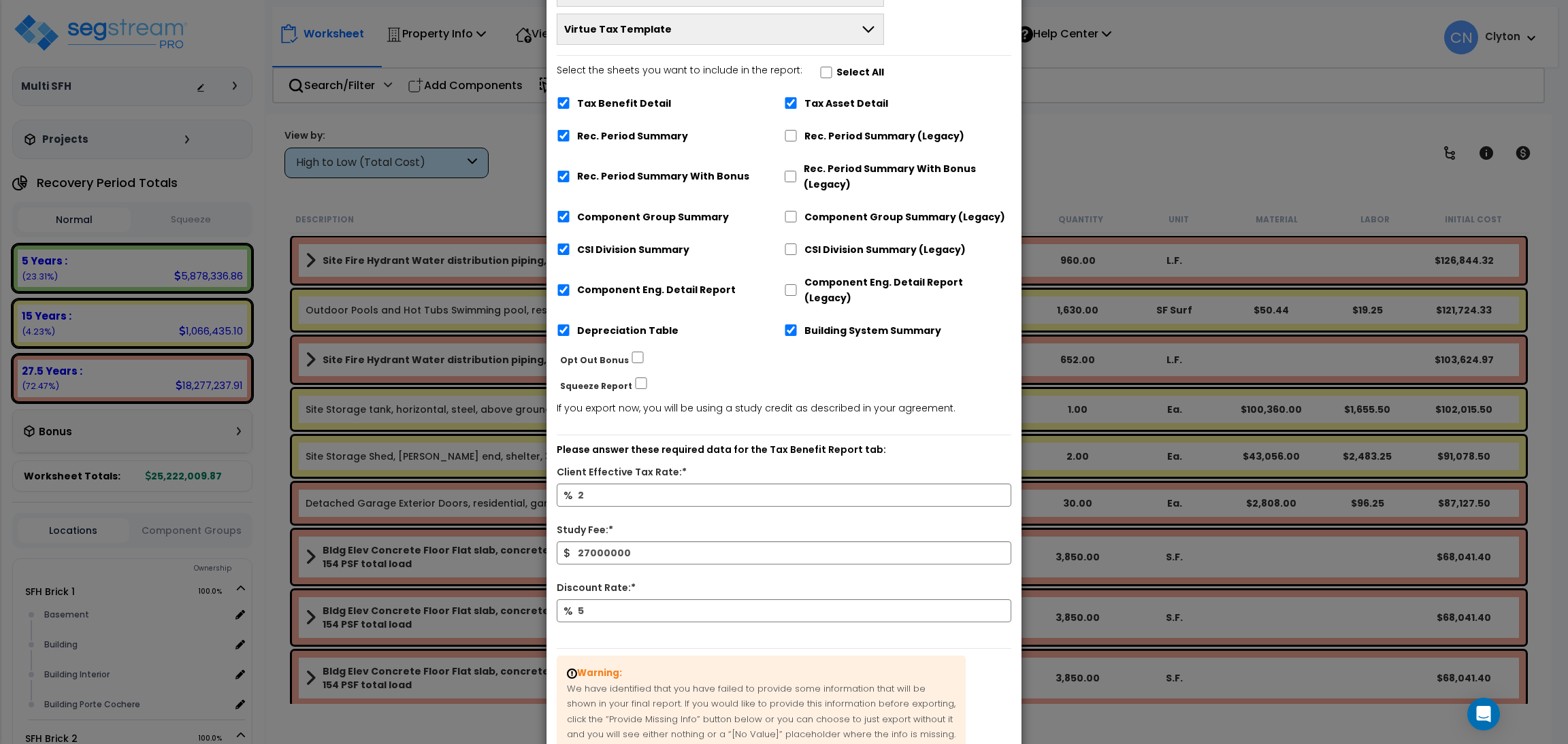
scroll to position [214, 0]
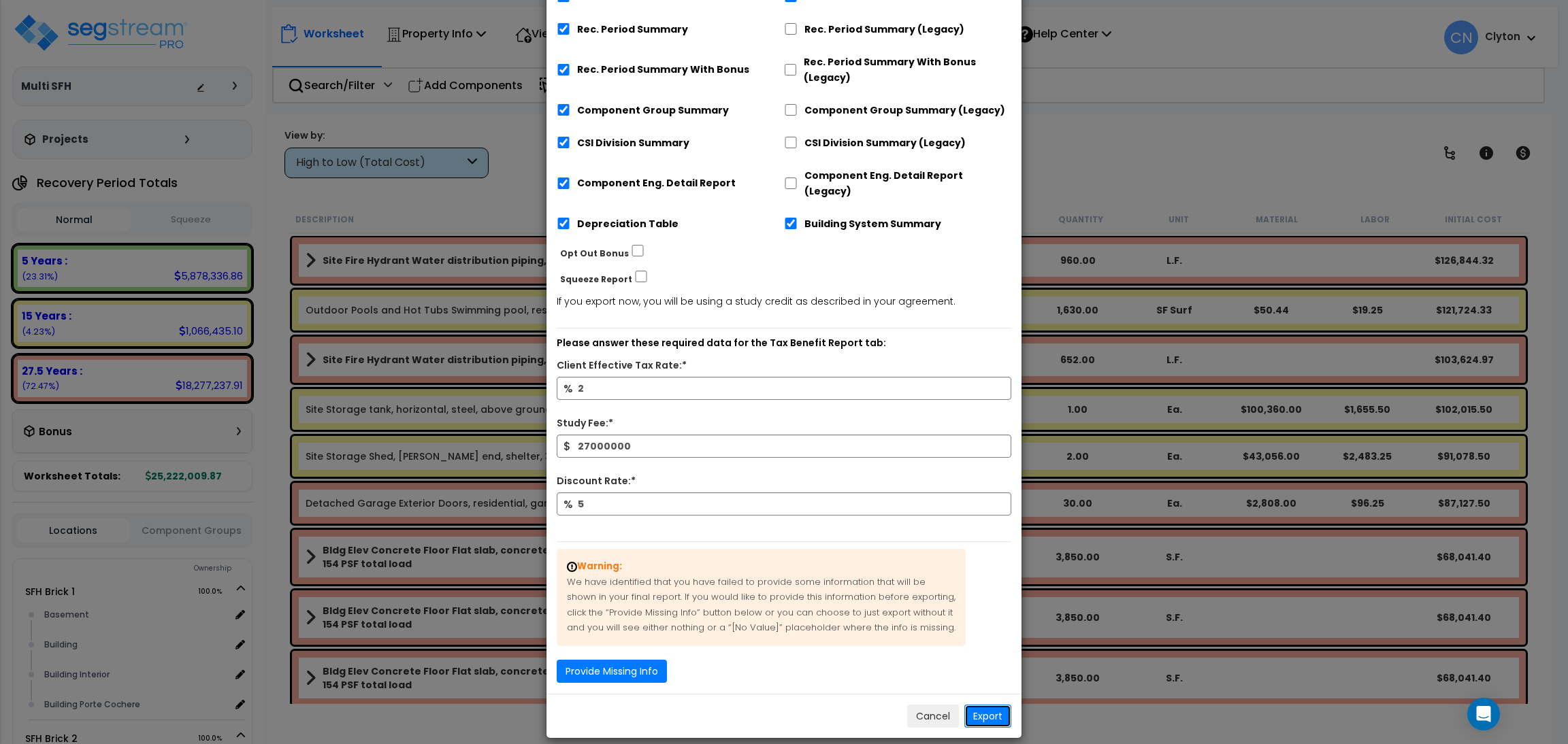
click at [981, 704] on button "Export" at bounding box center [987, 716] width 47 height 23
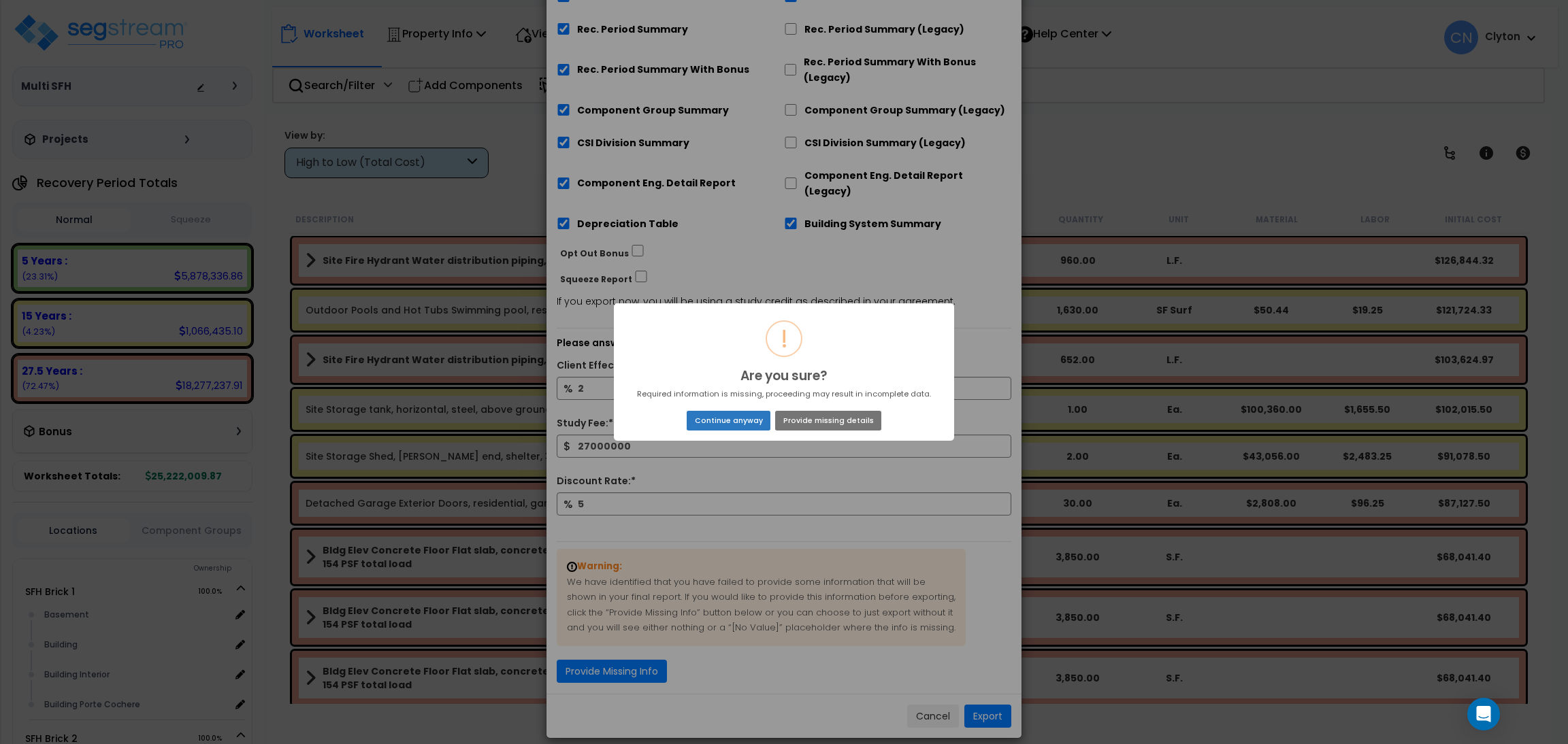
click at [708, 421] on button "Continue anyway" at bounding box center [728, 421] width 84 height 19
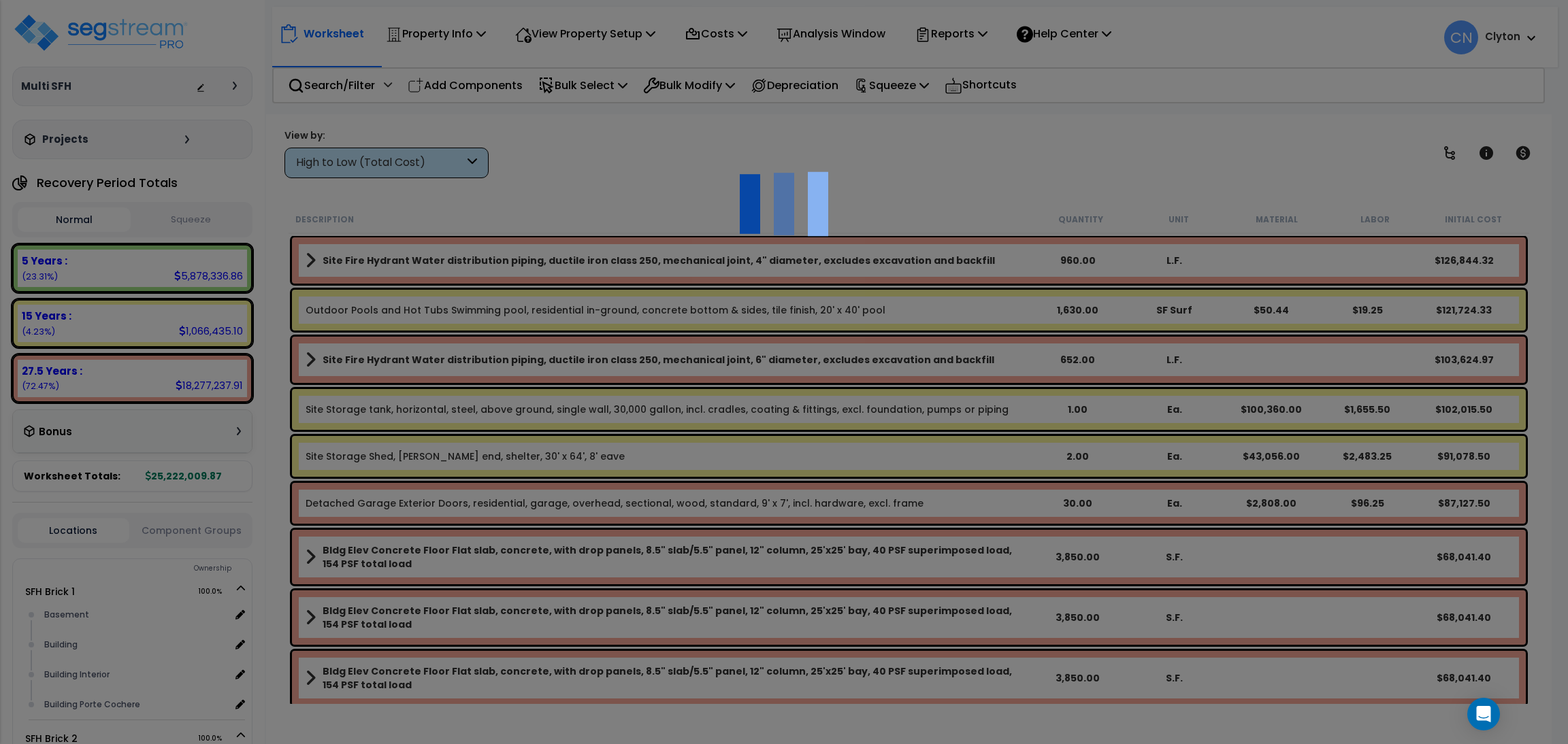
click at [928, 281] on div at bounding box center [784, 372] width 1568 height 744
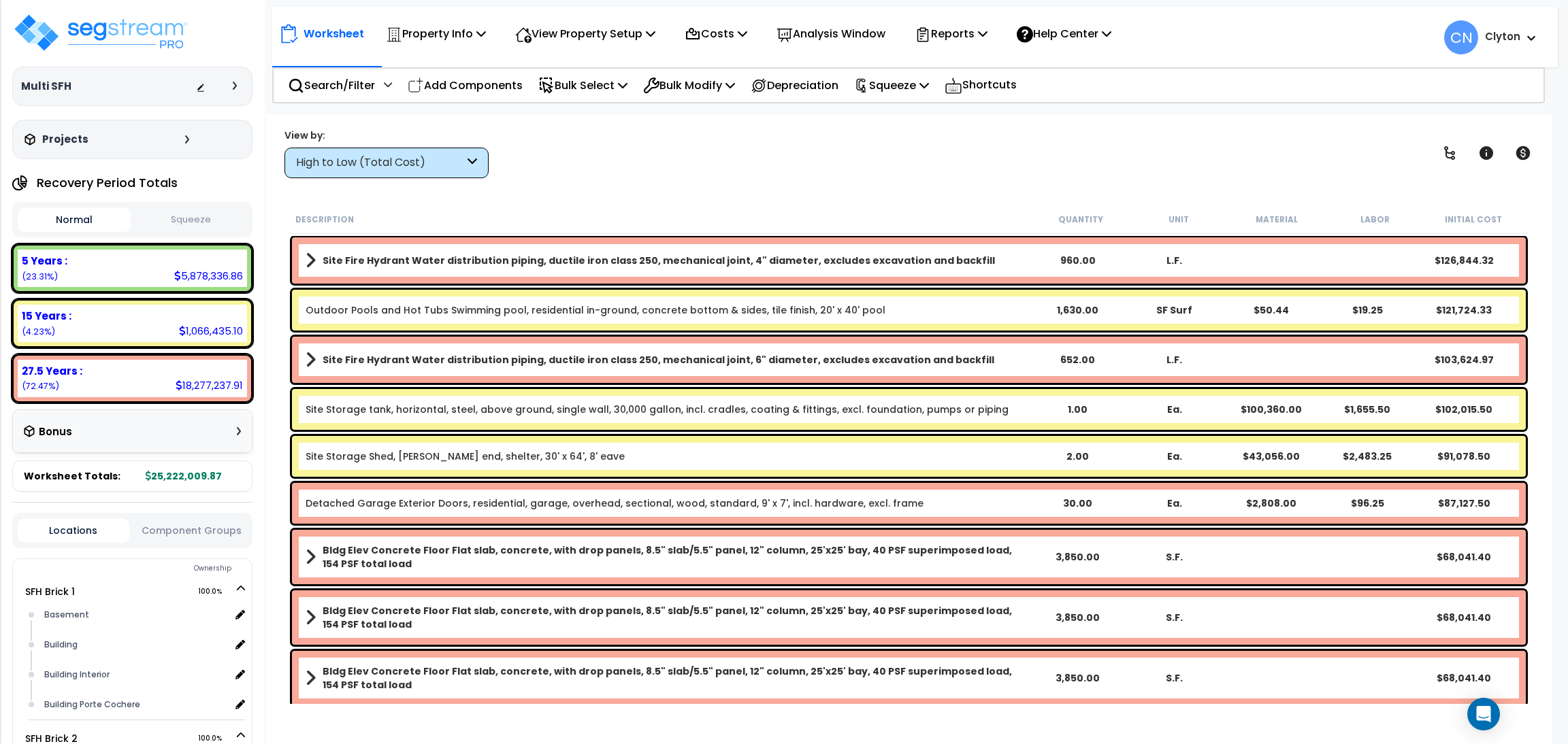
click at [876, 167] on div "View by: High to Low (Total Cost) High to Low (Total Cost)" at bounding box center [908, 153] width 1258 height 50
click at [978, 149] on div "View by: High to Low (Total Cost) High to Low (Total Cost)" at bounding box center [908, 153] width 1258 height 50
click at [901, 173] on div "View by: High to Low (Total Cost) High to Low (Total Cost)" at bounding box center [908, 153] width 1258 height 50
click at [1073, 157] on div "View by: High to Low (Total Cost) High to Low (Total Cost)" at bounding box center [908, 153] width 1258 height 50
click at [346, 155] on div "High to Low (Total Cost)" at bounding box center [380, 163] width 168 height 16
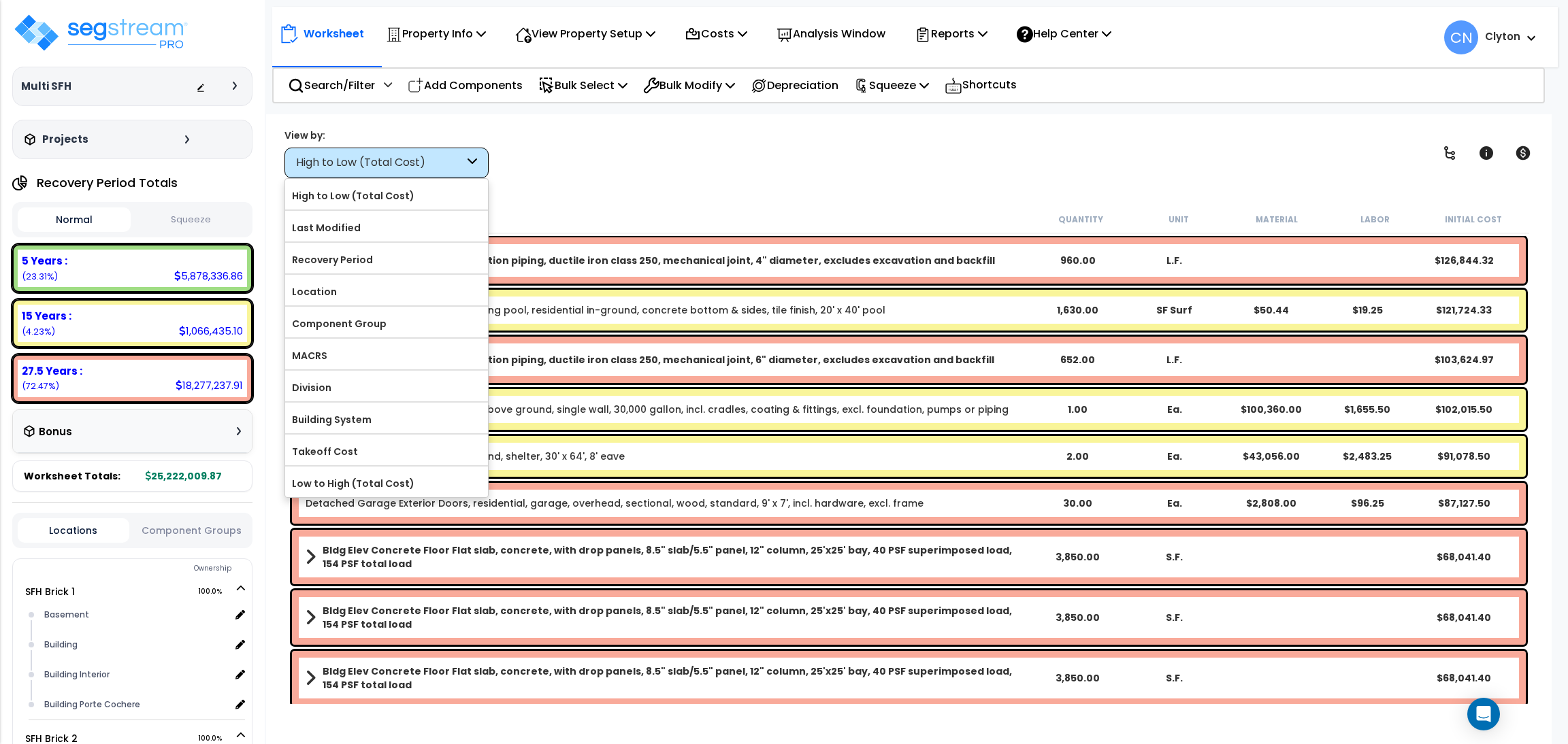
scroll to position [0, 0]
click at [388, 473] on div "Low to High (Total Cost)" at bounding box center [387, 482] width 203 height 31
click at [386, 485] on label "Low to High (Total Cost)" at bounding box center [387, 483] width 203 height 20
click at [0, 0] on input "Low to High (Total Cost)" at bounding box center [0, 0] width 0 height 0
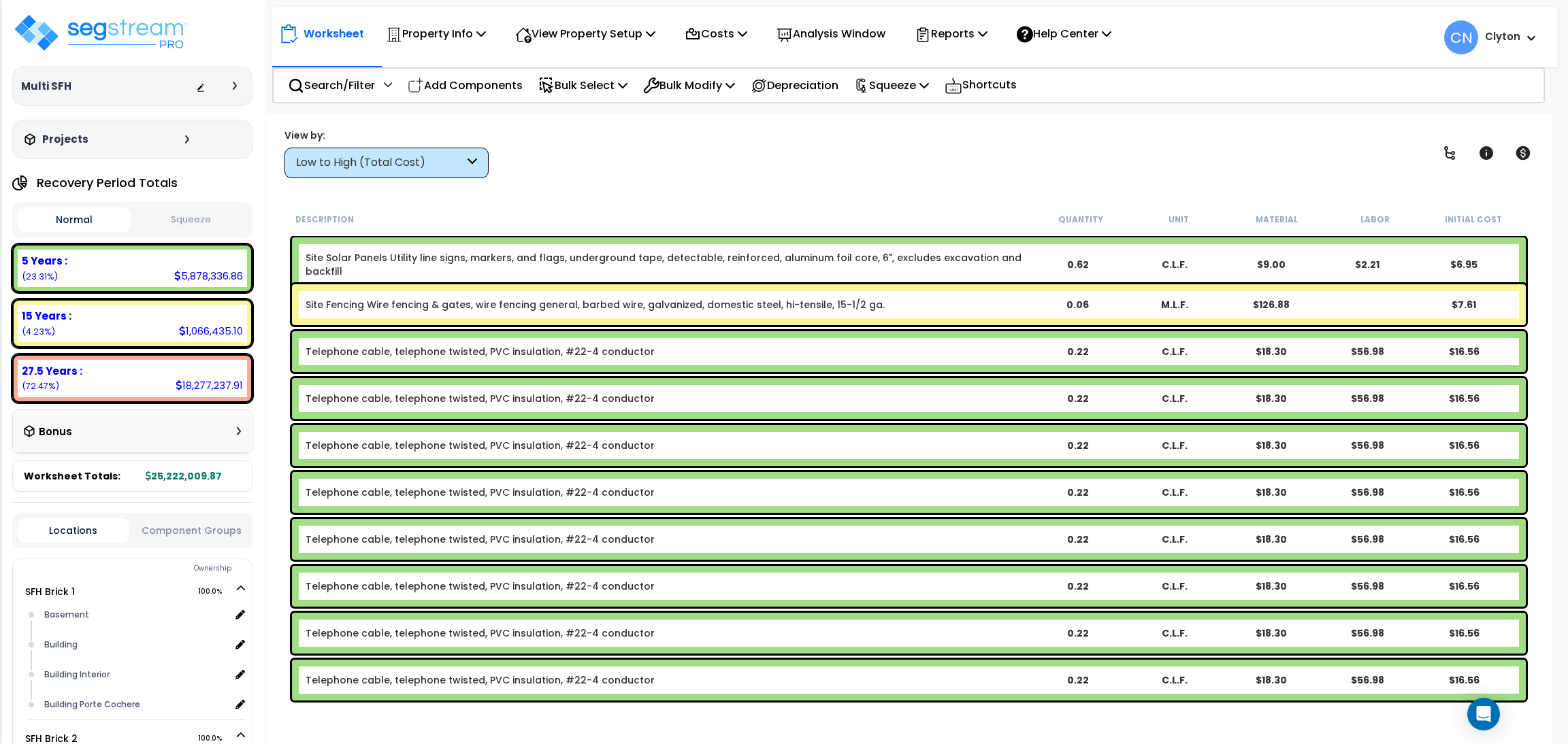
click at [374, 170] on div "Low to High (Total Cost)" at bounding box center [386, 162] width 204 height 31
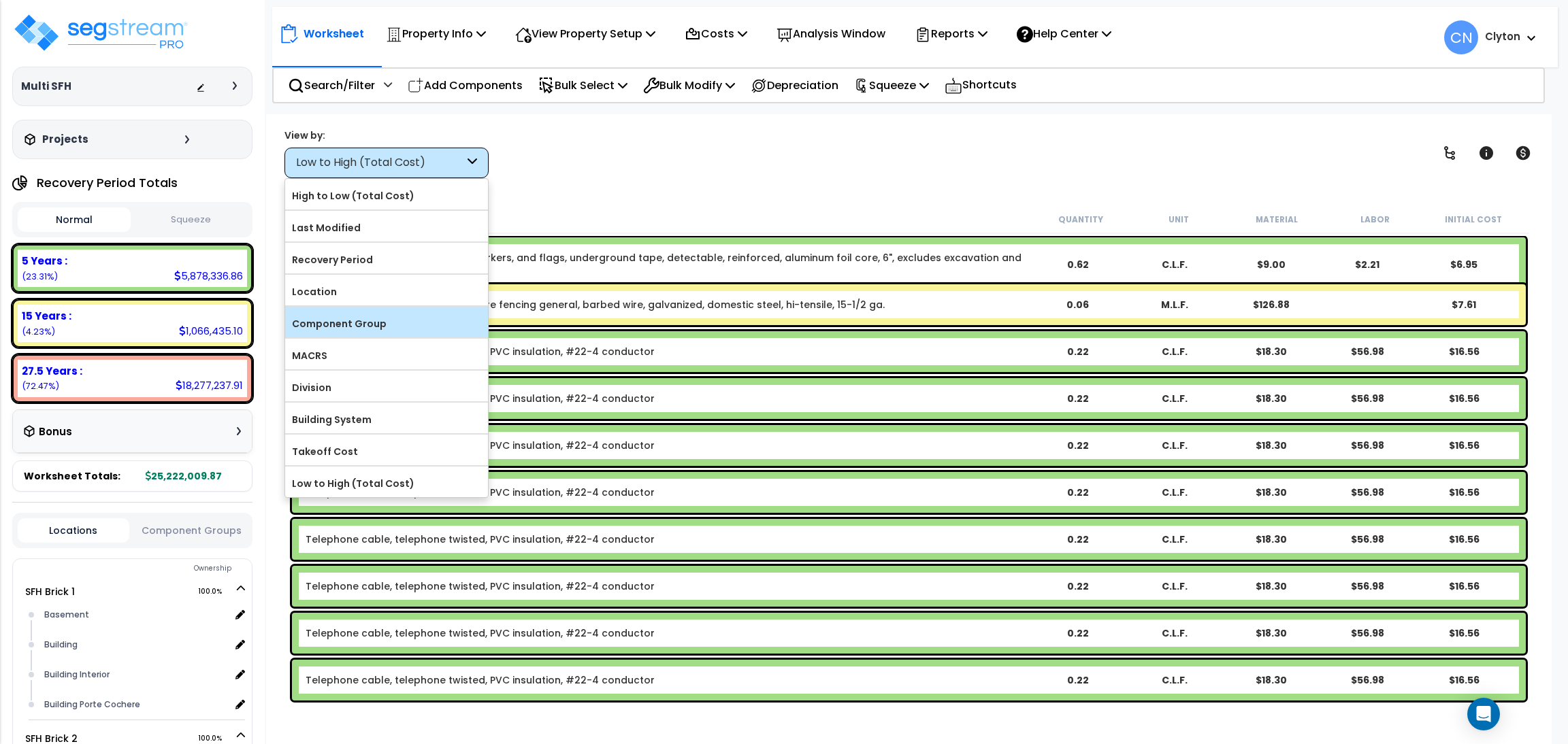
click at [366, 328] on label "Component Group" at bounding box center [387, 323] width 203 height 20
click at [0, 0] on input "Component Group" at bounding box center [0, 0] width 0 height 0
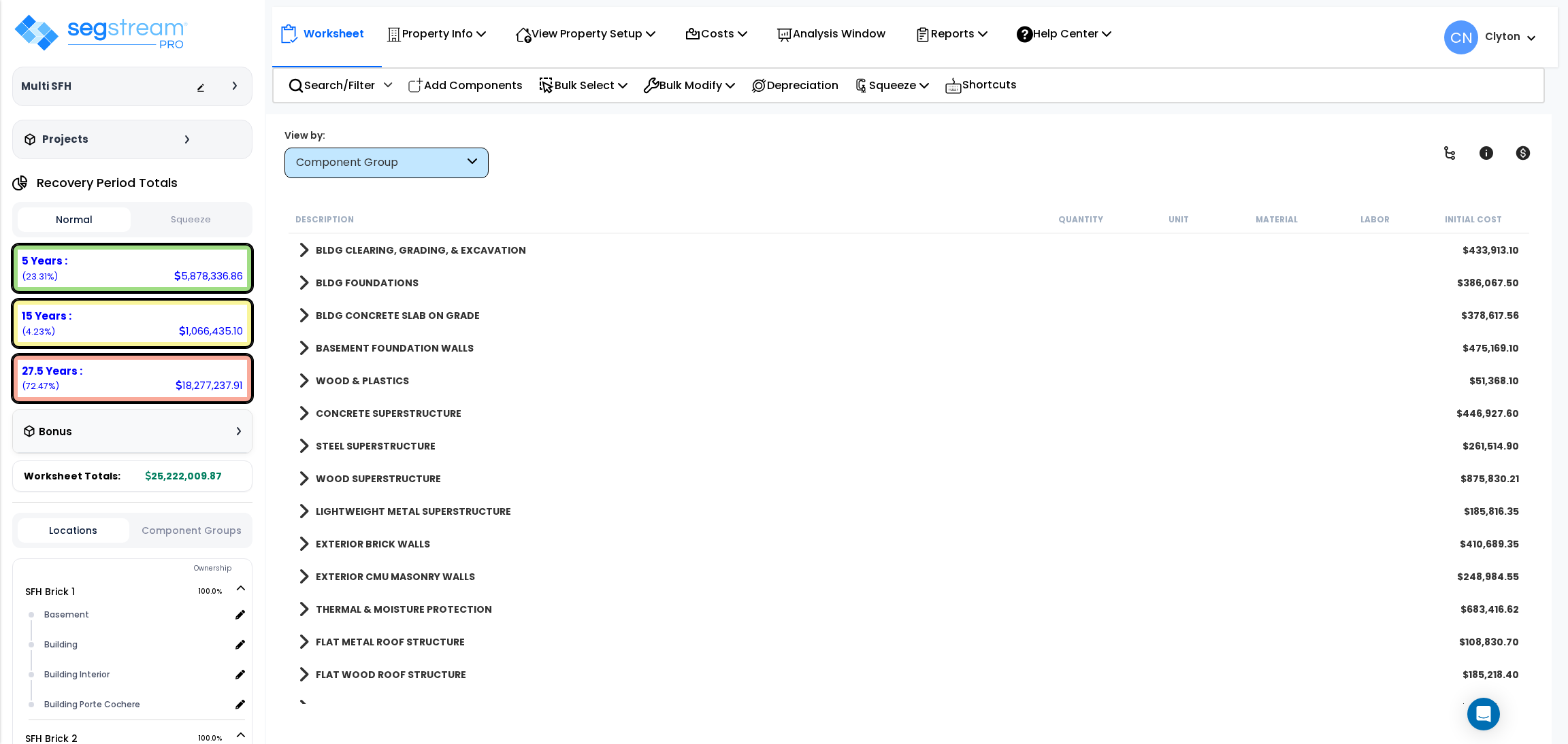
click at [1039, 148] on div "View by: Component Group High to Low (Total Cost)" at bounding box center [908, 153] width 1258 height 50
click at [987, 150] on div "View by: Component Group High to Low (Total Cost)" at bounding box center [908, 153] width 1258 height 50
click at [705, 139] on div "View by: Component Group High to Low (Total Cost)" at bounding box center [908, 153] width 1258 height 50
click at [1456, 162] on link at bounding box center [1450, 153] width 30 height 30
click at [1443, 155] on icon at bounding box center [1449, 153] width 16 height 16
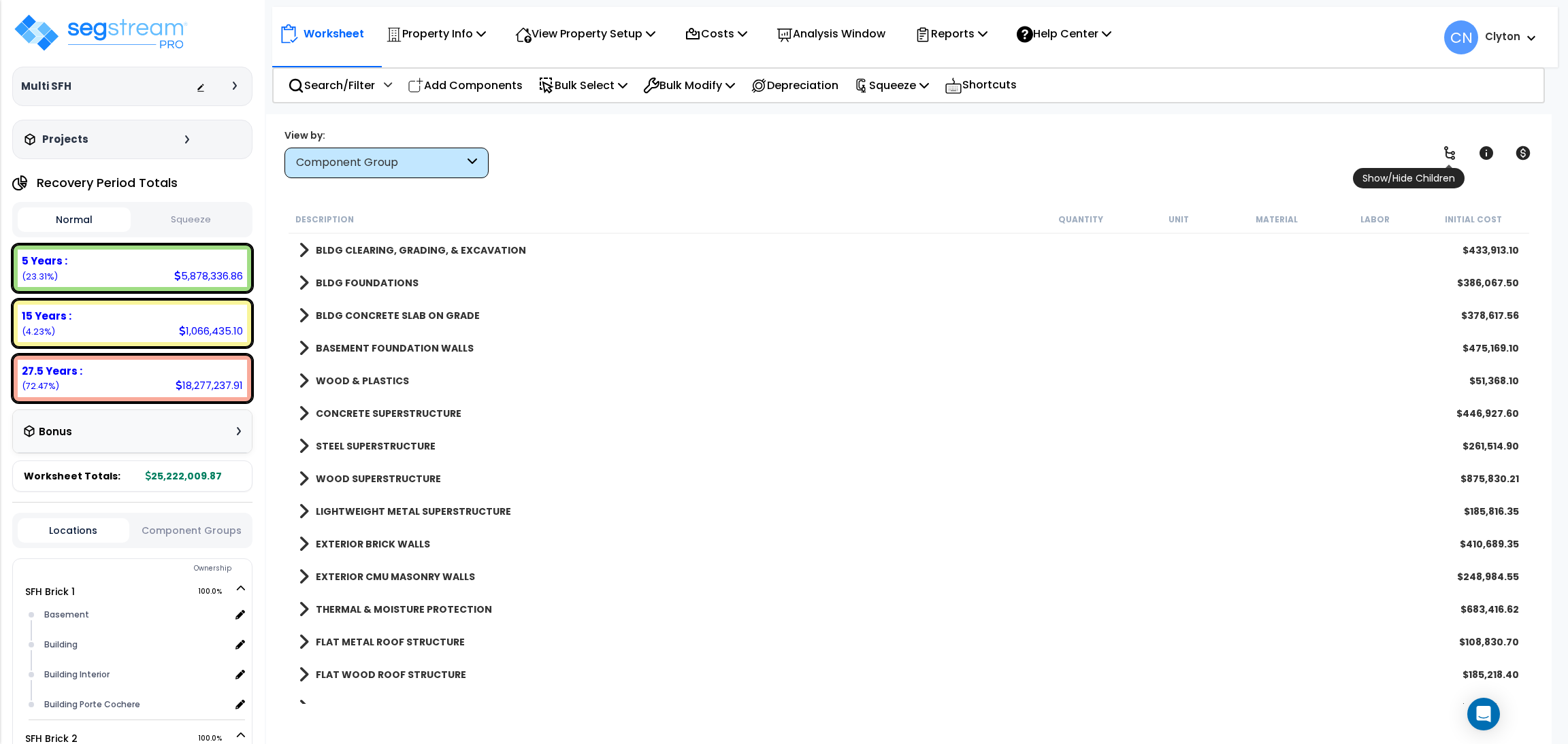
click at [1448, 151] on icon at bounding box center [1449, 153] width 16 height 16
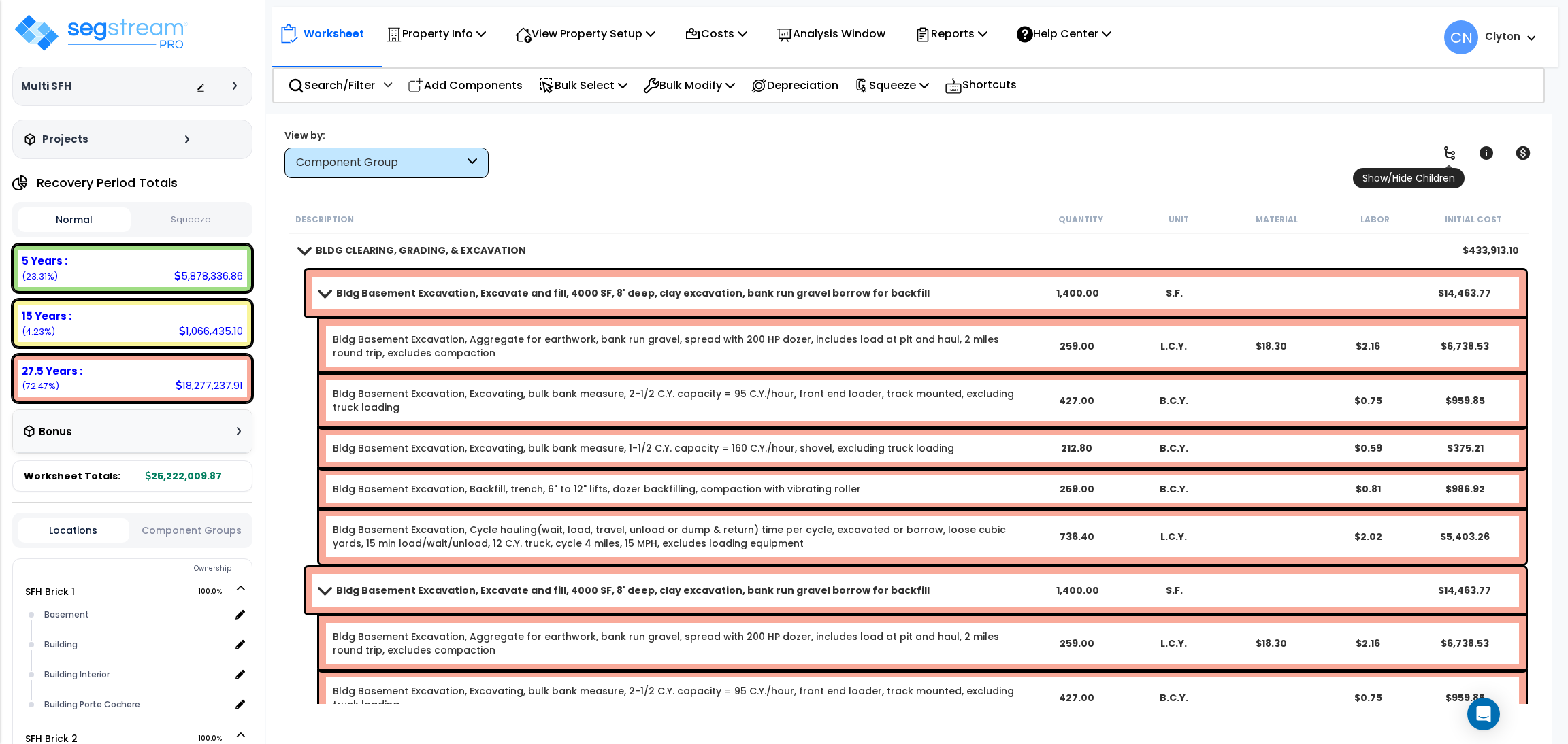
click at [1448, 151] on icon at bounding box center [1449, 153] width 16 height 16
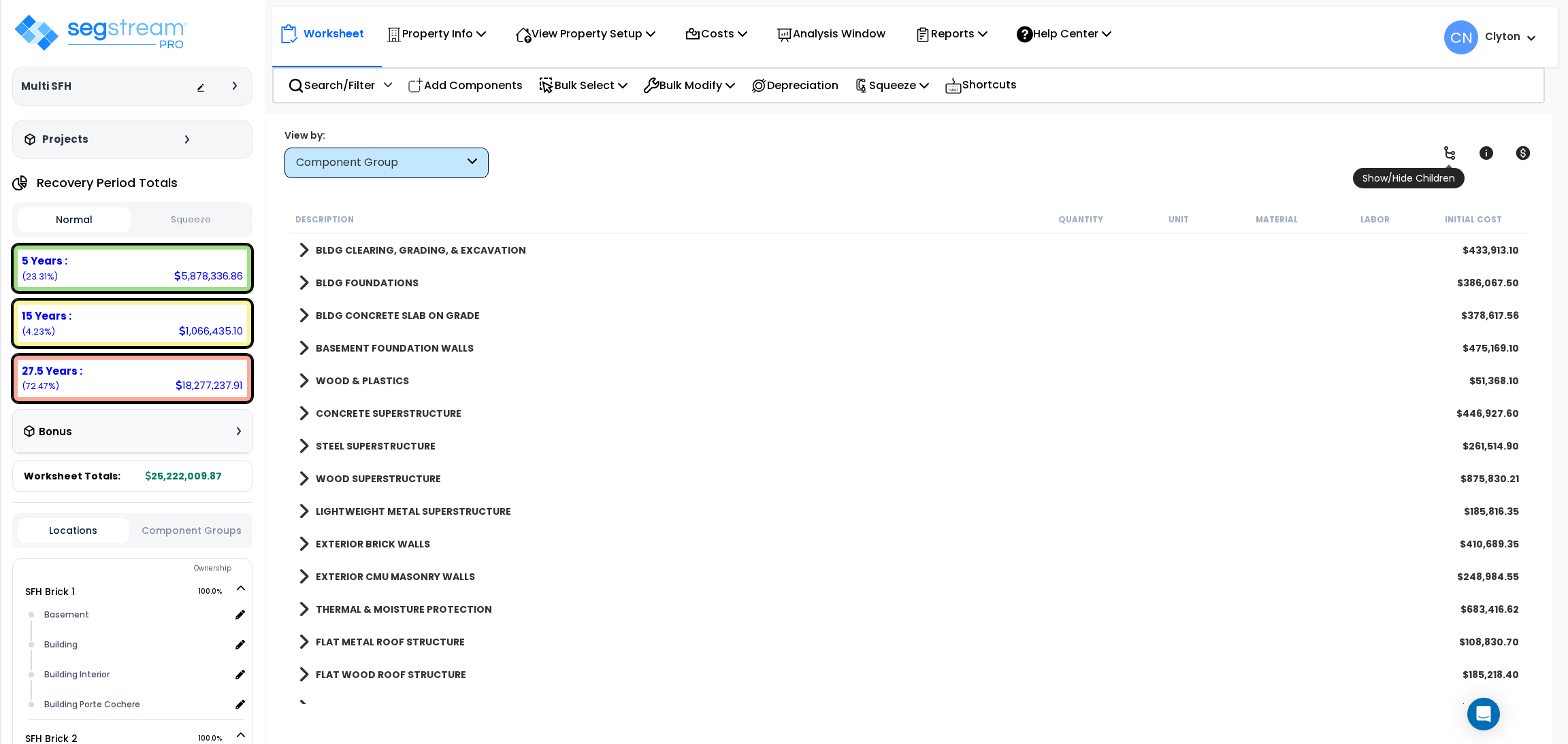
click at [1448, 151] on icon at bounding box center [1449, 153] width 16 height 16
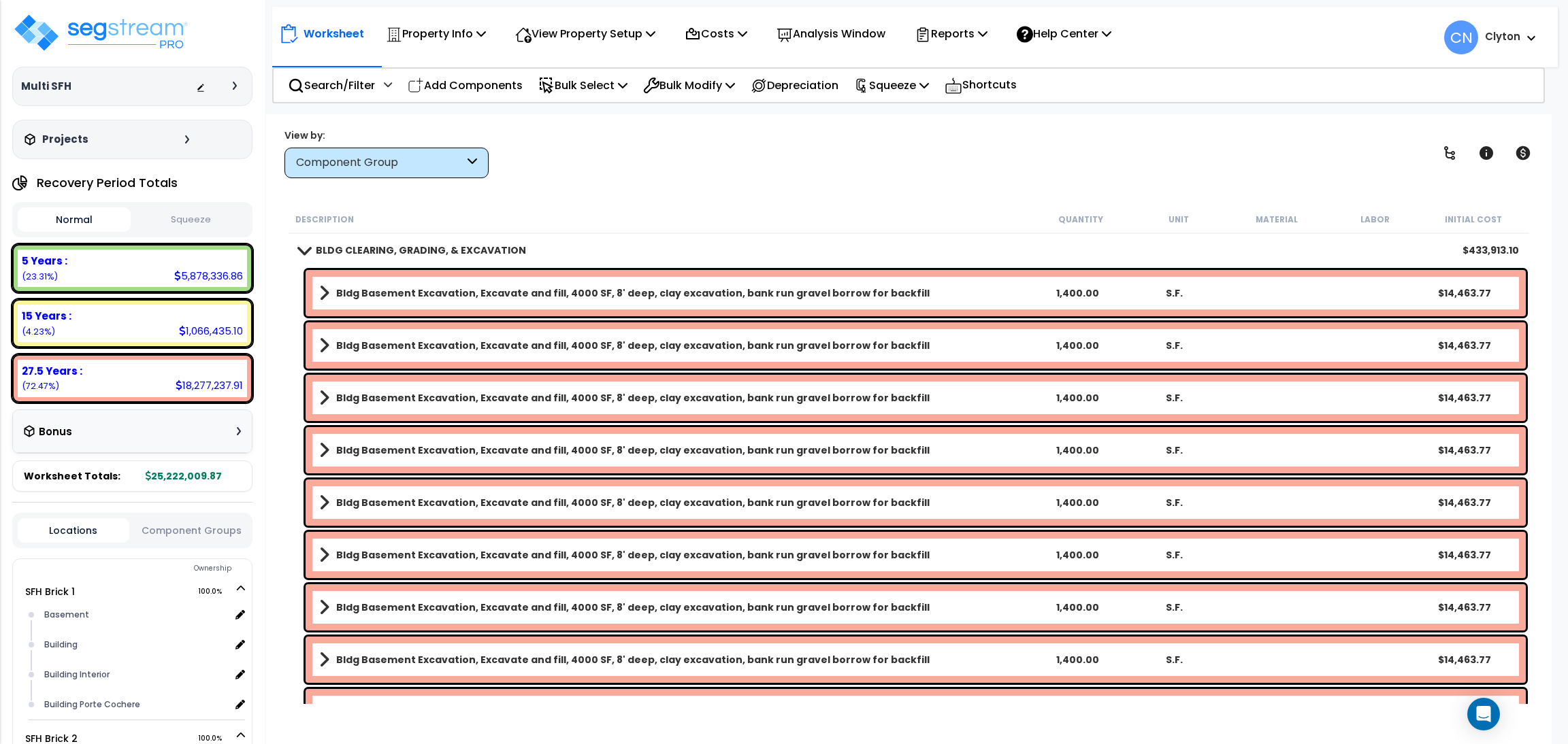
click at [913, 177] on div "View by: Component Group High to Low (Total Cost)" at bounding box center [908, 153] width 1258 height 50
click at [908, 140] on div "View by: Component Group High to Low (Total Cost)" at bounding box center [908, 153] width 1258 height 50
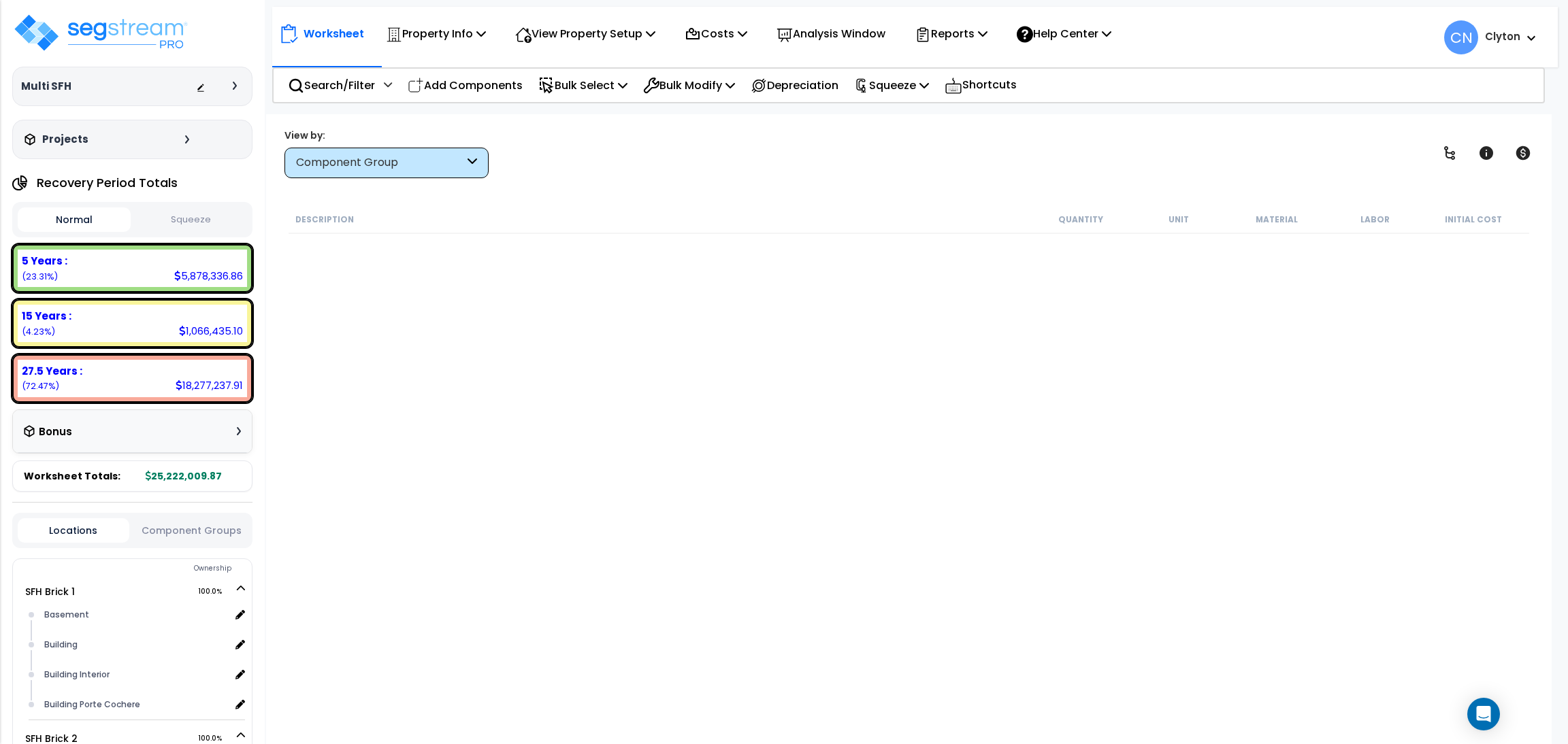
scroll to position [1633, 0]
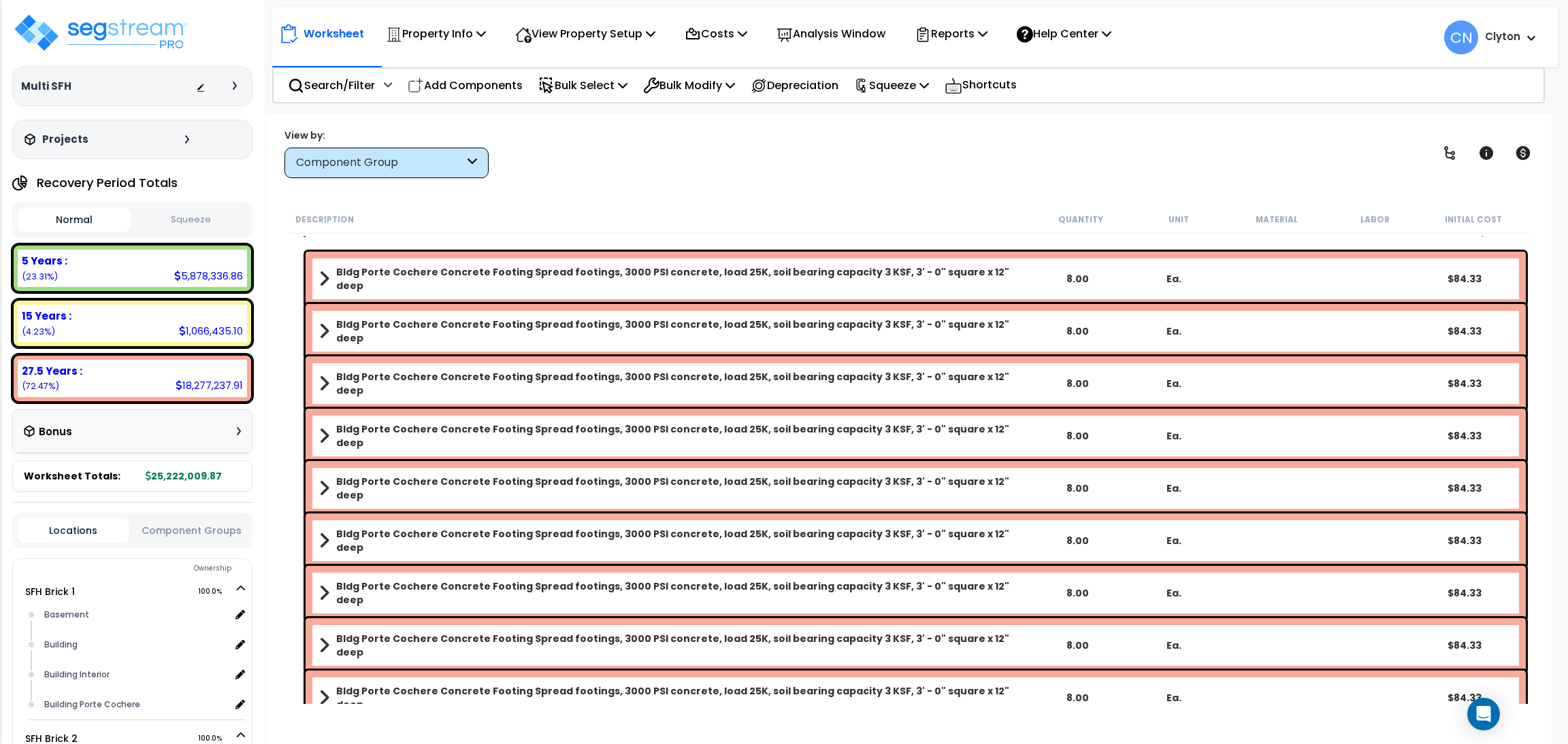
click at [906, 183] on div "Worksheet Property Info Property Setup Add Property Unit Template property Clon…" at bounding box center [908, 485] width 1285 height 744
click at [1144, 172] on div "View by: Component Group High to Low (Total Cost)" at bounding box center [908, 153] width 1258 height 50
click at [1175, 138] on div "View by: Component Group High to Low (Total Cost)" at bounding box center [908, 153] width 1258 height 50
click at [1003, 171] on div "View by: Component Group High to Low (Total Cost)" at bounding box center [908, 153] width 1258 height 50
click at [738, 199] on div "Worksheet Property Info Property Setup Add Property Unit Template property Clon…" at bounding box center [908, 485] width 1285 height 744
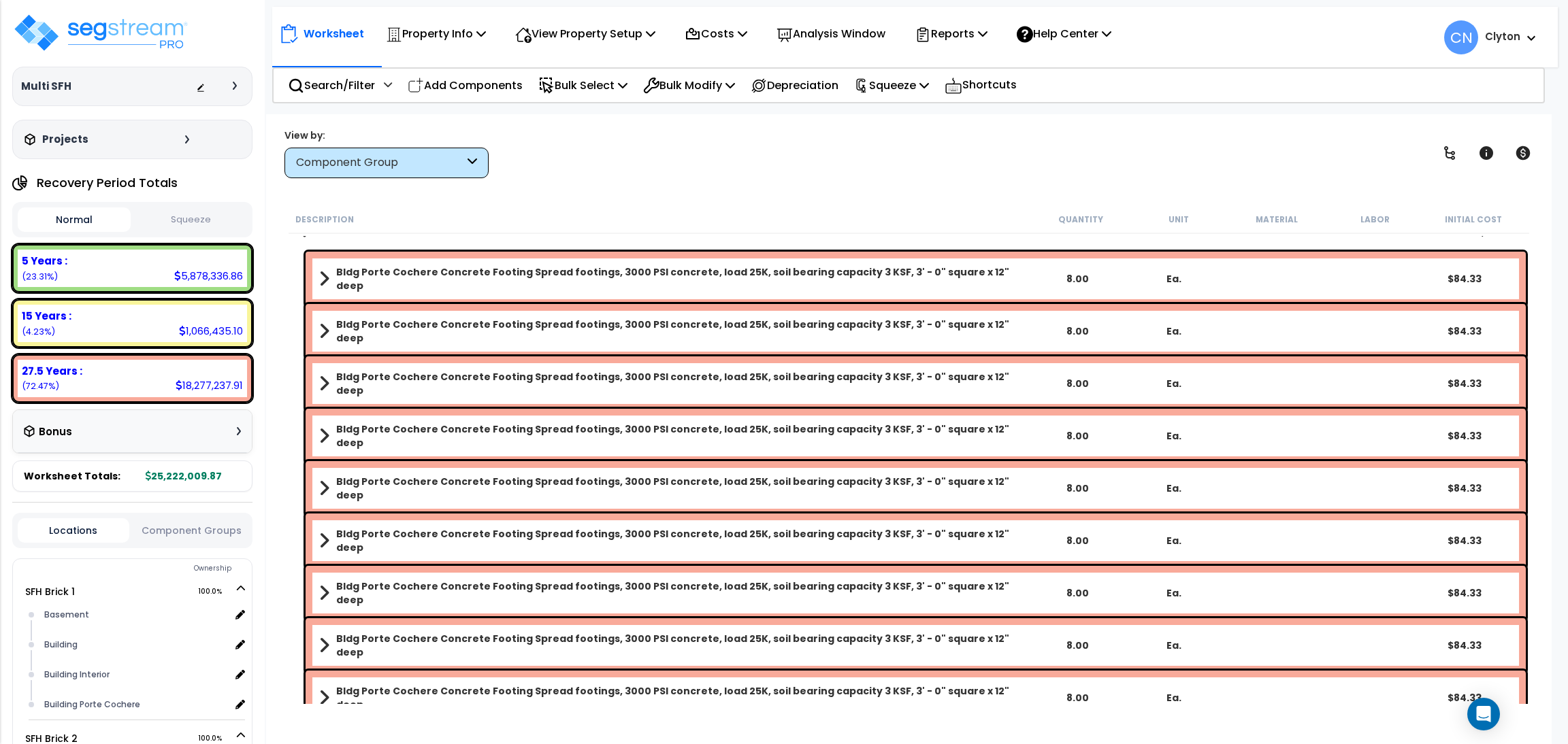
click at [1050, 147] on div "View by: Component Group High to Low (Total Cost)" at bounding box center [908, 153] width 1258 height 50
click at [830, 199] on div "Worksheet Property Info Property Setup Add Property Unit Template property Clon…" at bounding box center [908, 485] width 1285 height 744
click at [1242, 137] on div "View by: Component Group High to Low (Total Cost)" at bounding box center [908, 153] width 1258 height 50
drag, startPoint x: 1383, startPoint y: 155, endPoint x: 1394, endPoint y: 132, distance: 25.5
click at [1383, 155] on div "View by: Component Group High to Low (Total Cost)" at bounding box center [908, 153] width 1258 height 50
